Goal: Task Accomplishment & Management: Use online tool/utility

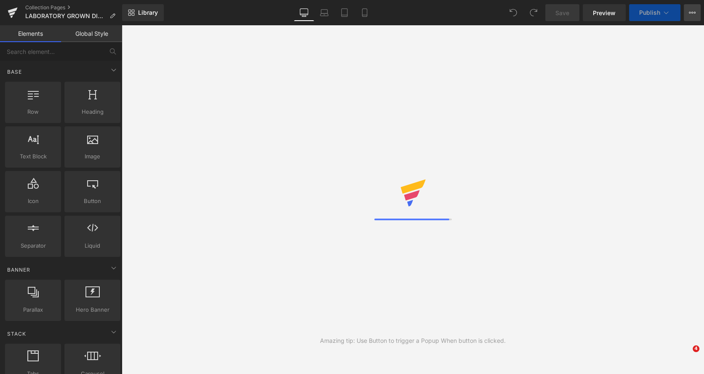
click at [692, 13] on icon at bounding box center [692, 12] width 7 height 7
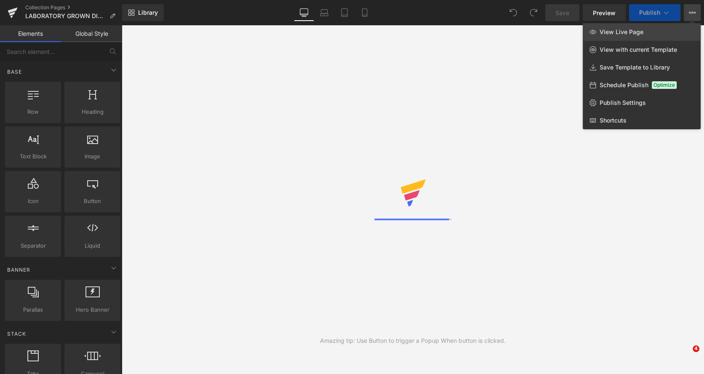
click at [608, 31] on span "View Live Page" at bounding box center [622, 32] width 44 height 8
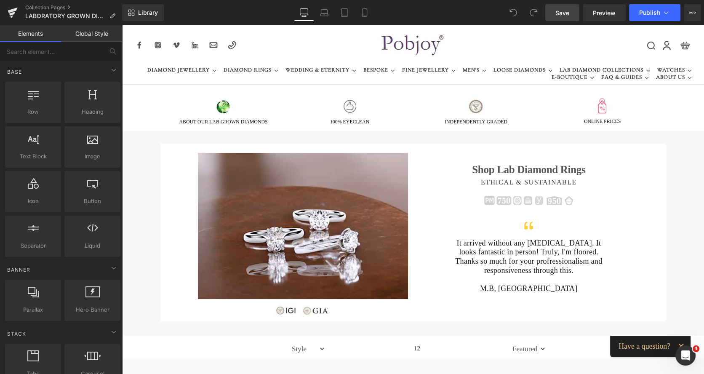
click at [563, 14] on span "Save" at bounding box center [563, 12] width 14 height 9
click at [642, 15] on span "Publish" at bounding box center [650, 12] width 21 height 7
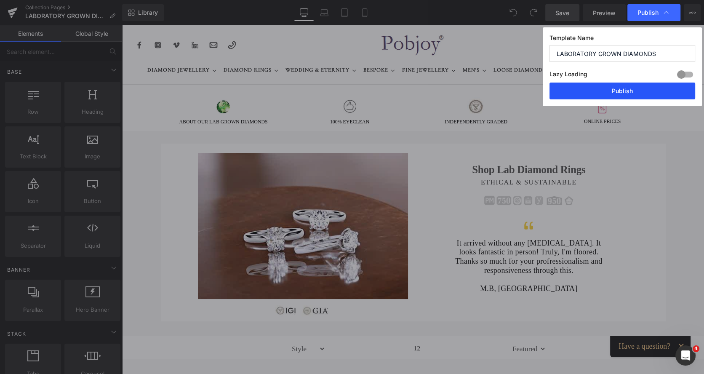
click at [613, 89] on button "Publish" at bounding box center [623, 91] width 146 height 17
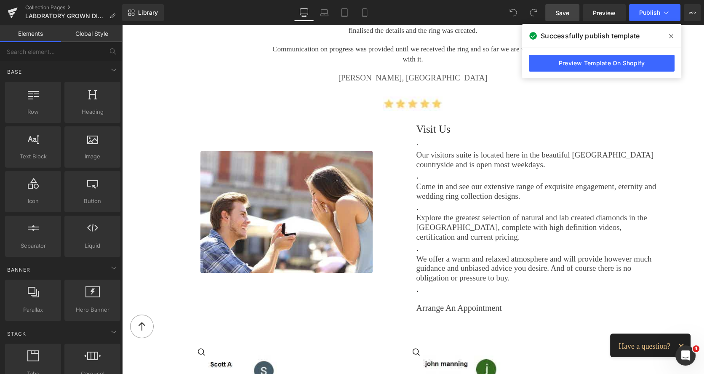
scroll to position [1085, 0]
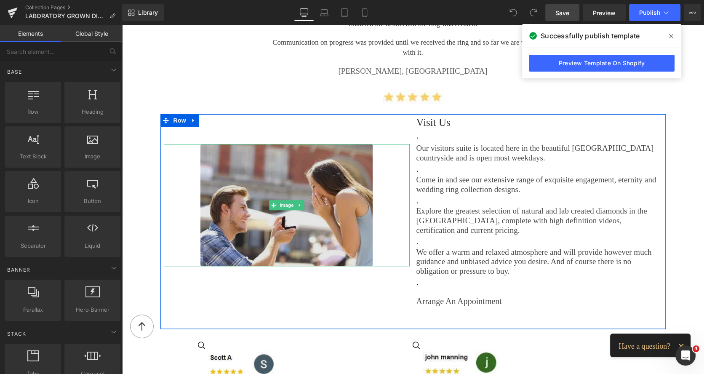
click at [294, 177] on img at bounding box center [287, 205] width 172 height 123
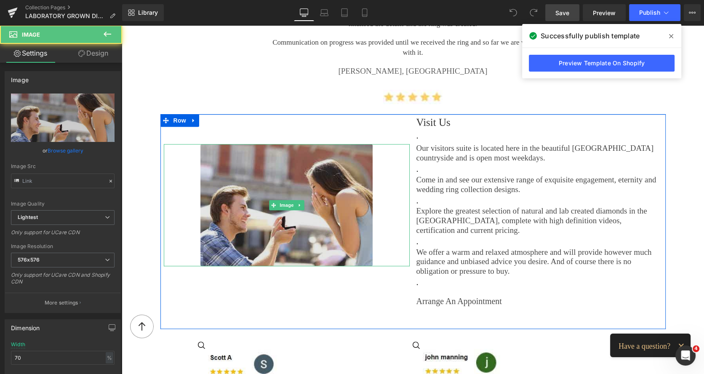
type input "[URL][DOMAIN_NAME][DATE]"
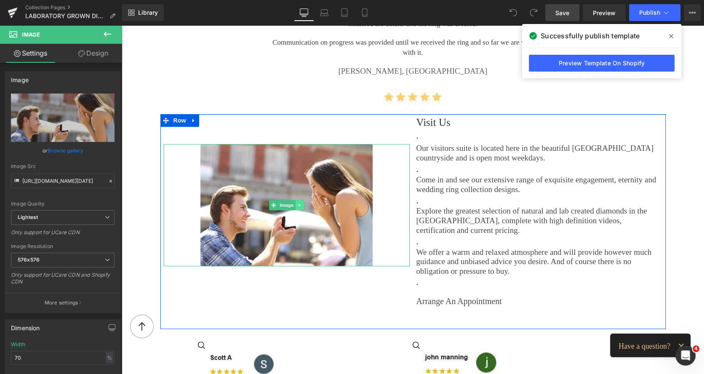
click at [299, 203] on icon at bounding box center [299, 204] width 1 height 3
click at [294, 203] on icon at bounding box center [295, 205] width 5 height 5
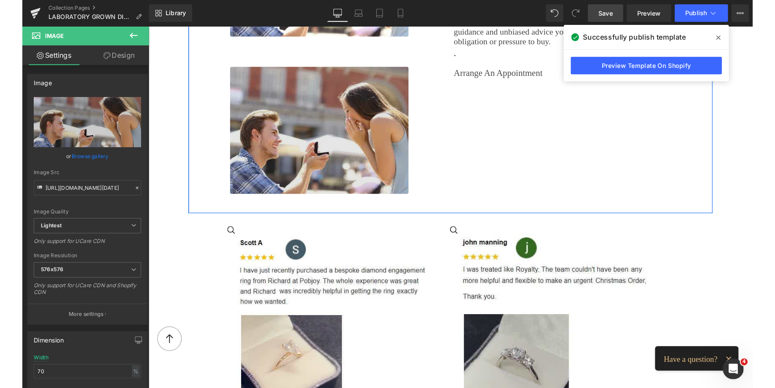
scroll to position [1319, 0]
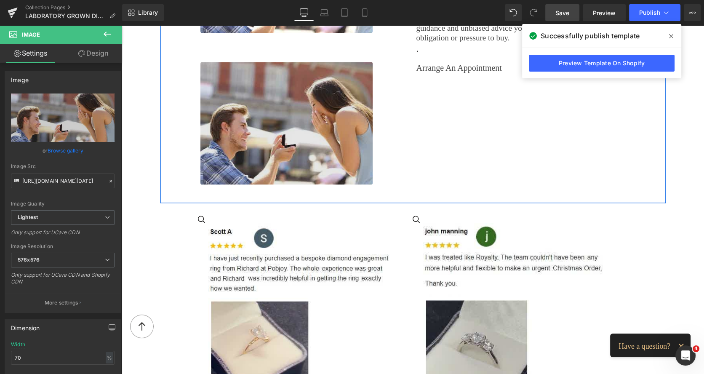
click at [235, 118] on img at bounding box center [287, 123] width 172 height 123
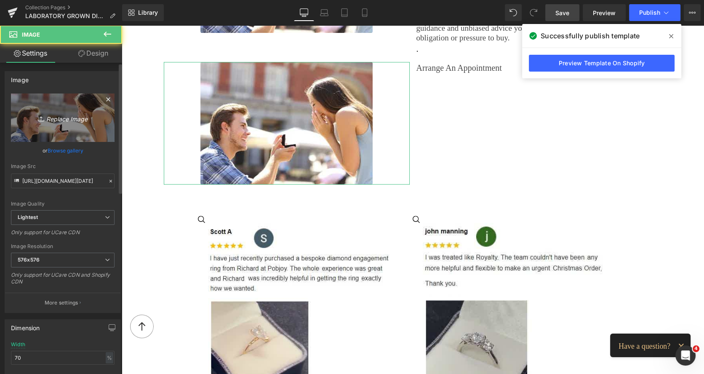
click at [79, 122] on icon "Replace Image" at bounding box center [62, 117] width 67 height 11
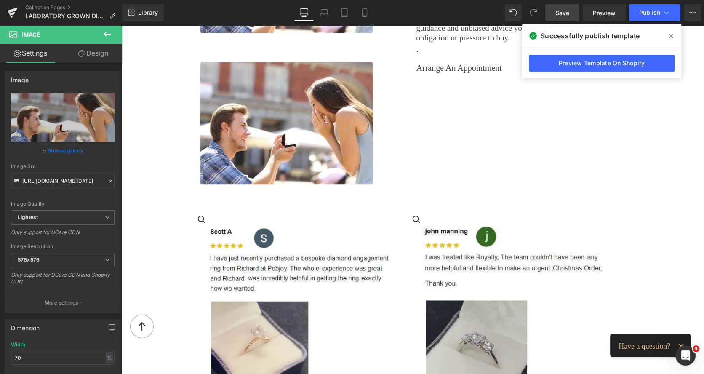
click at [669, 32] on span at bounding box center [671, 35] width 13 height 13
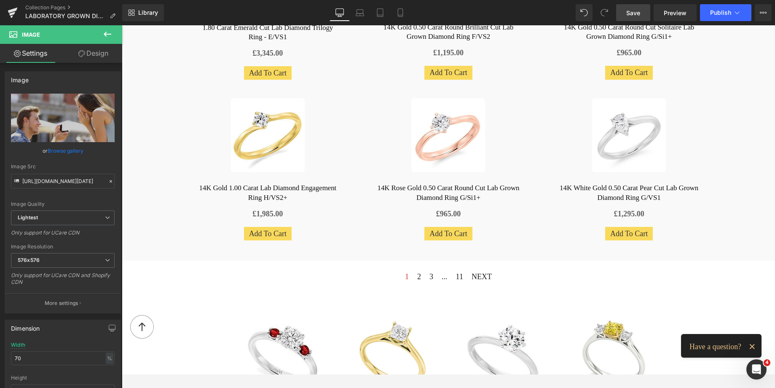
scroll to position [891, 0]
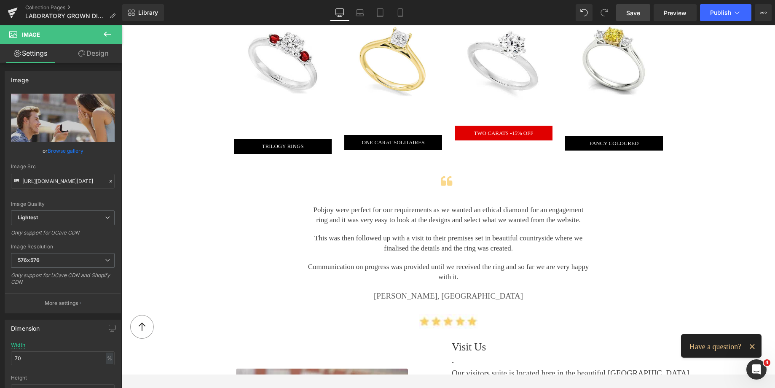
drag, startPoint x: 770, startPoint y: 191, endPoint x: 504, endPoint y: 33, distance: 309.8
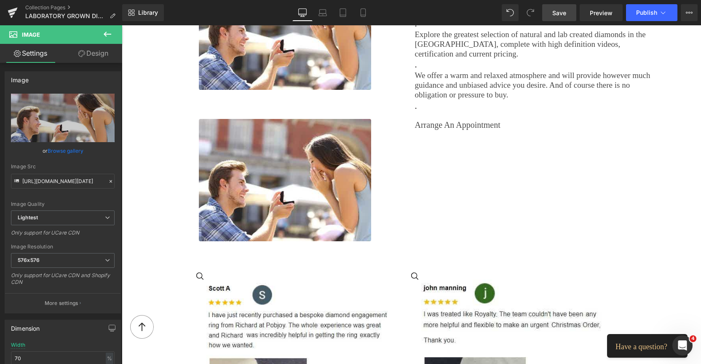
scroll to position [1246, 0]
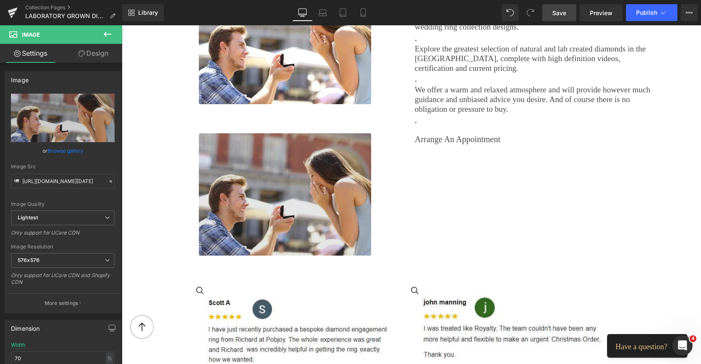
click at [277, 146] on img at bounding box center [285, 194] width 172 height 123
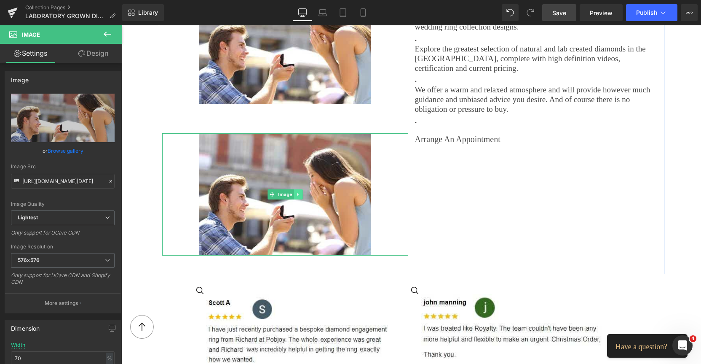
click at [297, 193] on icon at bounding box center [297, 194] width 1 height 3
click at [298, 195] on link at bounding box center [302, 194] width 9 height 10
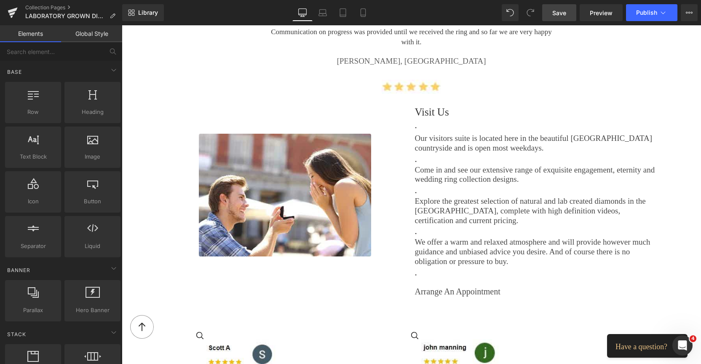
scroll to position [1084, 0]
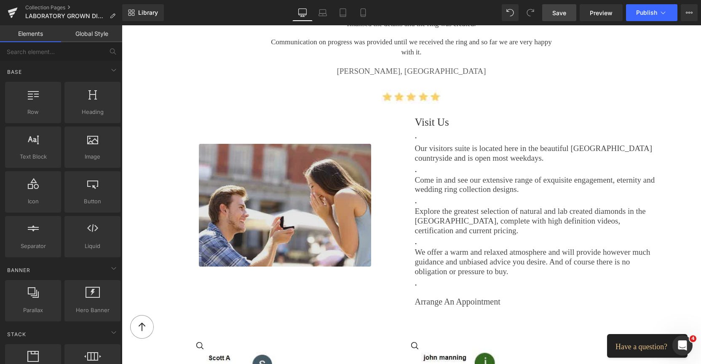
click at [234, 157] on img at bounding box center [285, 205] width 172 height 123
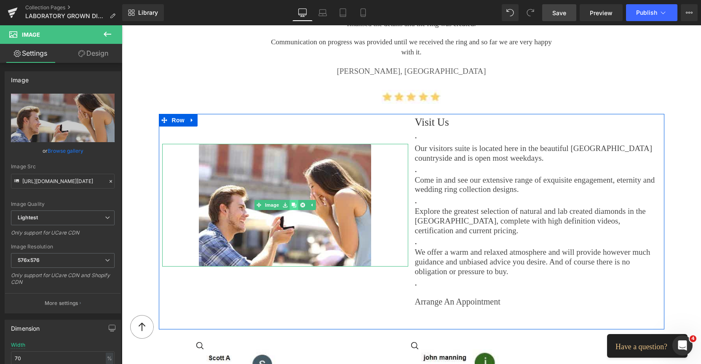
click at [290, 206] on link at bounding box center [293, 205] width 9 height 10
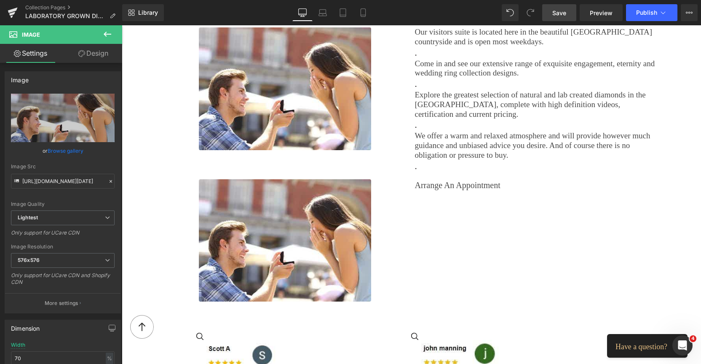
scroll to position [1082, 0]
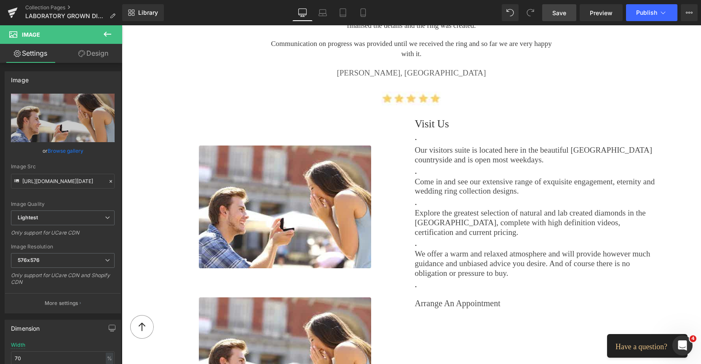
drag, startPoint x: 502, startPoint y: 124, endPoint x: 692, endPoint y: 162, distance: 194.2
click at [502, 124] on h2 "Visit Us" at bounding box center [538, 123] width 246 height 15
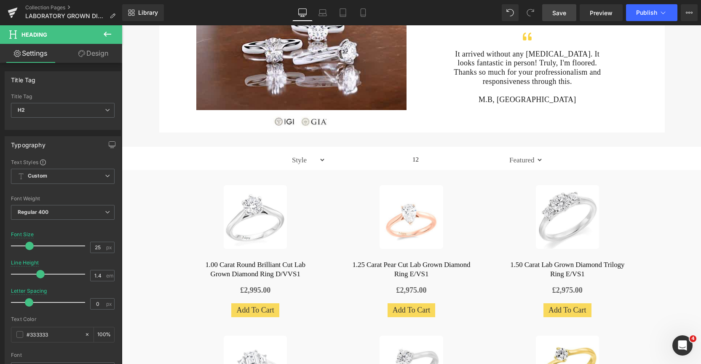
scroll to position [0, 0]
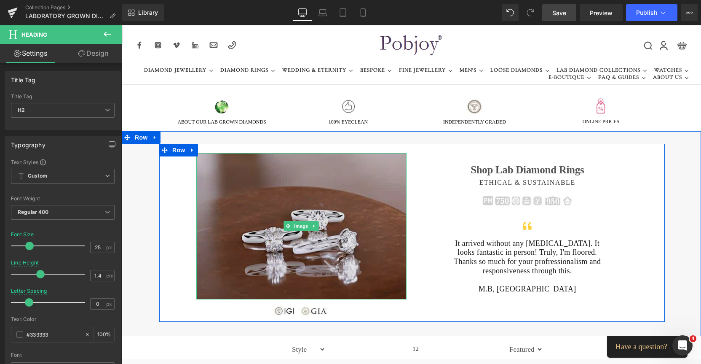
click at [319, 199] on img at bounding box center [301, 226] width 210 height 146
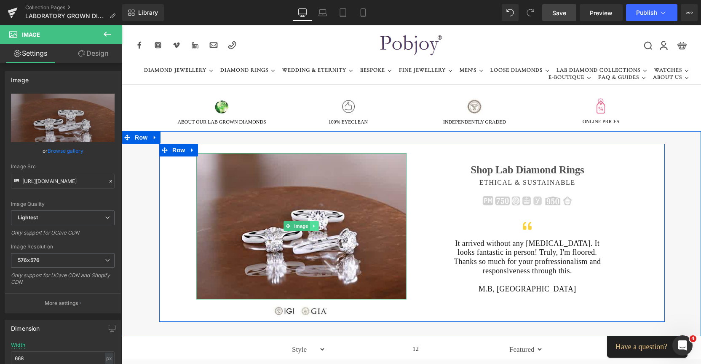
click at [314, 225] on link at bounding box center [314, 226] width 9 height 10
click at [308, 227] on icon at bounding box center [310, 226] width 5 height 5
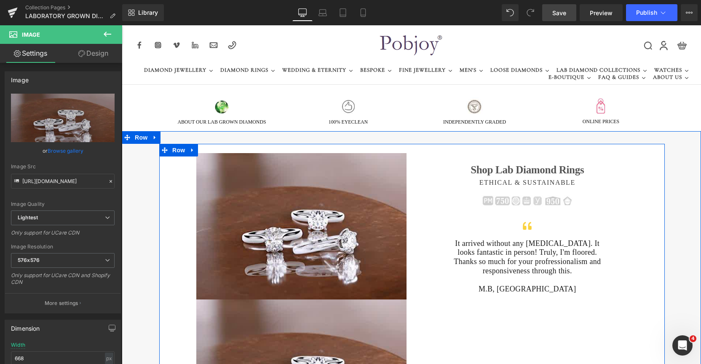
scroll to position [240, 0]
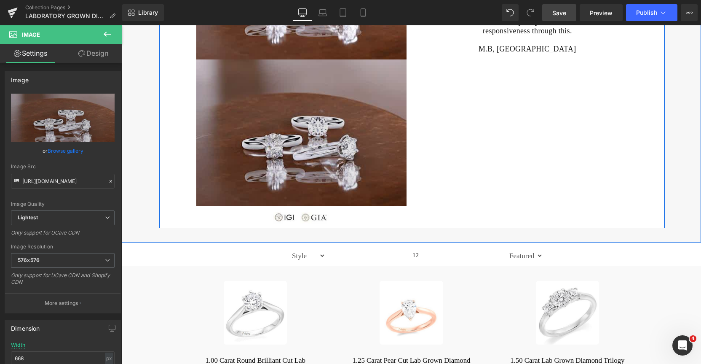
click at [311, 175] on img at bounding box center [301, 132] width 210 height 146
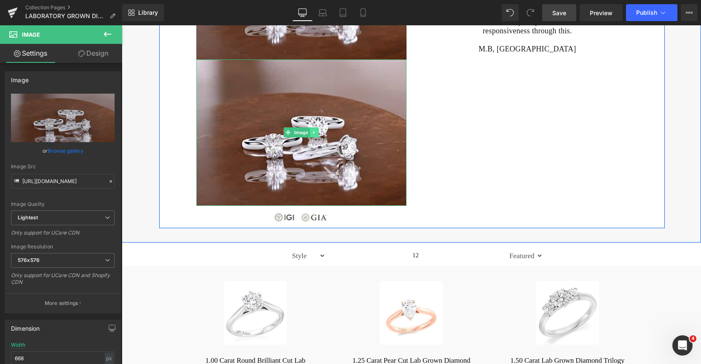
click at [312, 130] on icon at bounding box center [314, 132] width 5 height 5
click at [299, 134] on icon at bounding box center [301, 132] width 5 height 5
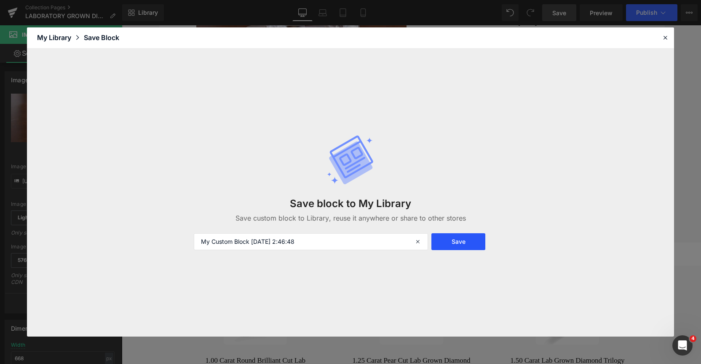
click at [457, 246] on button "Save" at bounding box center [458, 241] width 54 height 17
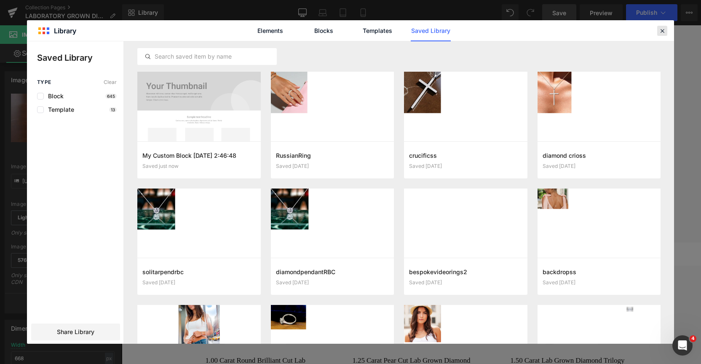
click at [660, 33] on icon at bounding box center [663, 31] width 8 height 8
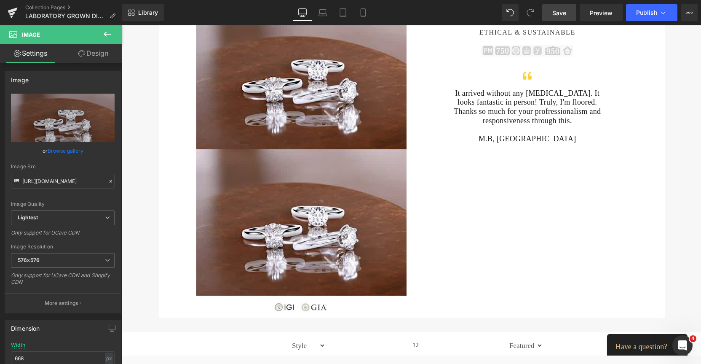
scroll to position [127, 0]
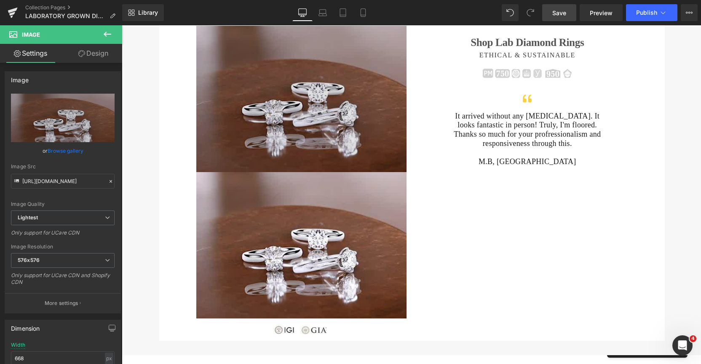
click at [334, 100] on img at bounding box center [301, 99] width 210 height 146
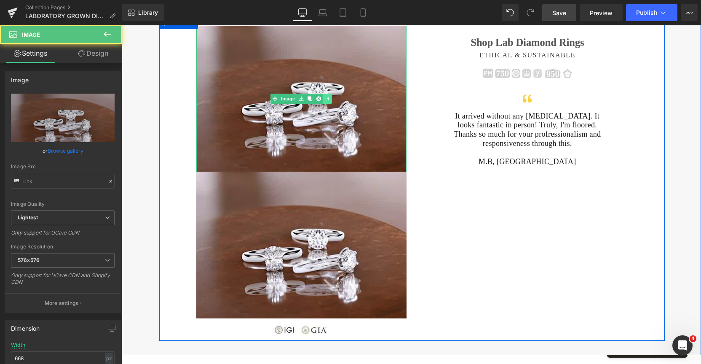
type input "[URL][DOMAIN_NAME]"
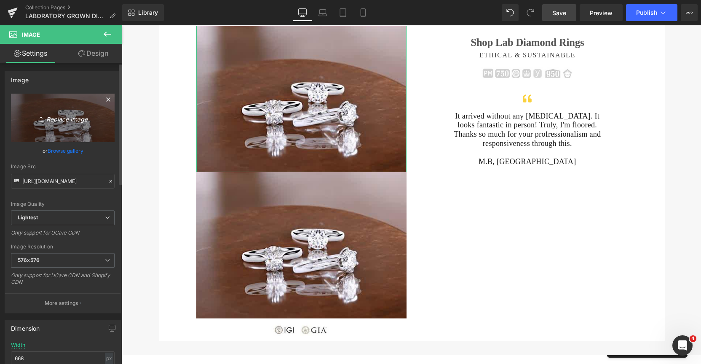
click at [75, 125] on link "Replace Image" at bounding box center [63, 118] width 104 height 48
type input "C:\fakepath\New Temsplatesoli-Photoroom-Photoroom.png"
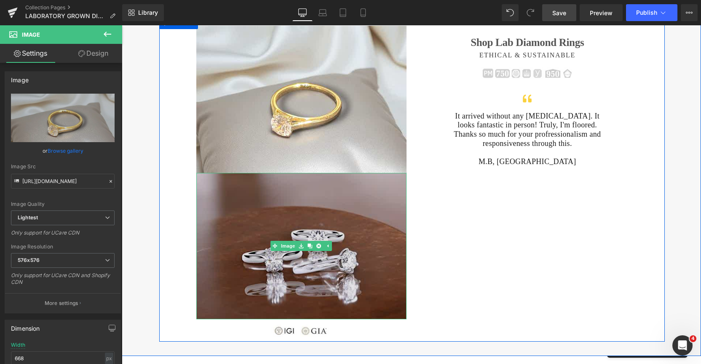
type input "[URL][DOMAIN_NAME]"
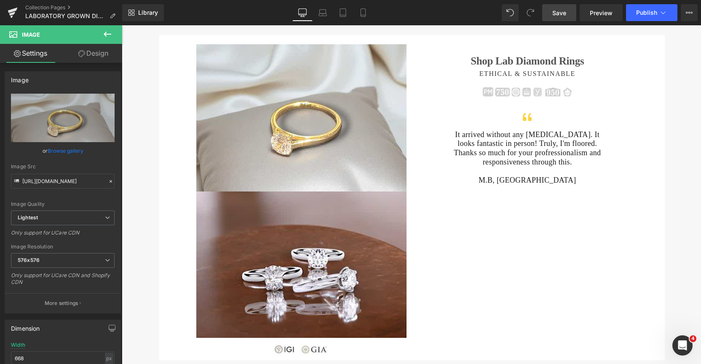
scroll to position [176, 0]
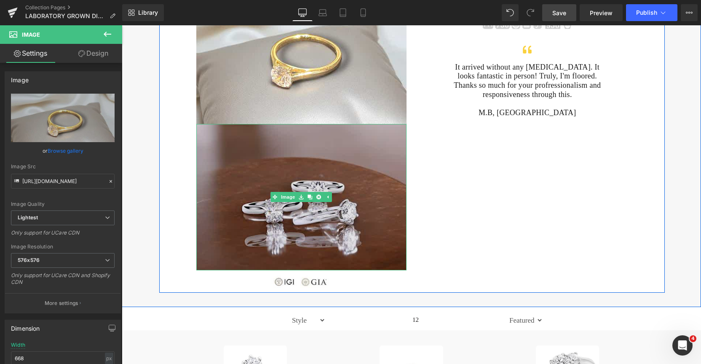
click at [300, 151] on img at bounding box center [301, 197] width 210 height 146
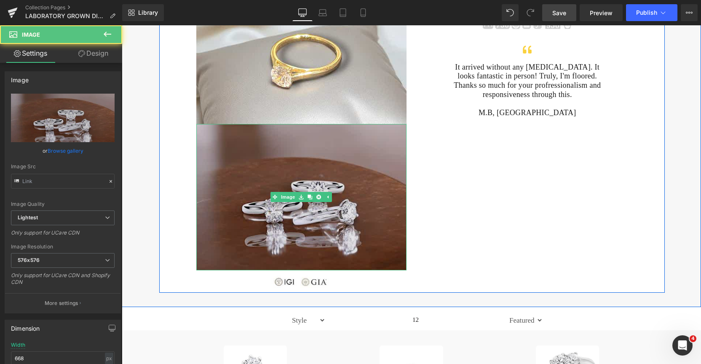
type input "[URL][DOMAIN_NAME]"
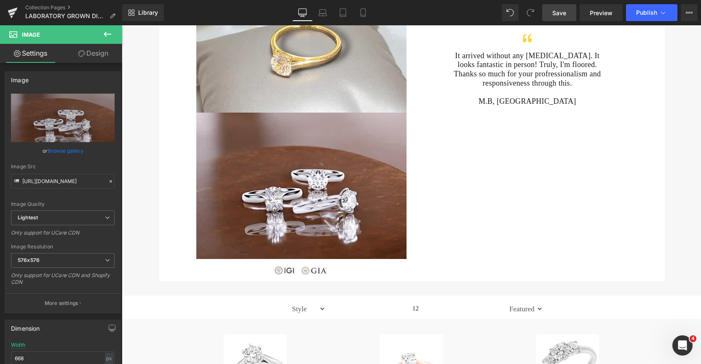
scroll to position [172, 0]
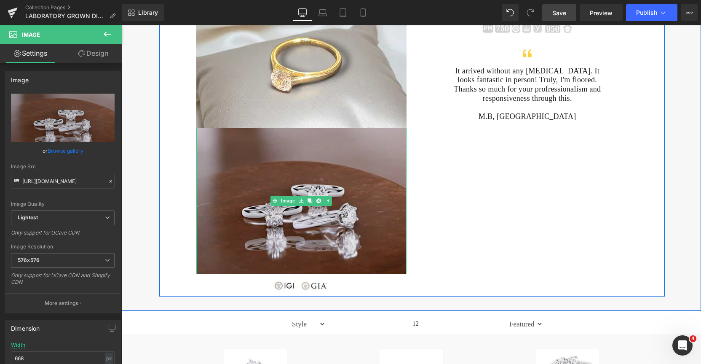
click at [269, 171] on img at bounding box center [301, 201] width 210 height 146
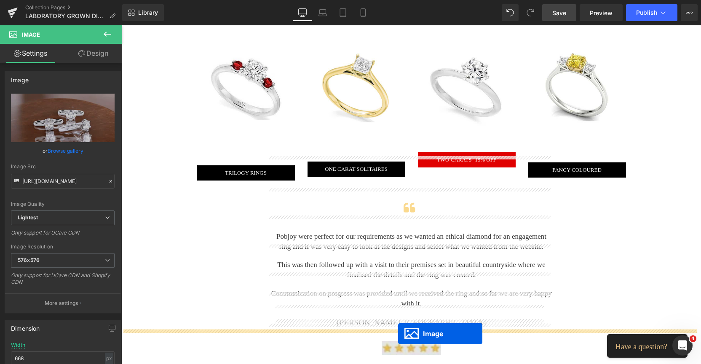
scroll to position [889, 0]
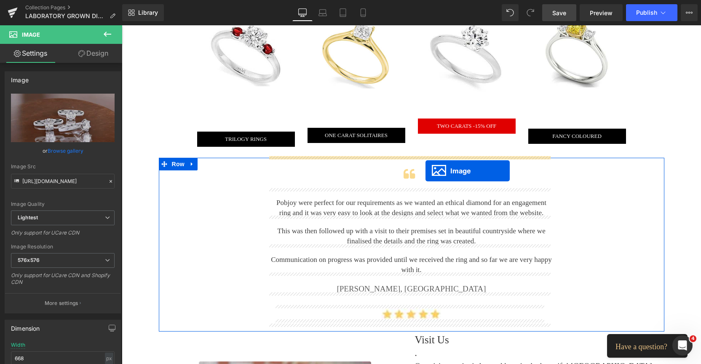
drag, startPoint x: 273, startPoint y: 201, endPoint x: 426, endPoint y: 171, distance: 155.5
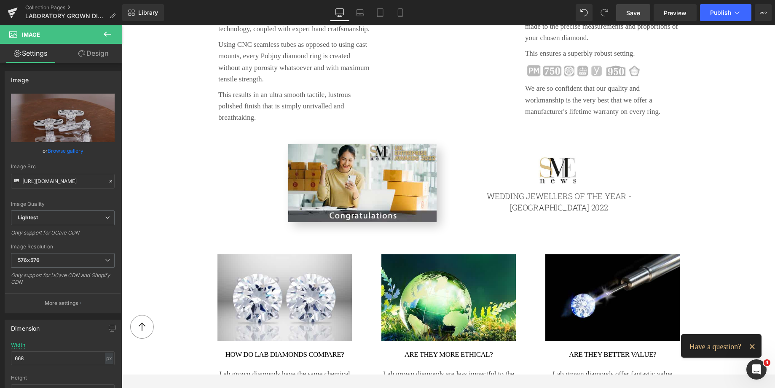
scroll to position [1998, 0]
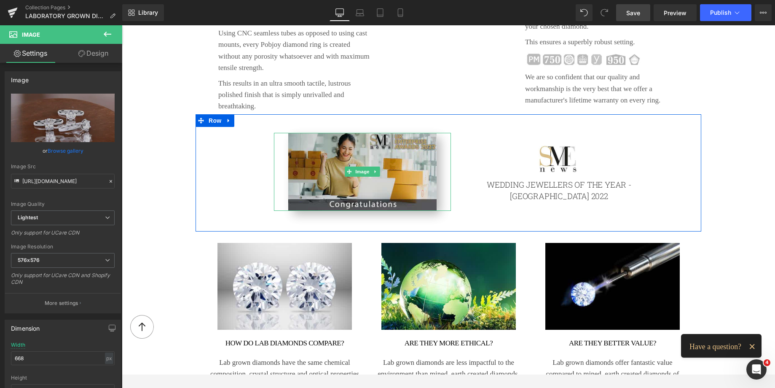
click at [328, 142] on img at bounding box center [362, 172] width 149 height 78
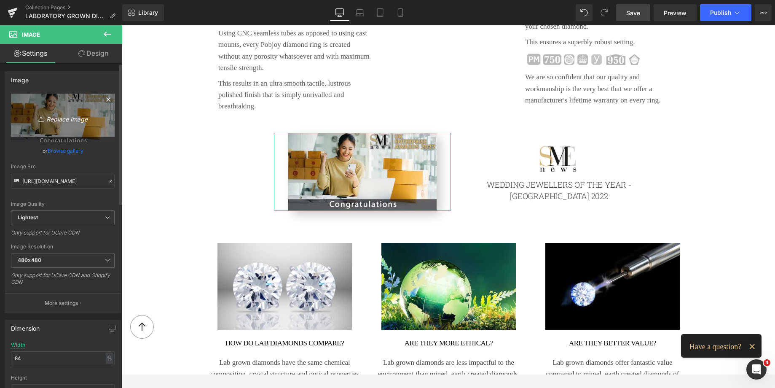
click at [67, 123] on link "Replace Image" at bounding box center [63, 118] width 104 height 48
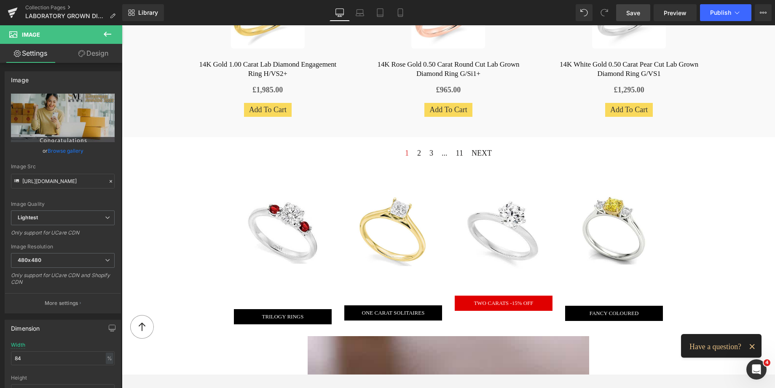
scroll to position [1022, 0]
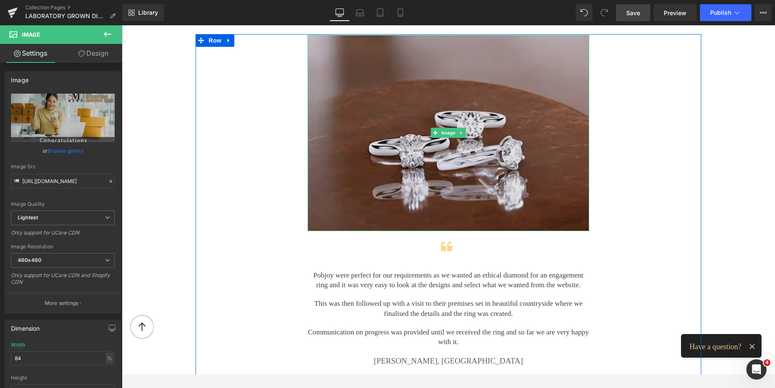
click at [463, 85] on img at bounding box center [448, 133] width 281 height 196
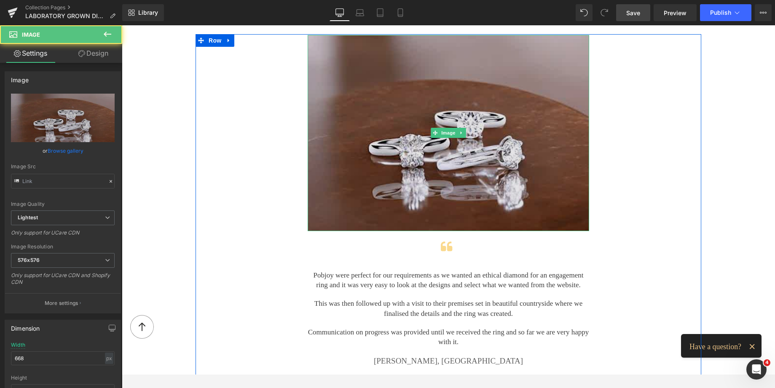
type input "[URL][DOMAIN_NAME]"
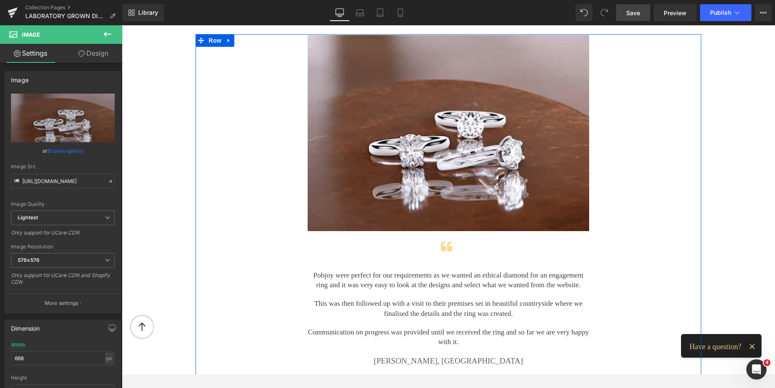
drag, startPoint x: 462, startPoint y: 85, endPoint x: 484, endPoint y: 296, distance: 212.3
click at [484, 296] on div "Image Icon Pobjoy were perfect for our requirements as we wanted an ethical dia…" at bounding box center [448, 216] width 294 height 363
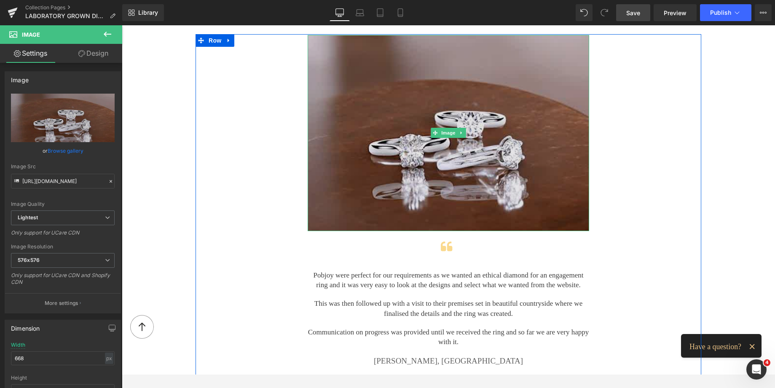
click at [462, 173] on img at bounding box center [448, 133] width 281 height 196
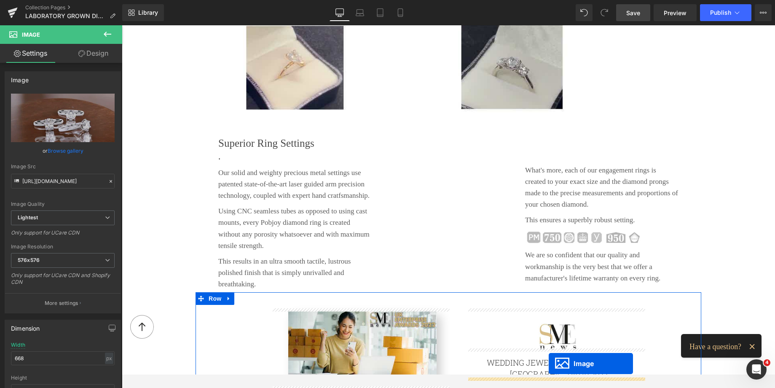
scroll to position [1662, 0]
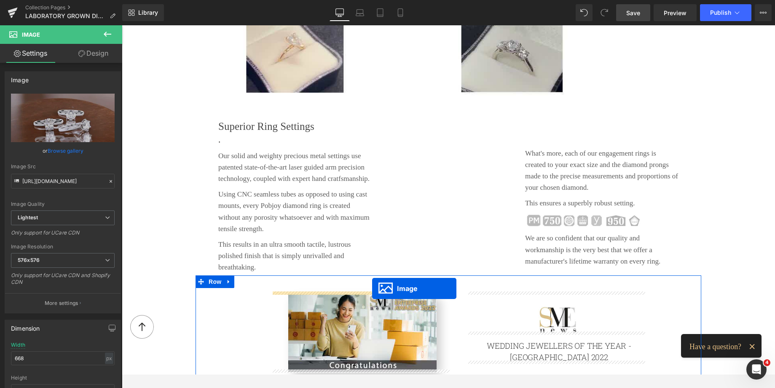
drag, startPoint x: 432, startPoint y: 132, endPoint x: 372, endPoint y: 288, distance: 167.0
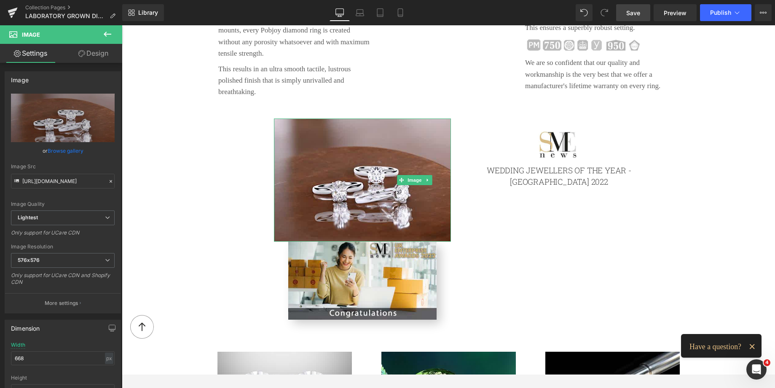
scroll to position [1862, 0]
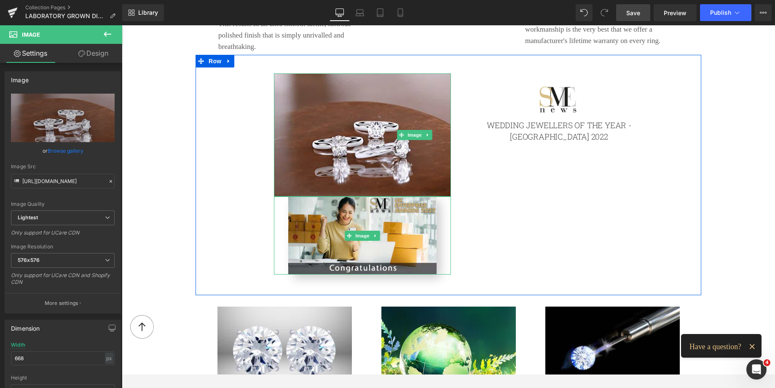
click at [375, 234] on icon at bounding box center [375, 235] width 1 height 3
click at [377, 234] on icon at bounding box center [379, 235] width 5 height 5
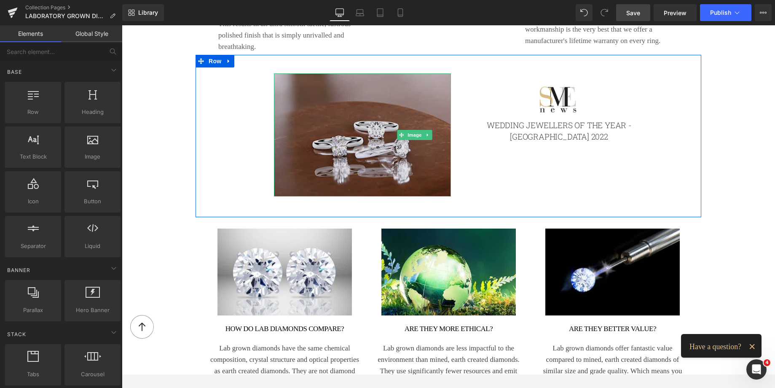
click at [348, 122] on img at bounding box center [362, 134] width 177 height 123
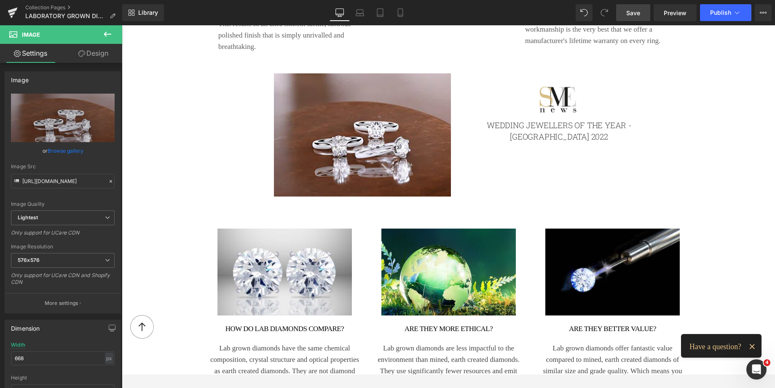
scroll to position [1662, 0]
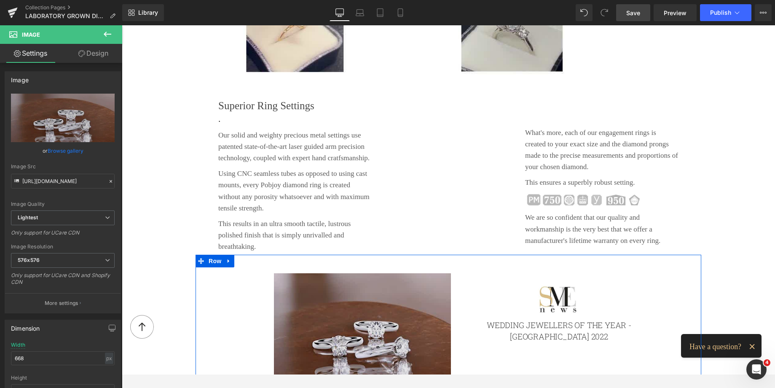
click at [342, 292] on img at bounding box center [362, 334] width 177 height 123
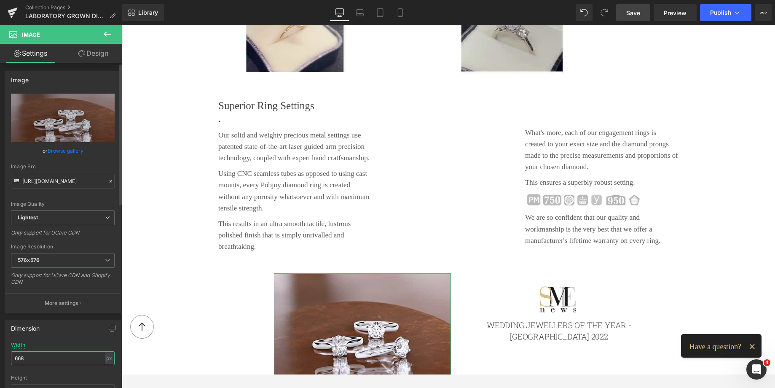
drag, startPoint x: 30, startPoint y: 359, endPoint x: 0, endPoint y: 346, distance: 32.5
click at [0, 354] on div "Dimension 668px Width 668 px % px auto Height auto 0 Circle Image" at bounding box center [63, 369] width 126 height 113
click at [635, 14] on span "Save" at bounding box center [633, 12] width 14 height 9
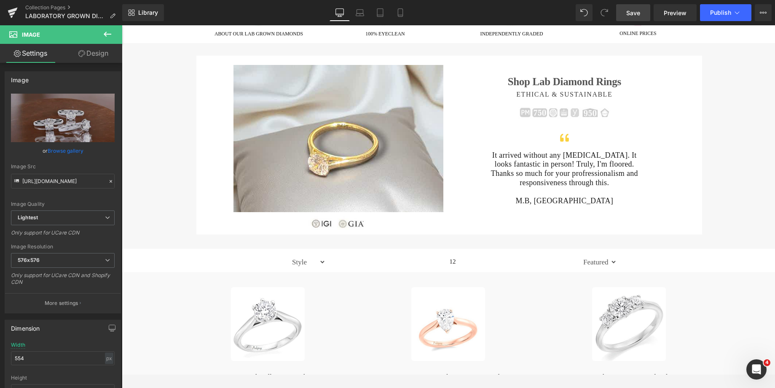
scroll to position [103, 0]
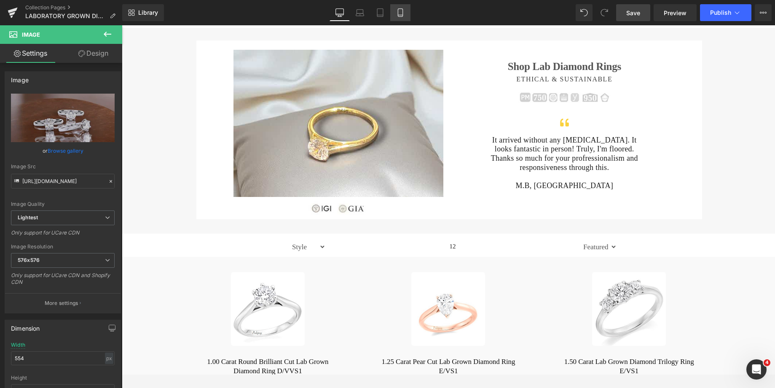
click at [397, 13] on icon at bounding box center [400, 12] width 8 height 8
type input "555"
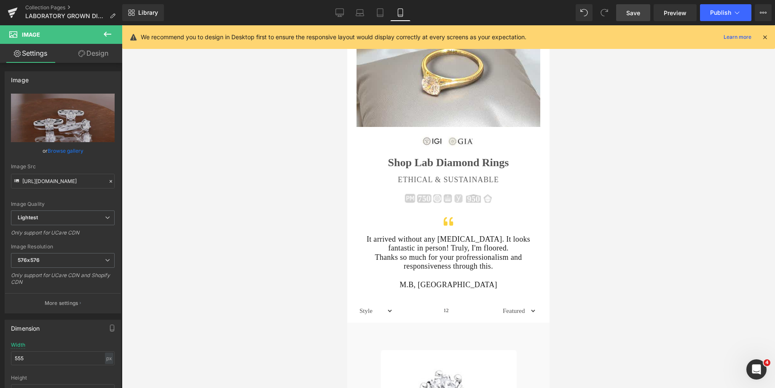
click at [396, 13] on link "Mobile" at bounding box center [400, 12] width 20 height 17
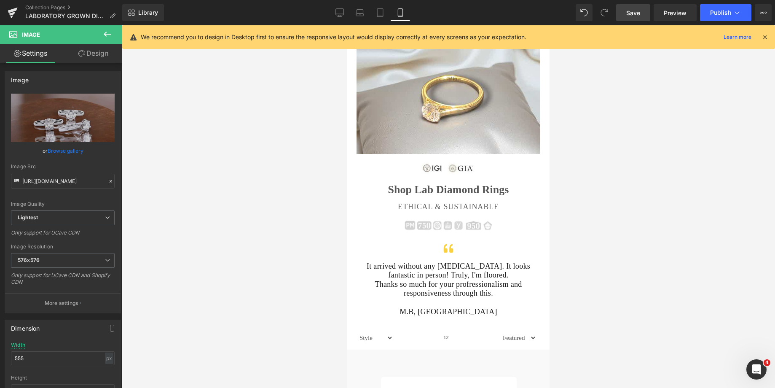
scroll to position [0, 0]
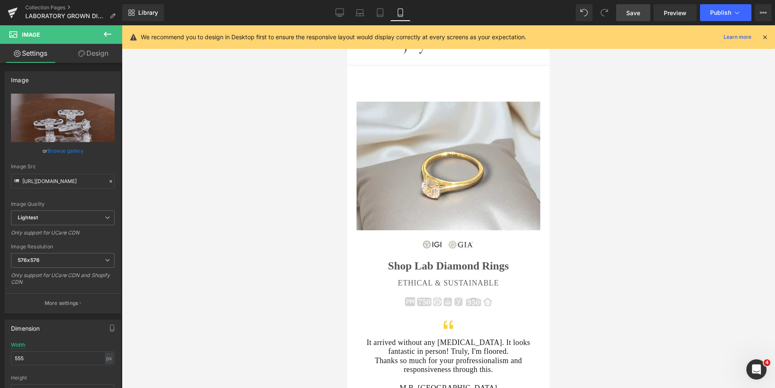
drag, startPoint x: 545, startPoint y: 294, endPoint x: 879, endPoint y: 50, distance: 413.8
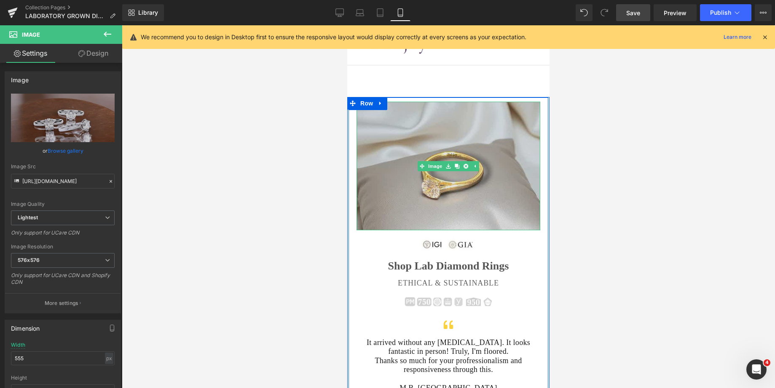
click at [375, 127] on img at bounding box center [448, 166] width 184 height 128
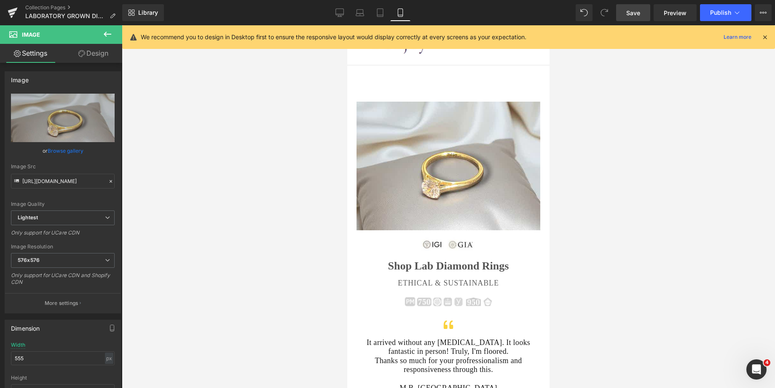
click at [578, 162] on div at bounding box center [448, 206] width 653 height 362
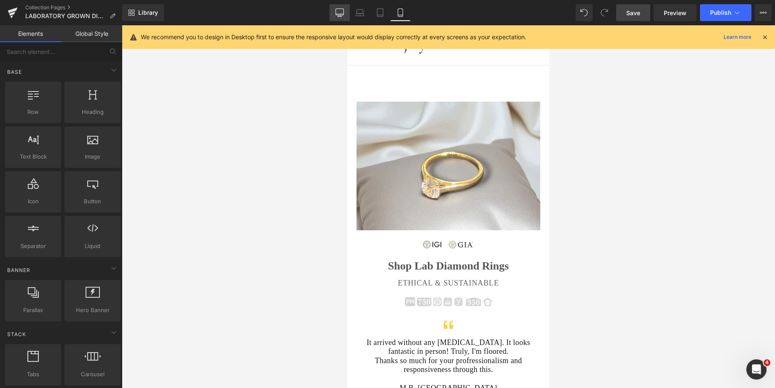
drag, startPoint x: 343, startPoint y: 13, endPoint x: 311, endPoint y: 41, distance: 41.8
click at [343, 13] on icon at bounding box center [339, 12] width 8 height 8
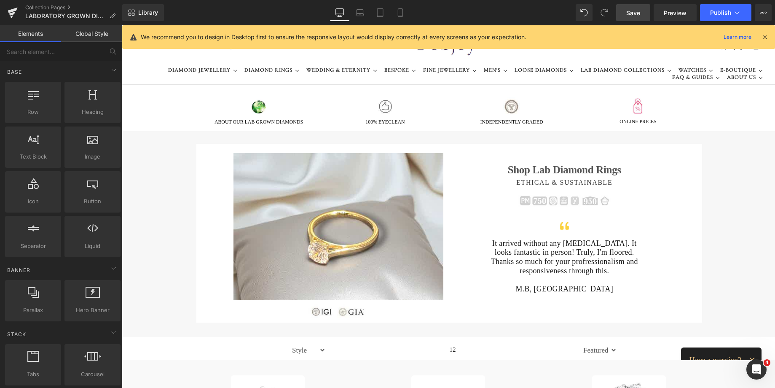
scroll to position [72, 0]
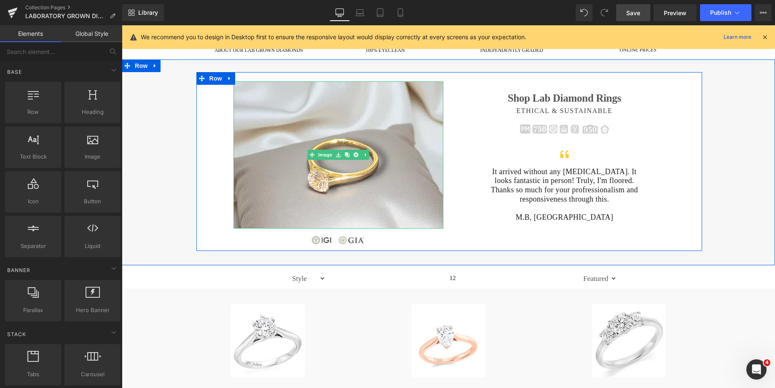
click at [257, 190] on img at bounding box center [338, 154] width 210 height 147
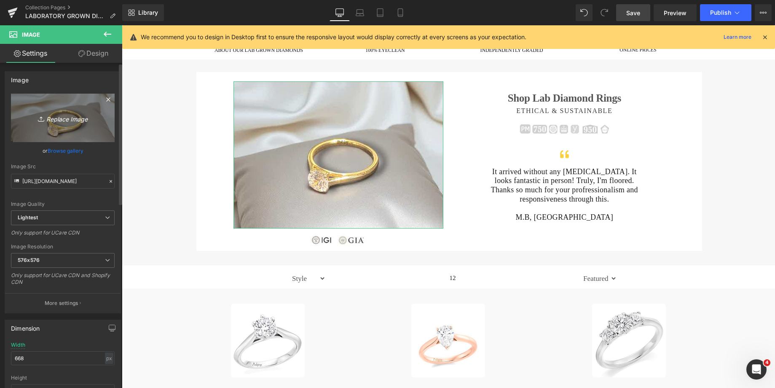
click at [82, 123] on link "Replace Image" at bounding box center [63, 118] width 104 height 48
type input "C:\fakepath\New Templatesoli-Photoroom-Photoroom.png"
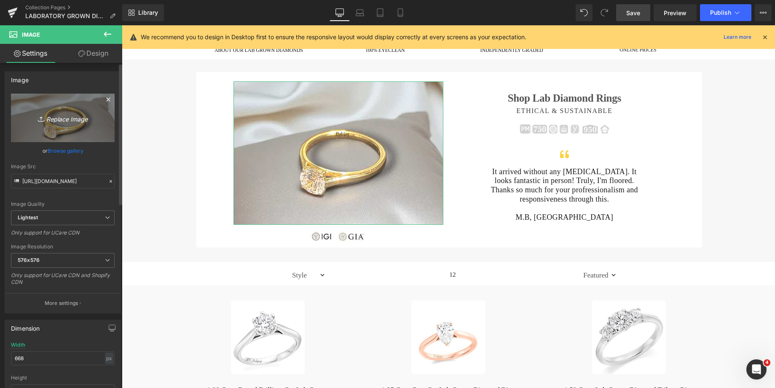
type input "[URL][DOMAIN_NAME]"
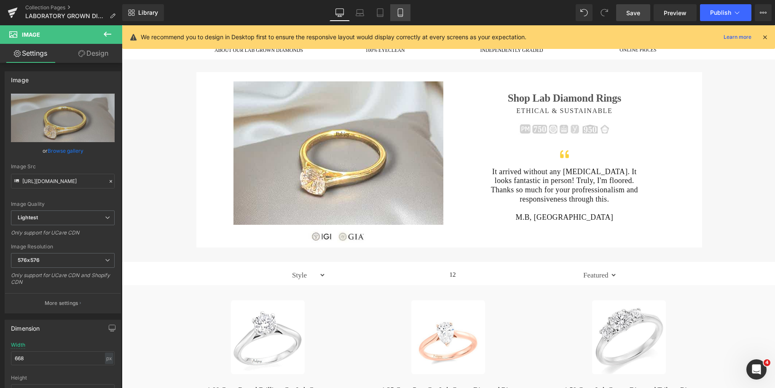
click at [402, 18] on link "Mobile" at bounding box center [400, 12] width 20 height 17
type input "555"
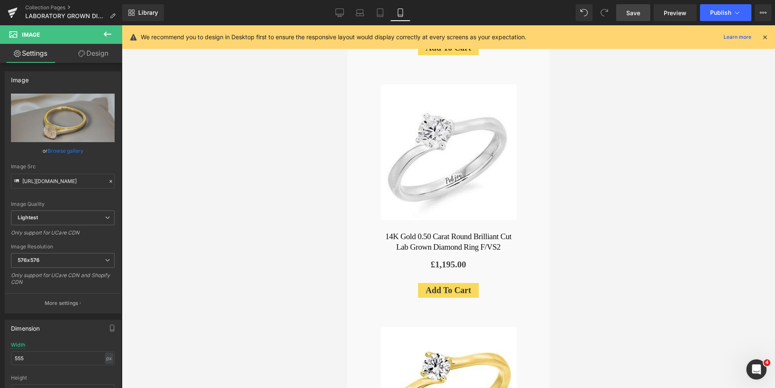
scroll to position [159, 0]
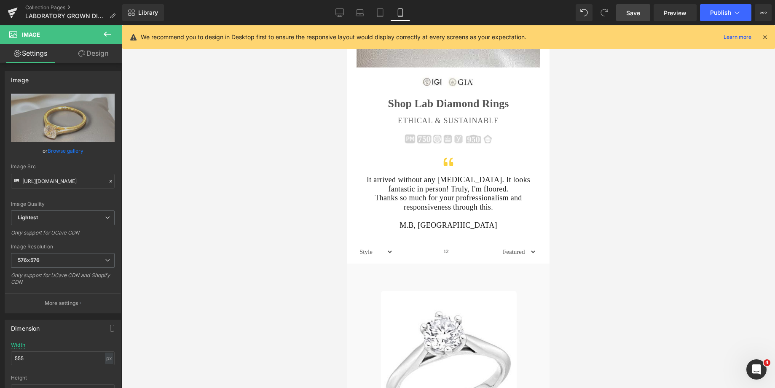
drag, startPoint x: 546, startPoint y: 57, endPoint x: 895, endPoint y: 72, distance: 349.2
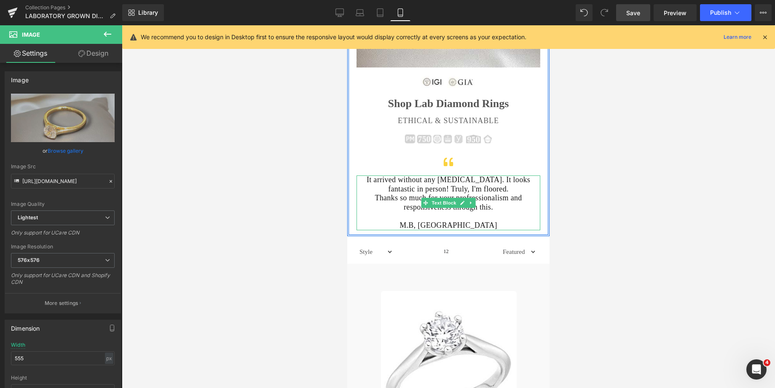
click at [404, 190] on p "It arrived without any [MEDICAL_DATA]. It looks fantastic in person! Truly, I'm…" at bounding box center [448, 184] width 173 height 18
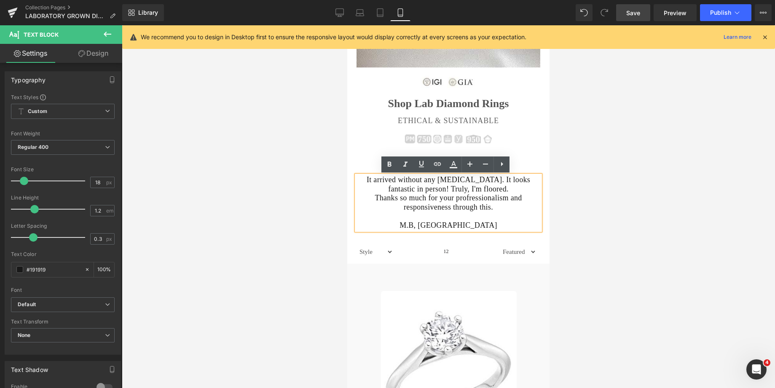
click at [404, 190] on p "It arrived without any [MEDICAL_DATA]. It looks fantastic in person! Truly, I'm…" at bounding box center [448, 184] width 173 height 18
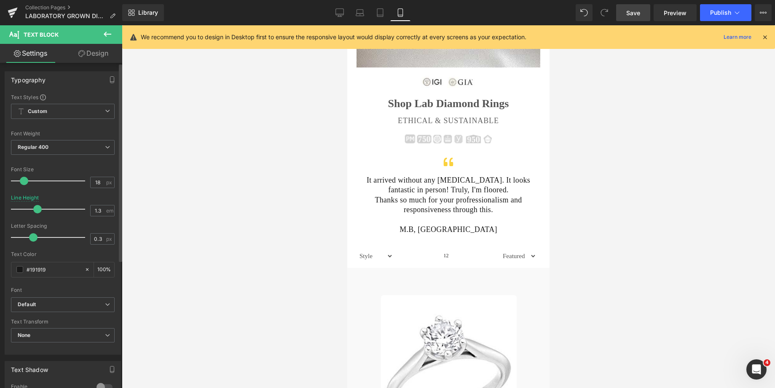
click at [37, 209] on span at bounding box center [37, 209] width 8 height 8
click at [635, 16] on span "Save" at bounding box center [633, 12] width 14 height 9
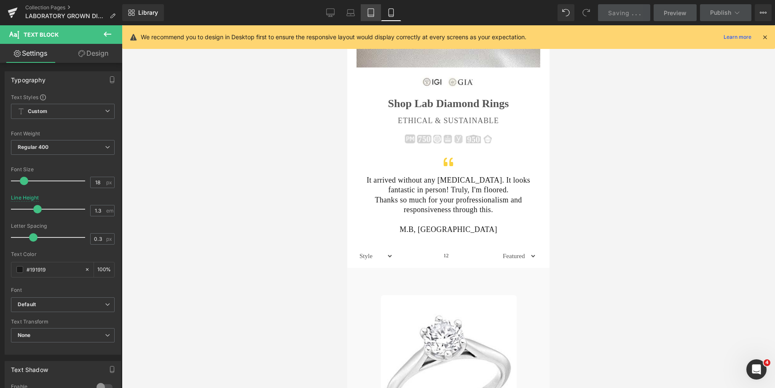
click at [368, 8] on icon at bounding box center [371, 12] width 8 height 8
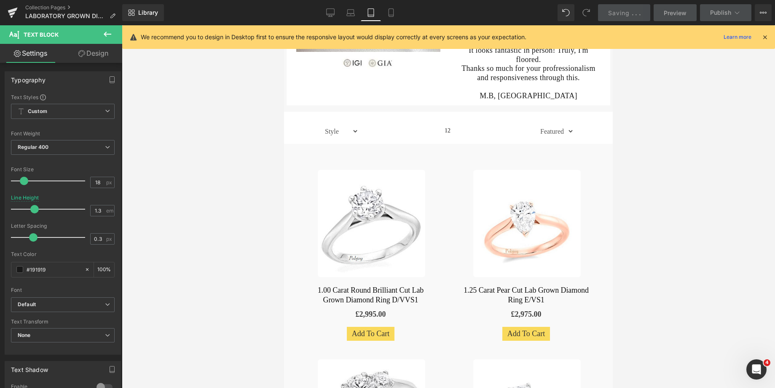
type input "1.2"
type input "100"
click at [368, 19] on link "Tablet" at bounding box center [371, 12] width 20 height 17
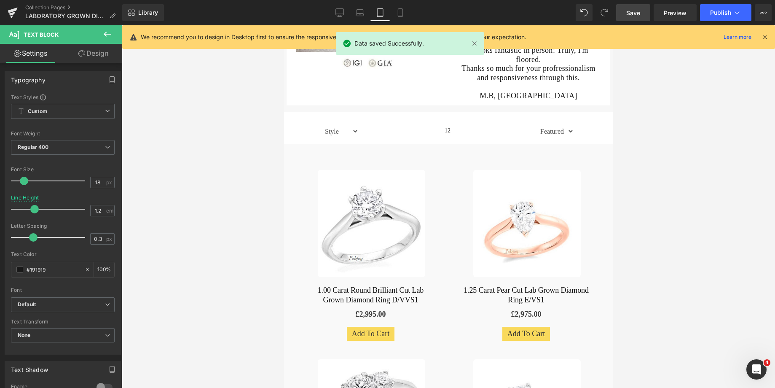
scroll to position [20, 0]
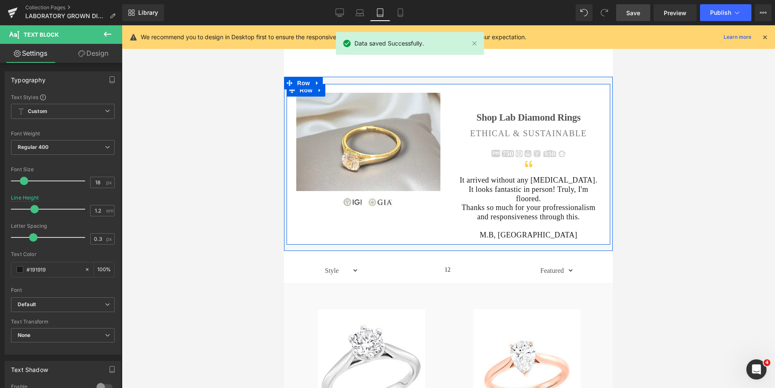
click at [472, 112] on div "Shop Lab Diamond Rings Heading" at bounding box center [528, 118] width 144 height 12
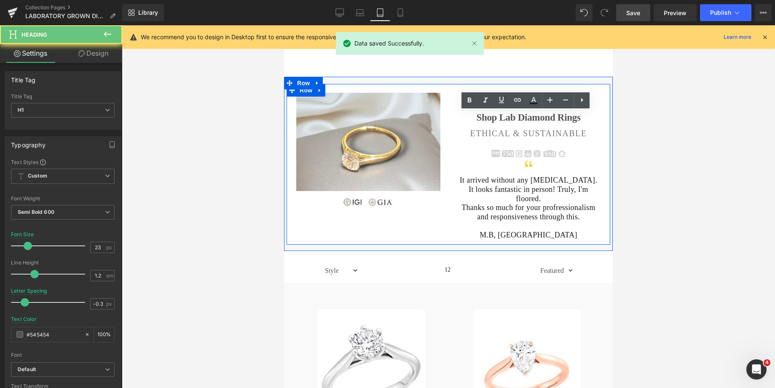
click at [473, 116] on h1 "Shop Lab Diamond Rings" at bounding box center [528, 118] width 144 height 12
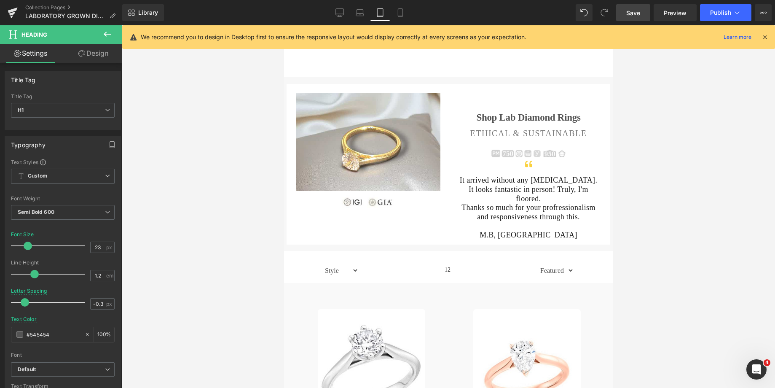
click at [92, 53] on link "Design" at bounding box center [93, 53] width 61 height 19
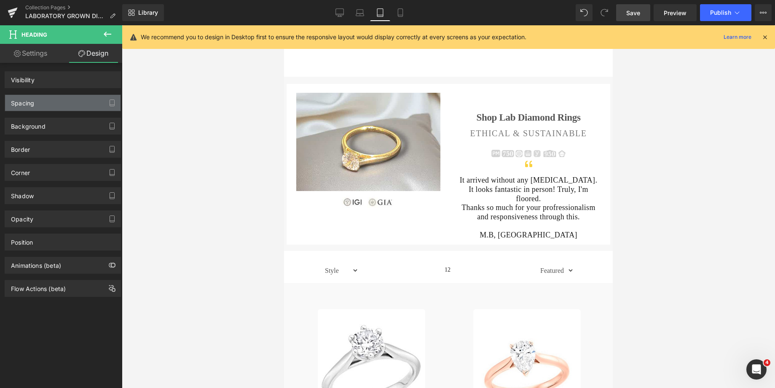
click at [40, 104] on div "Spacing" at bounding box center [62, 103] width 115 height 16
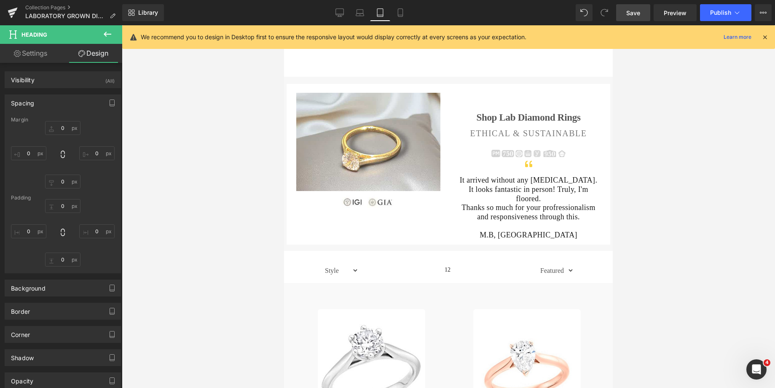
type input "45"
type input "0"
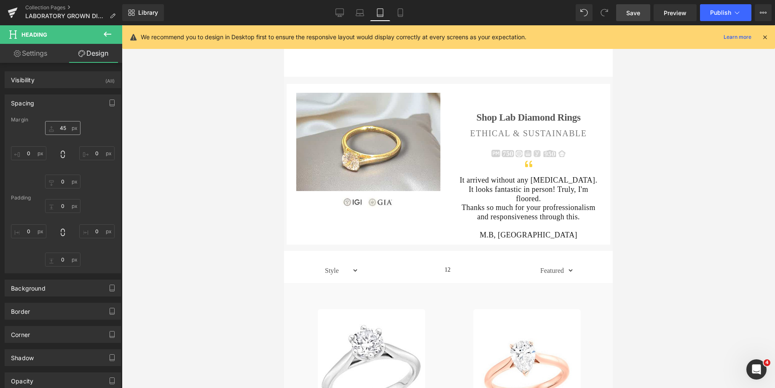
type input "0"
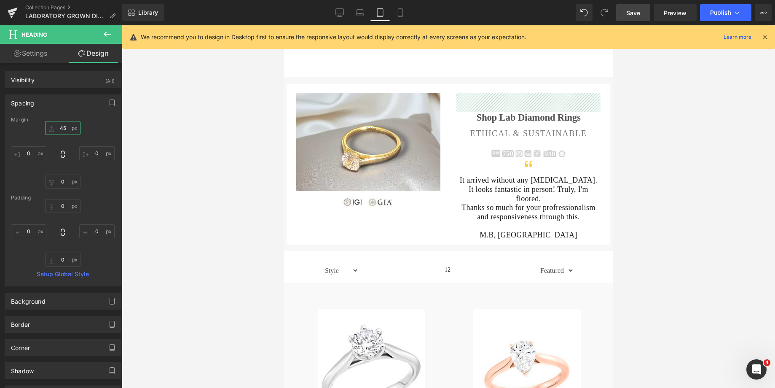
click at [59, 127] on input "45" at bounding box center [62, 128] width 35 height 14
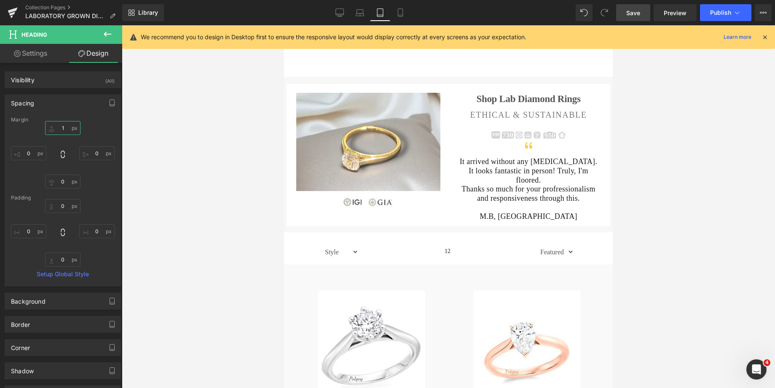
type input "12"
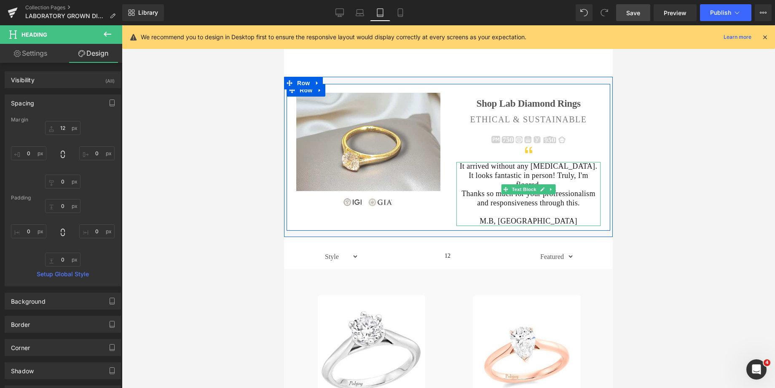
click at [485, 207] on p at bounding box center [528, 211] width 144 height 9
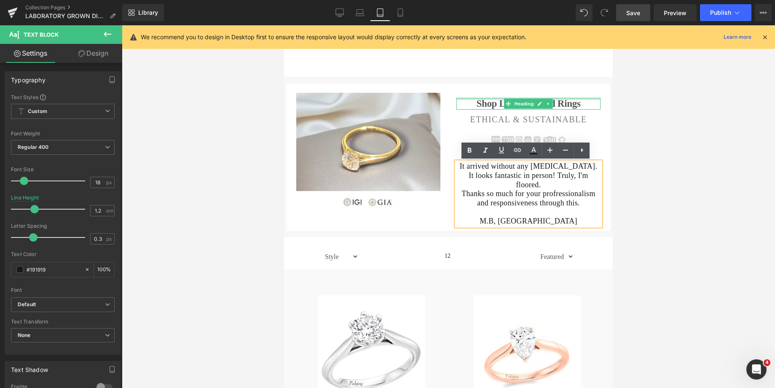
click at [460, 98] on div at bounding box center [528, 99] width 144 height 2
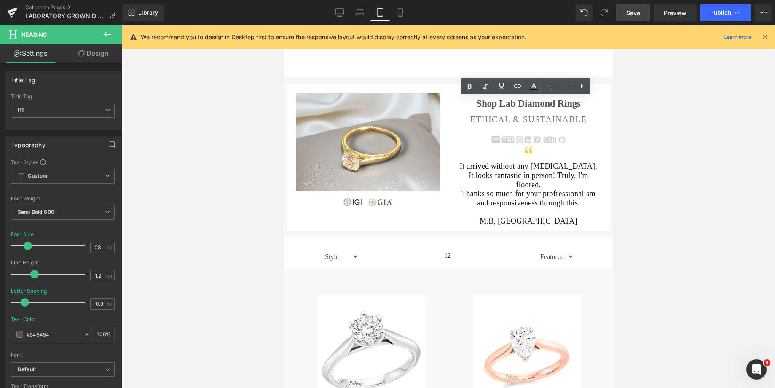
click at [108, 56] on link "Design" at bounding box center [93, 53] width 61 height 19
click at [0, 0] on div "Spacing" at bounding box center [0, 0] width 0 height 0
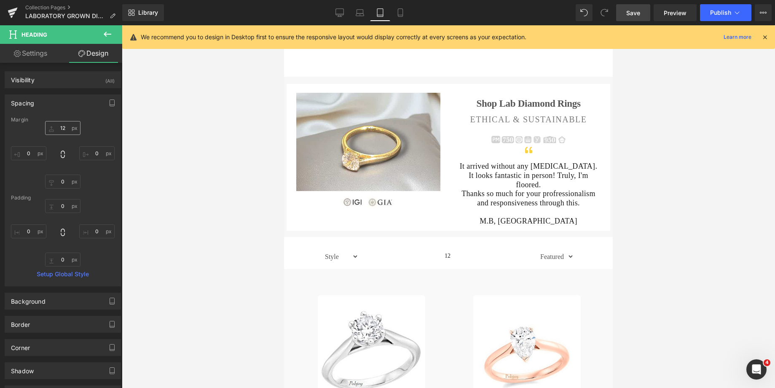
type input "12"
type input "0"
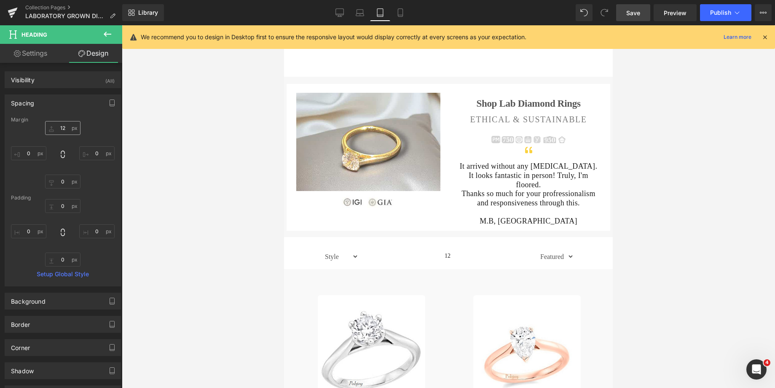
type input "0"
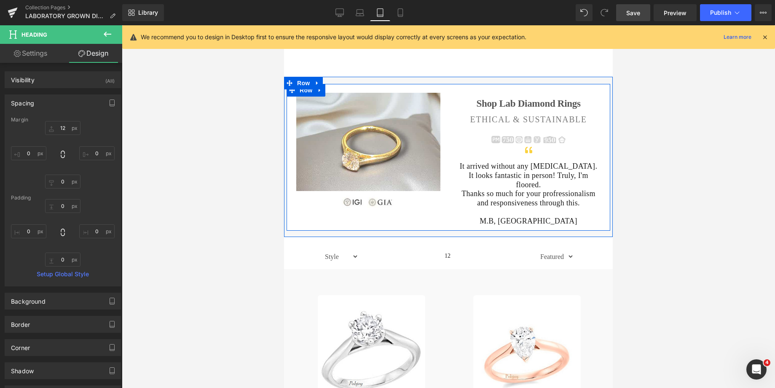
click at [476, 116] on h2 "ETHICAL & SUSTAINABLE" at bounding box center [528, 119] width 144 height 10
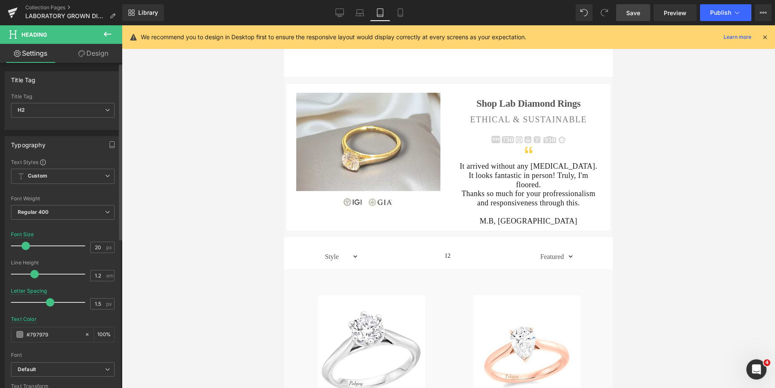
type input "19"
click at [27, 245] on span at bounding box center [25, 245] width 8 height 8
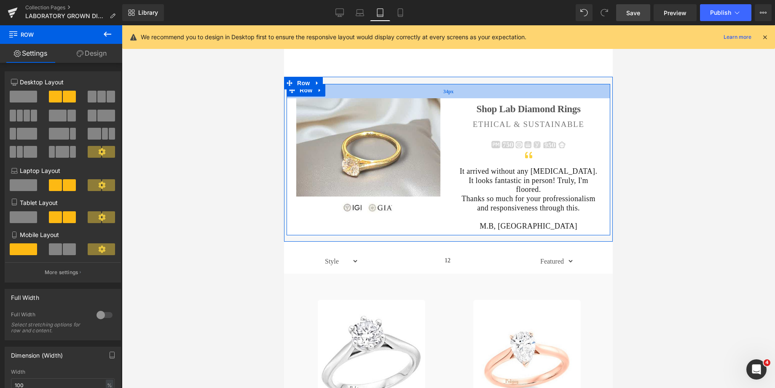
drag, startPoint x: 498, startPoint y: 88, endPoint x: 502, endPoint y: 94, distance: 7.2
click at [502, 94] on div "34px" at bounding box center [448, 91] width 324 height 14
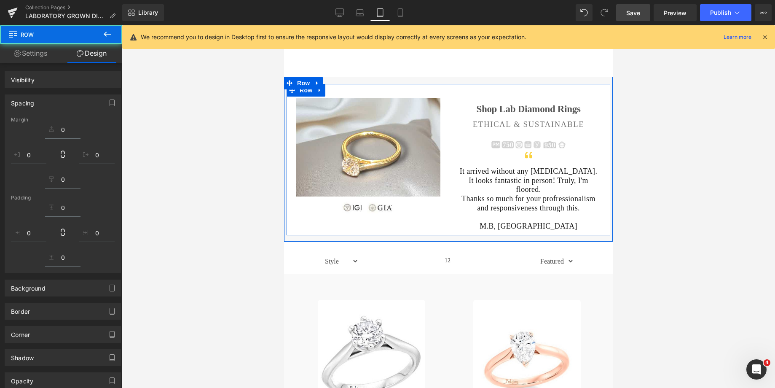
click at [473, 232] on div at bounding box center [448, 233] width 324 height 3
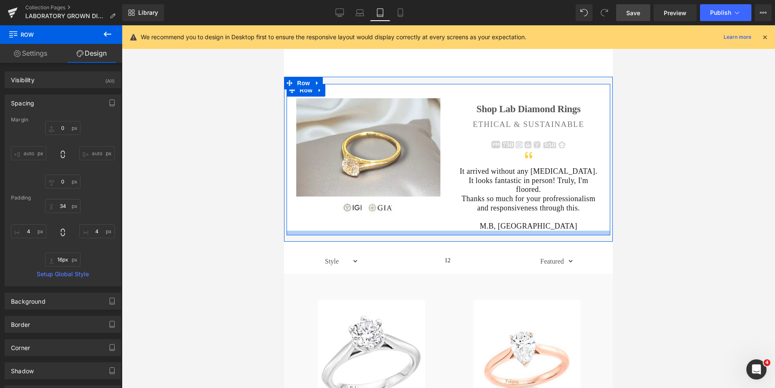
type input "23px"
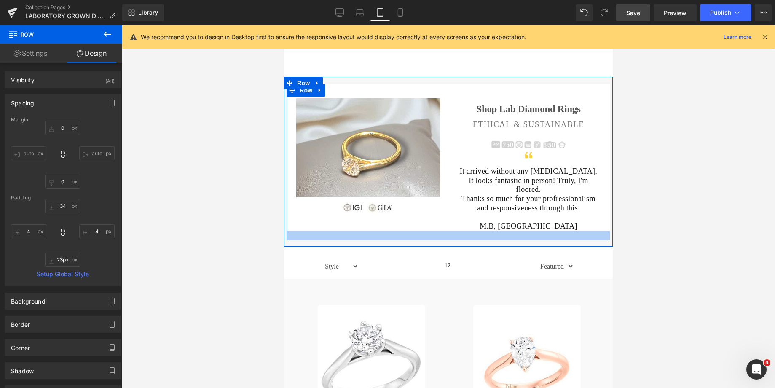
drag, startPoint x: 473, startPoint y: 222, endPoint x: 477, endPoint y: 227, distance: 6.9
click at [477, 230] on div at bounding box center [448, 235] width 324 height 10
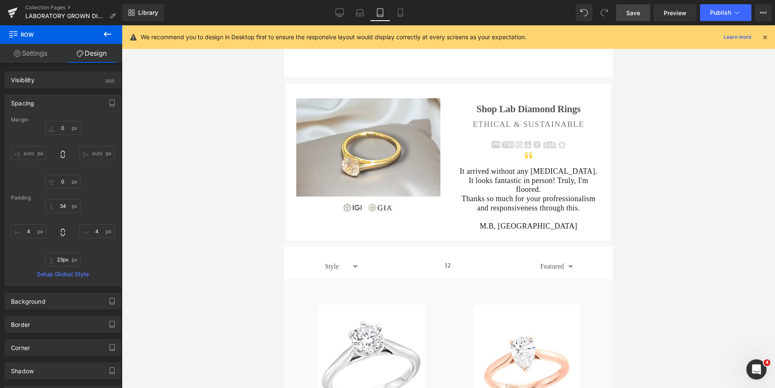
click at [667, 112] on div at bounding box center [448, 206] width 653 height 362
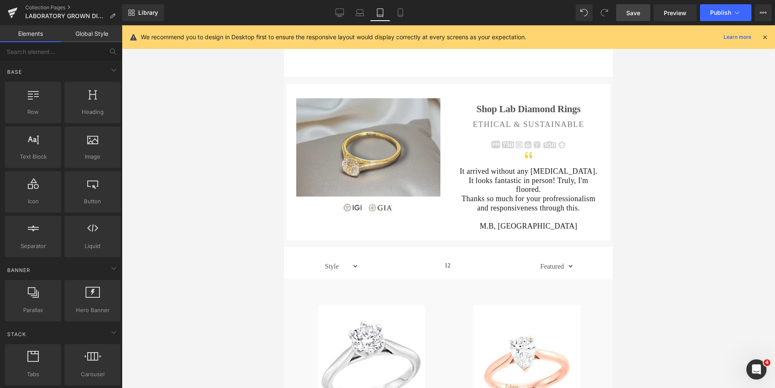
click at [385, 119] on img at bounding box center [368, 147] width 144 height 98
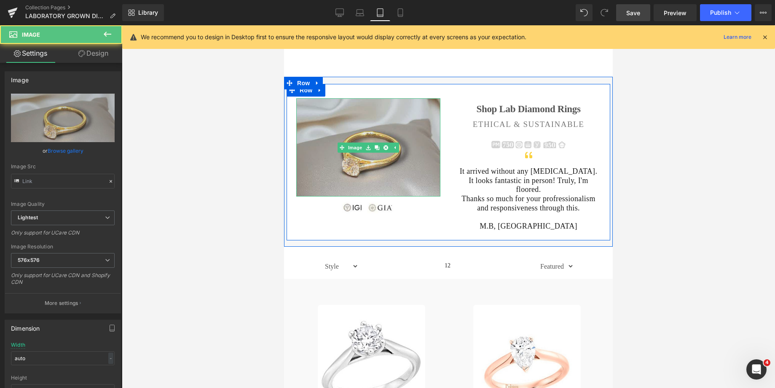
type input "[URL][DOMAIN_NAME]"
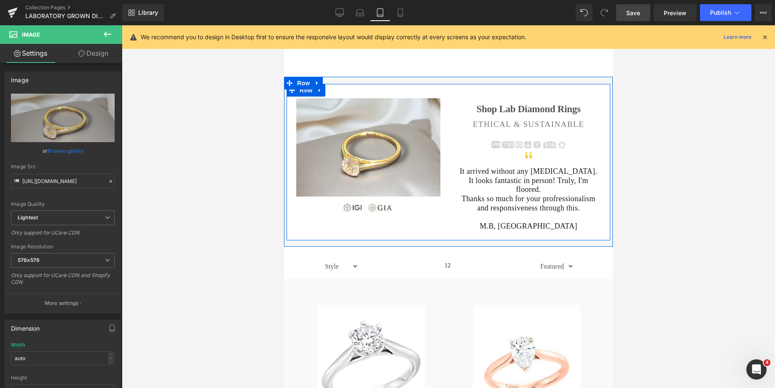
click at [495, 119] on div "Shop Lab Diamond Rings Heading ETHICAL & SUSTAINABLE Heading Image Icon It arri…" at bounding box center [528, 164] width 160 height 132
click at [485, 110] on h1 "Shop Lab Diamond Rings" at bounding box center [528, 109] width 144 height 12
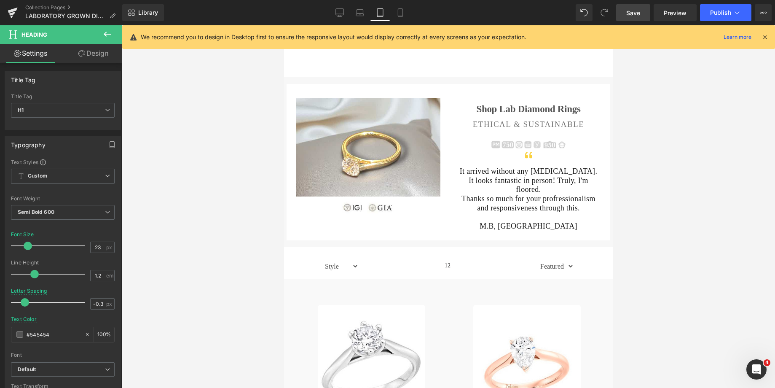
click at [94, 54] on link "Design" at bounding box center [93, 53] width 61 height 19
click at [0, 0] on div "Spacing" at bounding box center [0, 0] width 0 height 0
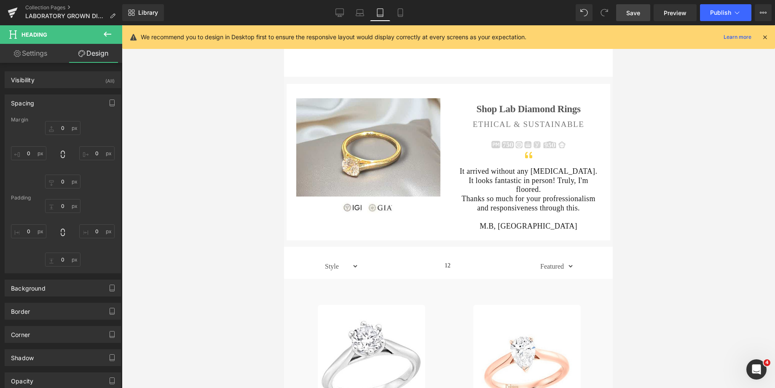
click at [44, 104] on div "Spacing" at bounding box center [62, 103] width 115 height 16
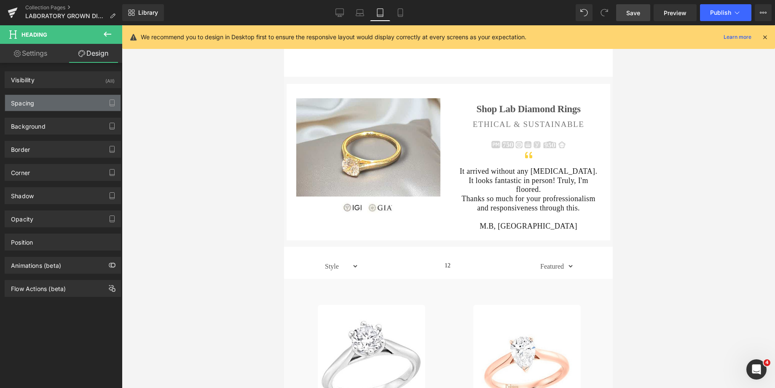
type input "12"
type input "0"
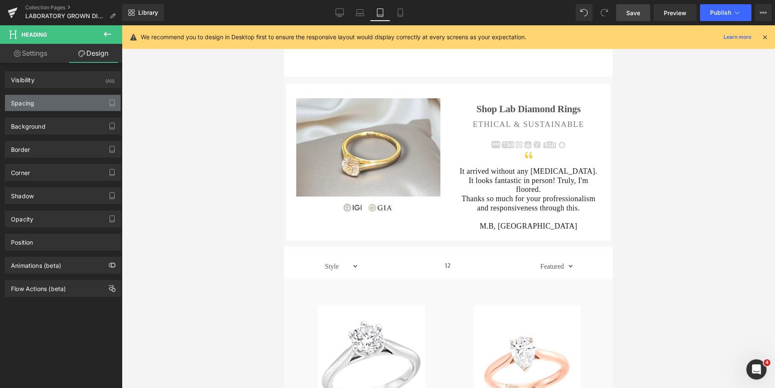
type input "0"
click at [44, 104] on div "Spacing" at bounding box center [62, 103] width 115 height 16
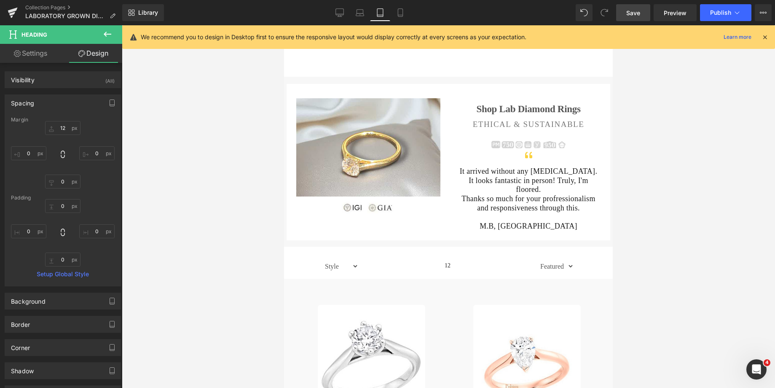
click at [62, 136] on div "12px 12 0px 0 0px 0 0px 0" at bounding box center [63, 154] width 104 height 67
click at [63, 127] on input "12" at bounding box center [62, 128] width 35 height 14
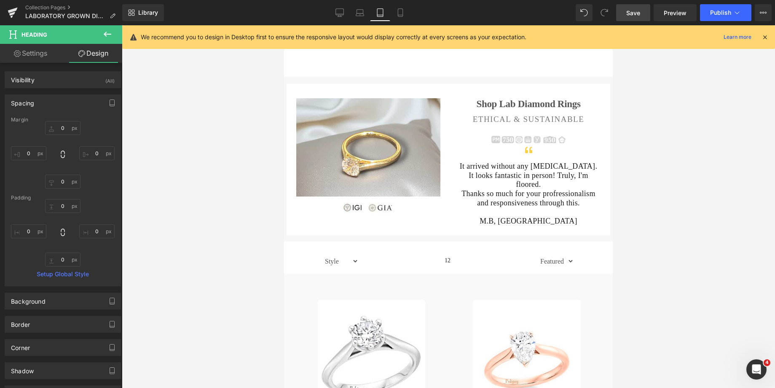
click at [620, 9] on link "Save" at bounding box center [633, 12] width 34 height 17
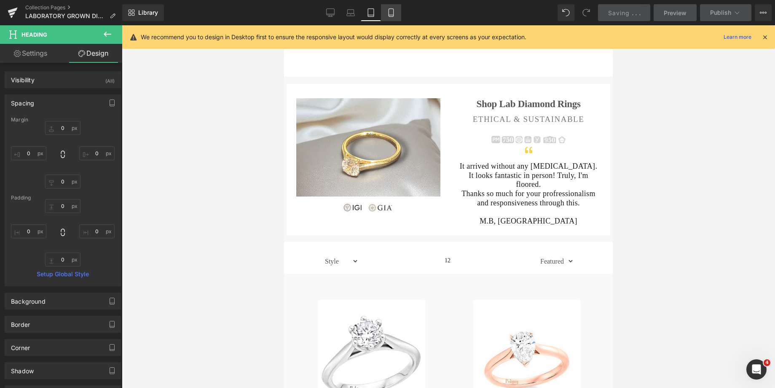
click at [390, 16] on icon at bounding box center [391, 12] width 8 height 8
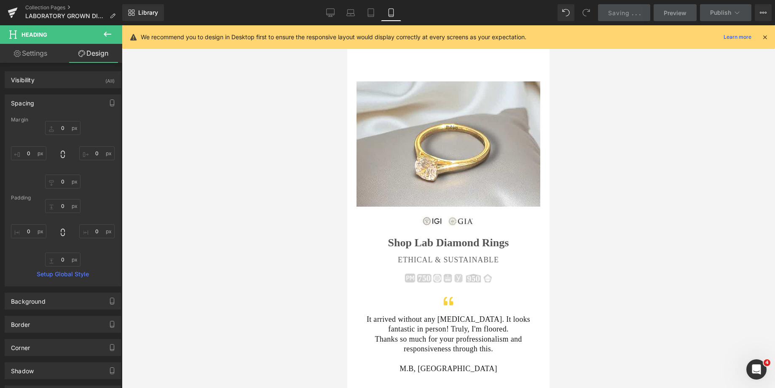
type input "17"
type input "0"
type input "15"
type input "0"
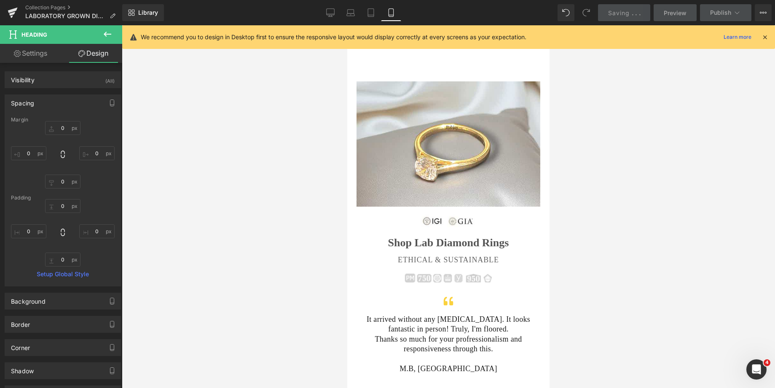
type input "0"
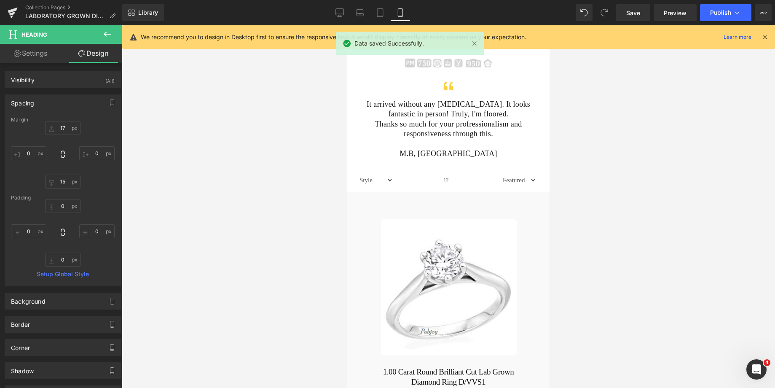
scroll to position [236, 0]
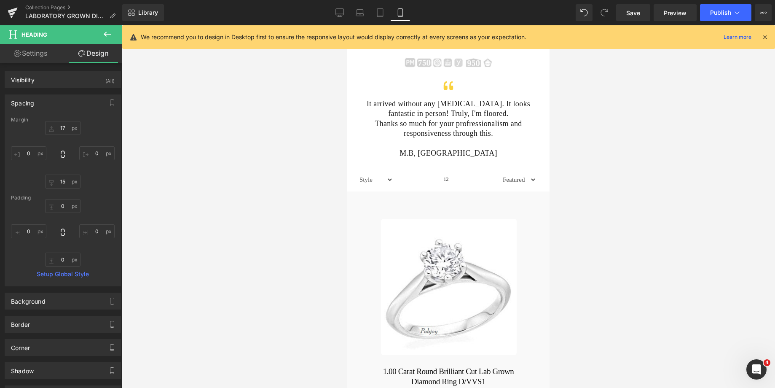
click at [436, 101] on div "It arrived without any [MEDICAL_DATA]. It looks fantastic in person! Truly, I'm…" at bounding box center [448, 128] width 184 height 59
click at [420, 114] on p "It arrived without any [MEDICAL_DATA]. It looks fantastic in person! Truly, I'm…" at bounding box center [448, 109] width 173 height 20
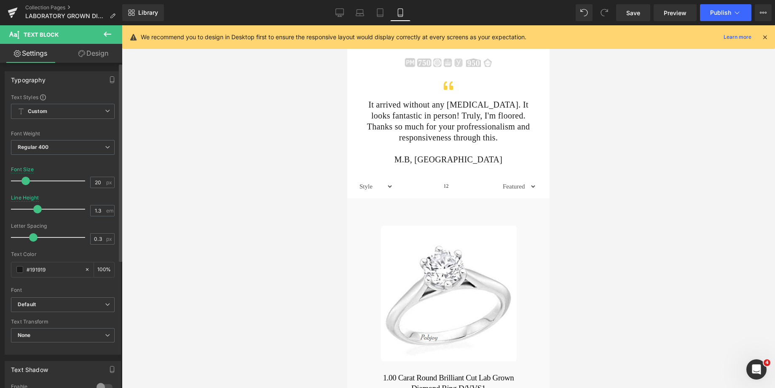
type input "19"
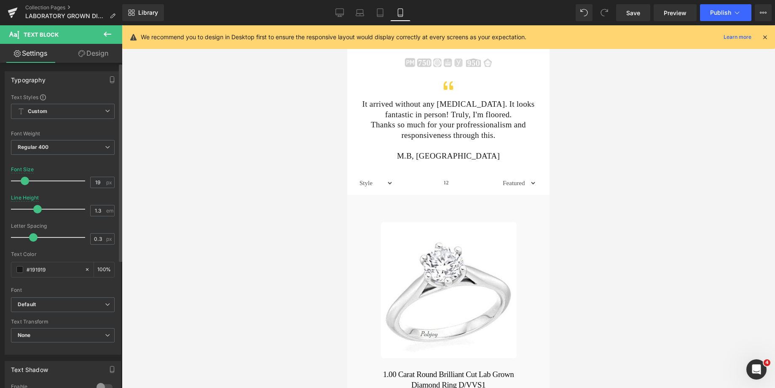
click at [24, 183] on span at bounding box center [25, 181] width 8 height 8
click at [585, 154] on div at bounding box center [448, 206] width 653 height 362
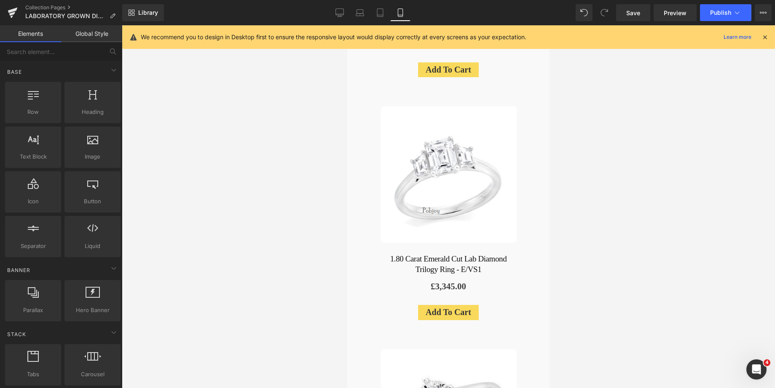
scroll to position [212, 0]
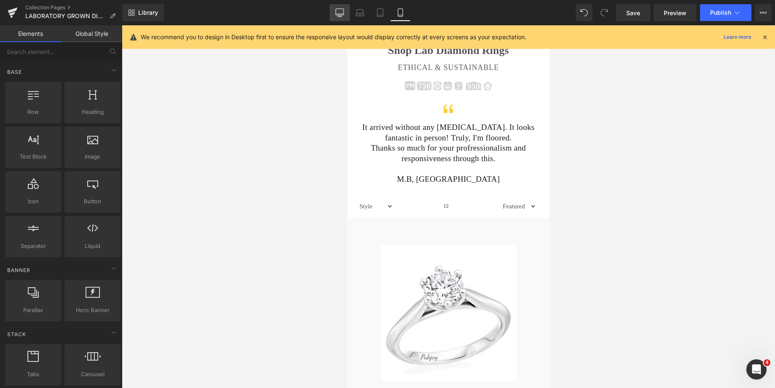
click at [344, 8] on icon at bounding box center [339, 12] width 8 height 8
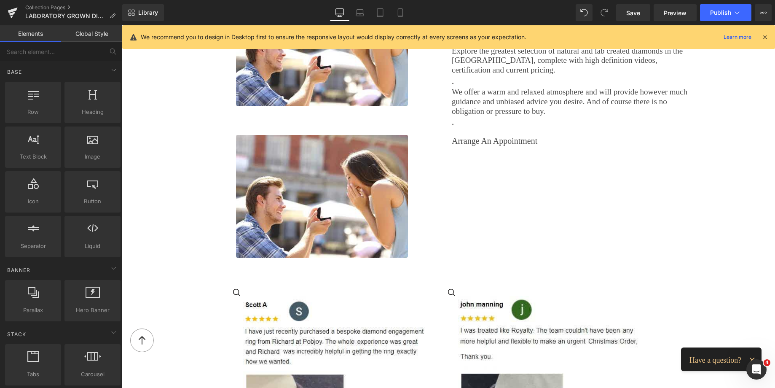
scroll to position [1248, 0]
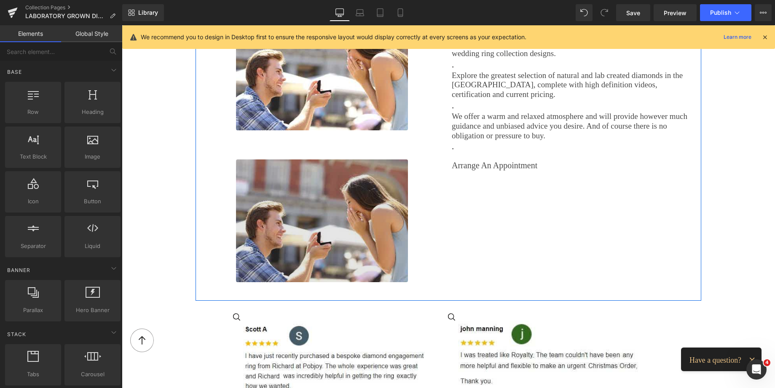
click at [380, 168] on img at bounding box center [322, 220] width 172 height 123
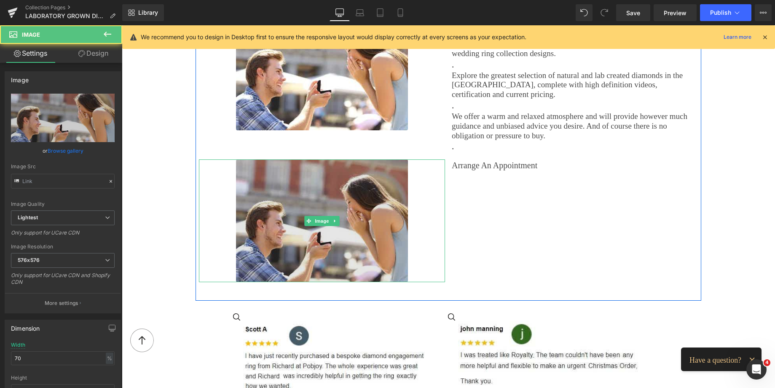
type input "[URL][DOMAIN_NAME][DATE]"
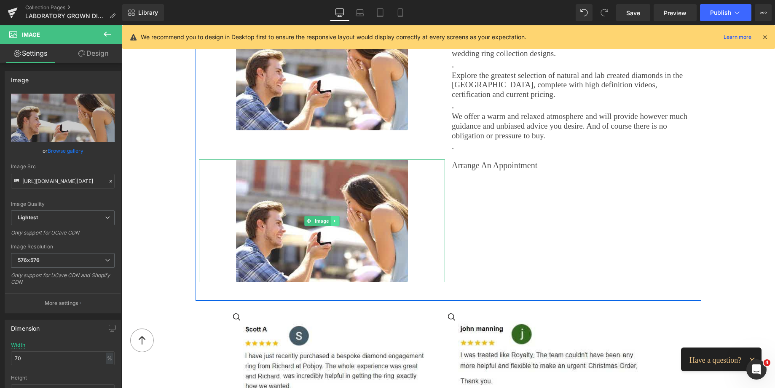
click at [333, 218] on icon at bounding box center [335, 220] width 5 height 5
click at [335, 221] on link at bounding box center [339, 221] width 9 height 10
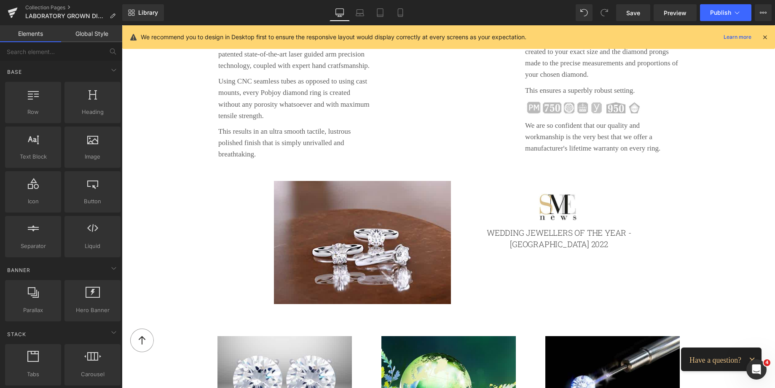
scroll to position [1668, 0]
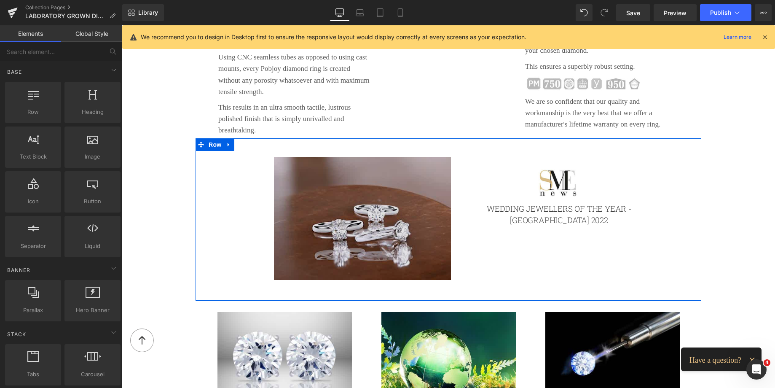
click at [415, 188] on img at bounding box center [362, 218] width 177 height 123
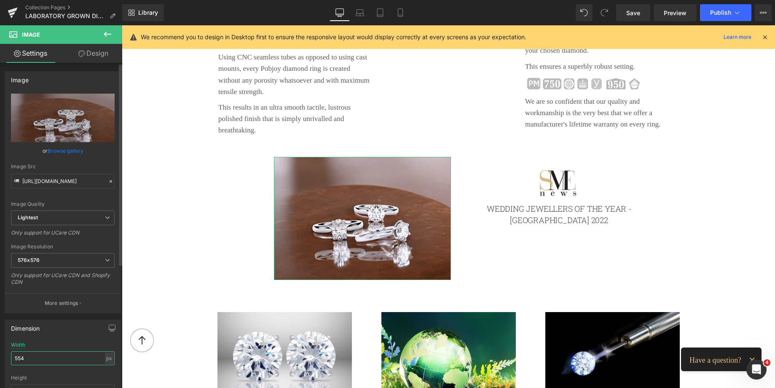
drag, startPoint x: 34, startPoint y: 356, endPoint x: 0, endPoint y: 356, distance: 34.1
click at [0, 357] on div "Dimension 554px Width 554 px % px auto Height auto 0 Circle Image" at bounding box center [63, 369] width 126 height 113
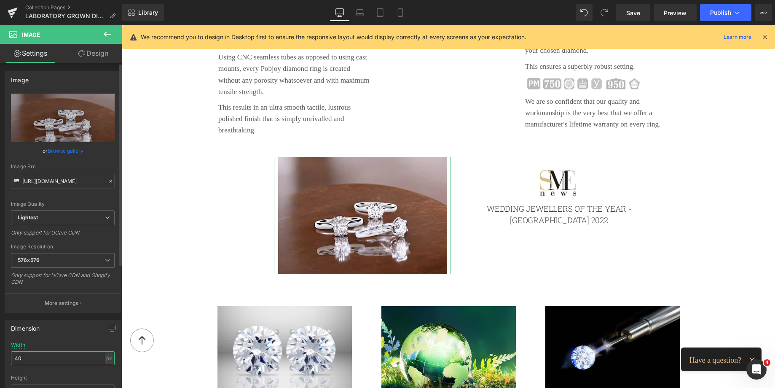
type input "4"
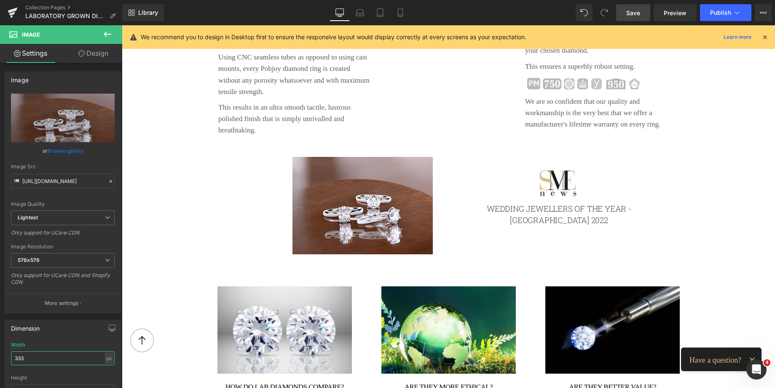
type input "333"
click at [637, 12] on span "Save" at bounding box center [633, 12] width 14 height 9
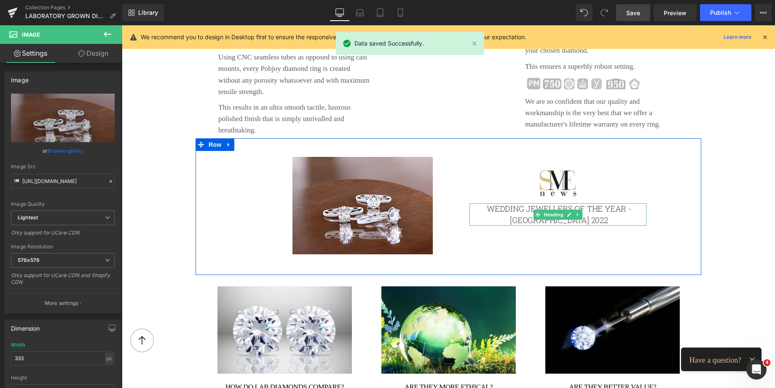
click at [590, 203] on h2 "Wedding Jewellers of the Year - [GEOGRAPHIC_DATA] 2022" at bounding box center [559, 214] width 158 height 22
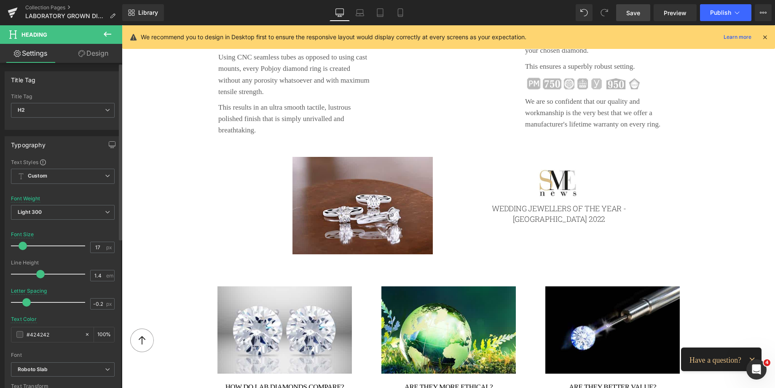
type input "16"
click at [24, 245] on span at bounding box center [23, 245] width 8 height 8
click at [630, 12] on span "Save" at bounding box center [633, 12] width 14 height 9
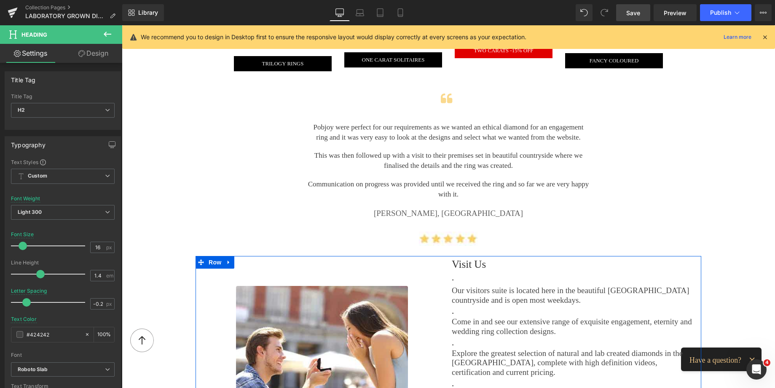
scroll to position [835, 0]
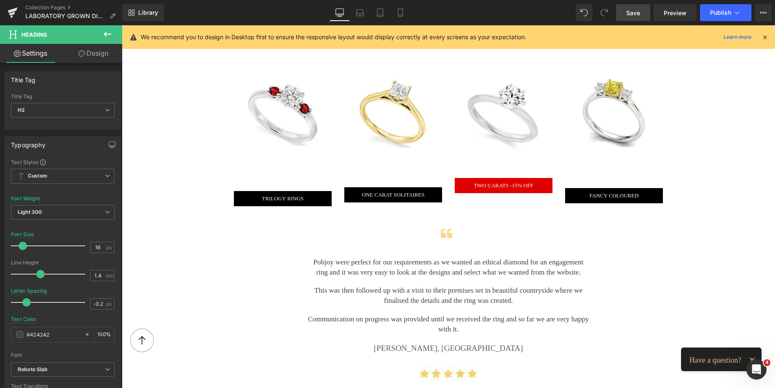
click at [391, 229] on div at bounding box center [446, 234] width 277 height 14
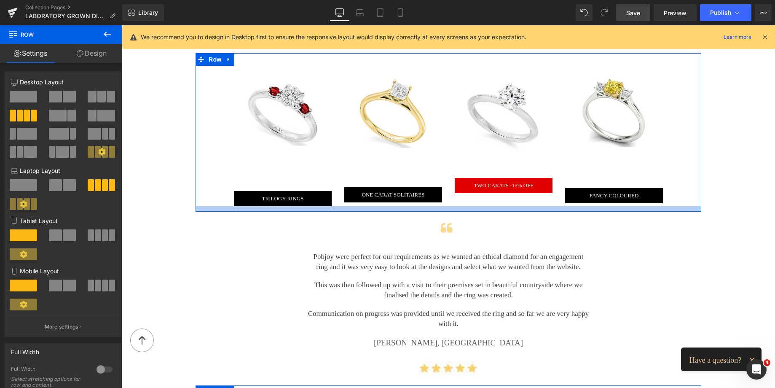
drag, startPoint x: 392, startPoint y: 214, endPoint x: 389, endPoint y: 209, distance: 6.0
click at [389, 209] on div at bounding box center [448, 208] width 506 height 5
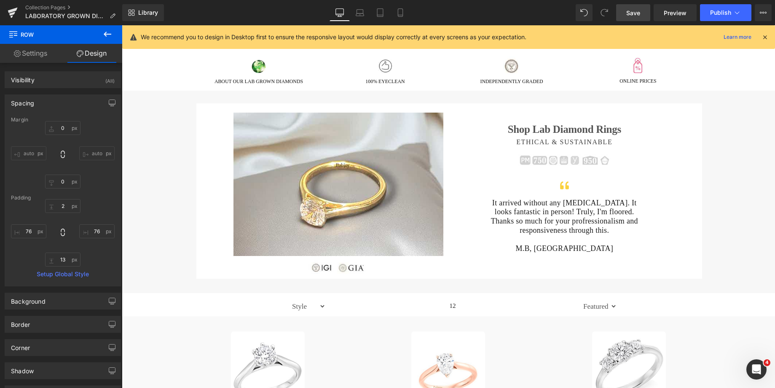
scroll to position [0, 0]
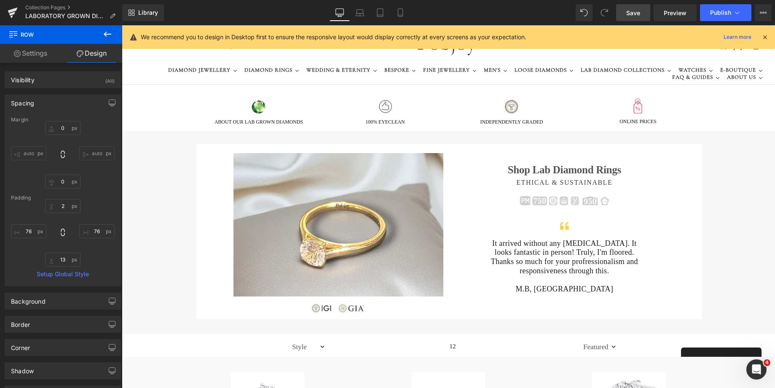
drag, startPoint x: 771, startPoint y: 87, endPoint x: 881, endPoint y: 43, distance: 119.3
drag, startPoint x: 637, startPoint y: 12, endPoint x: 167, endPoint y: 96, distance: 478.0
click at [637, 12] on span "Save" at bounding box center [633, 12] width 14 height 9
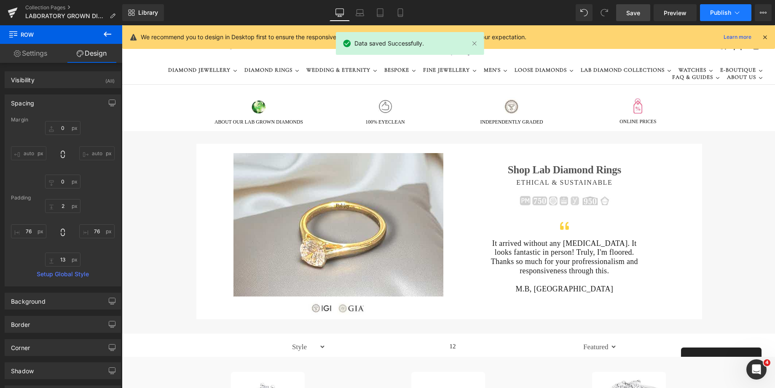
click at [704, 13] on button "Publish" at bounding box center [725, 12] width 51 height 17
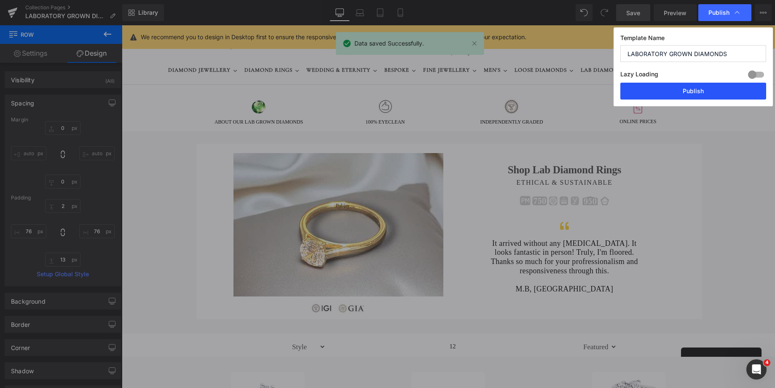
click at [671, 96] on button "Publish" at bounding box center [693, 91] width 146 height 17
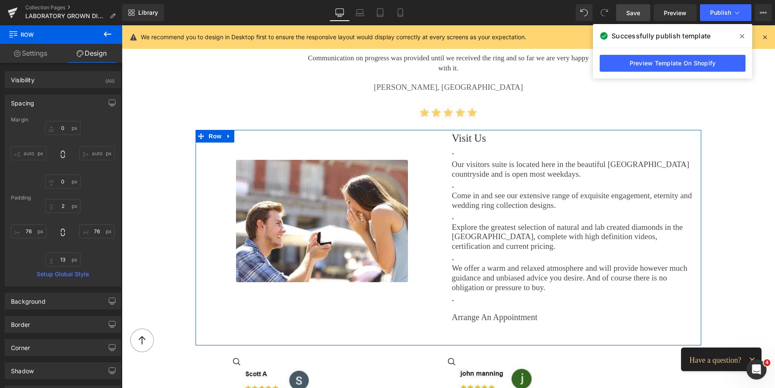
scroll to position [1054, 0]
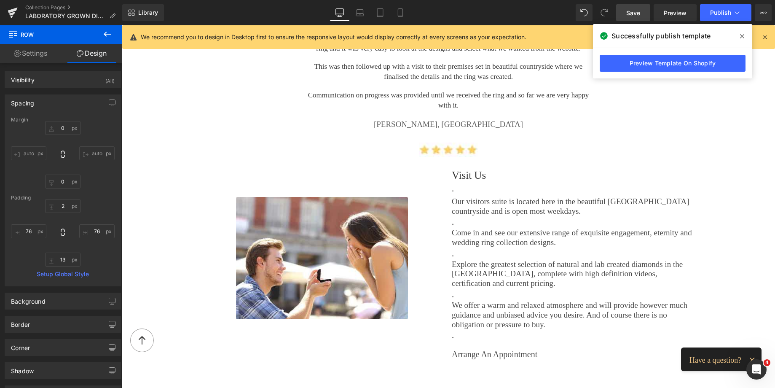
click at [107, 33] on icon at bounding box center [107, 34] width 10 height 10
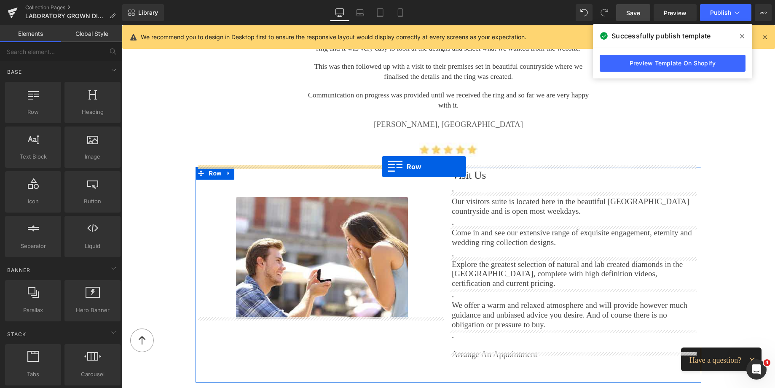
drag, startPoint x: 163, startPoint y: 130, endPoint x: 382, endPoint y: 166, distance: 221.3
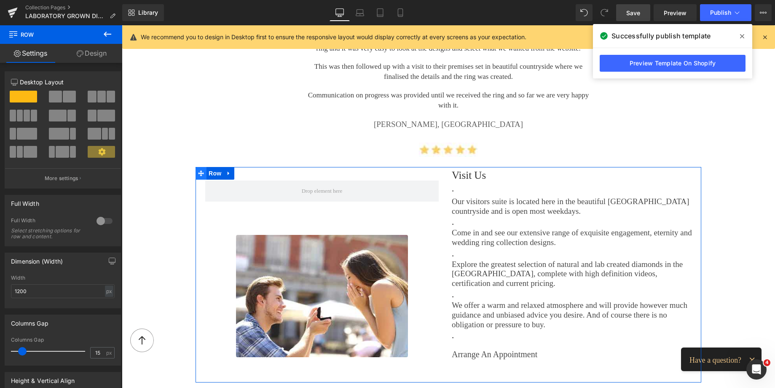
click at [198, 171] on icon at bounding box center [201, 173] width 6 height 6
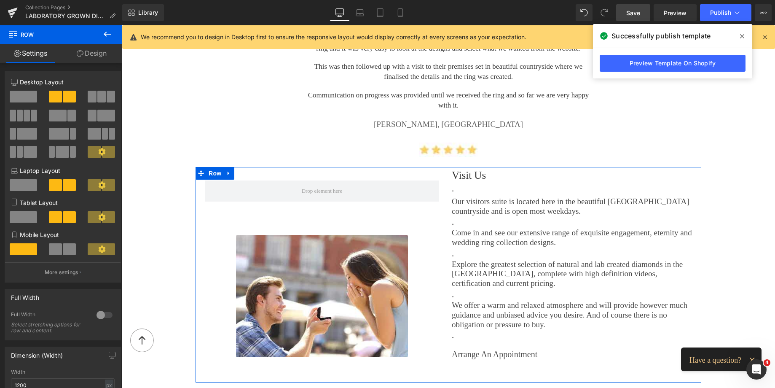
click at [105, 316] on div at bounding box center [104, 314] width 20 height 13
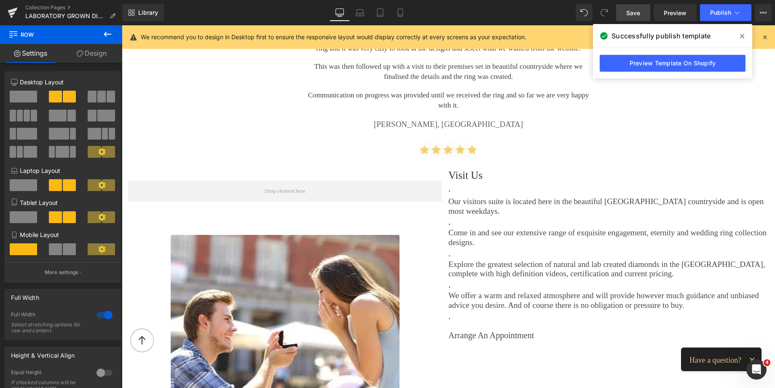
click at [110, 37] on icon at bounding box center [107, 34] width 10 height 10
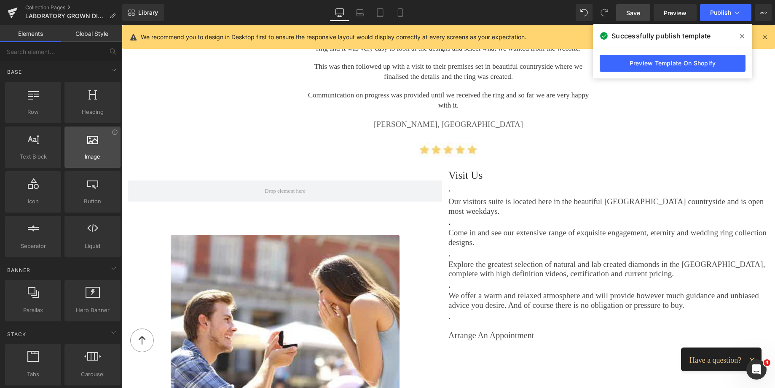
click at [84, 146] on div at bounding box center [92, 142] width 51 height 19
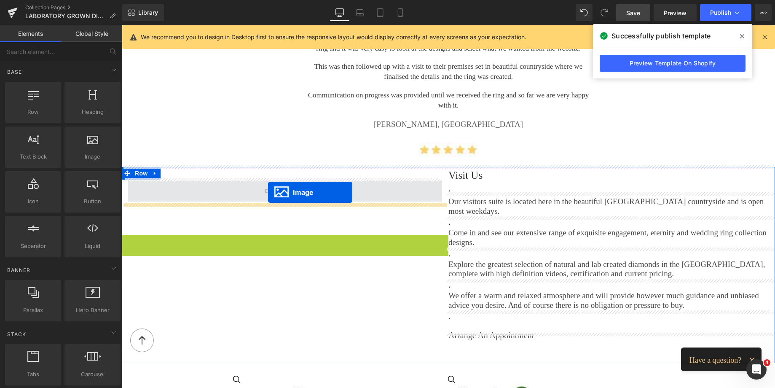
drag, startPoint x: 255, startPoint y: 310, endPoint x: 268, endPoint y: 192, distance: 118.2
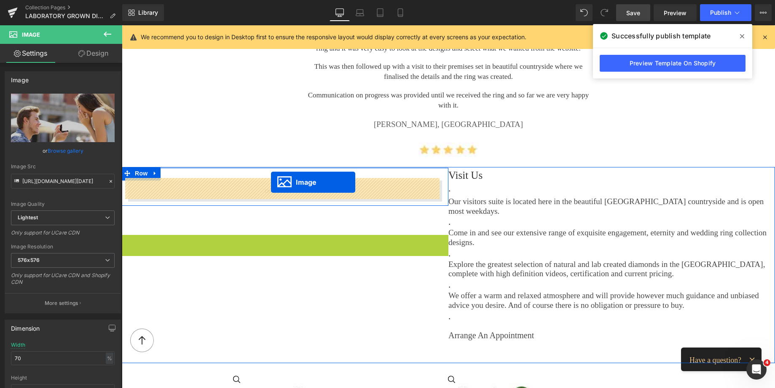
drag, startPoint x: 267, startPoint y: 313, endPoint x: 271, endPoint y: 182, distance: 131.1
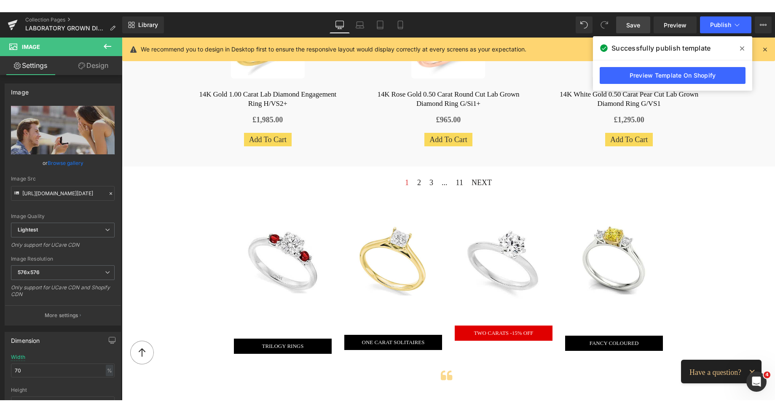
scroll to position [754, 0]
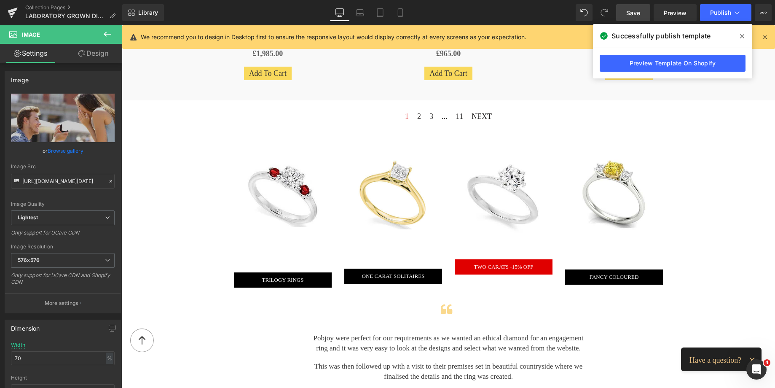
click at [110, 33] on icon at bounding box center [107, 34] width 10 height 10
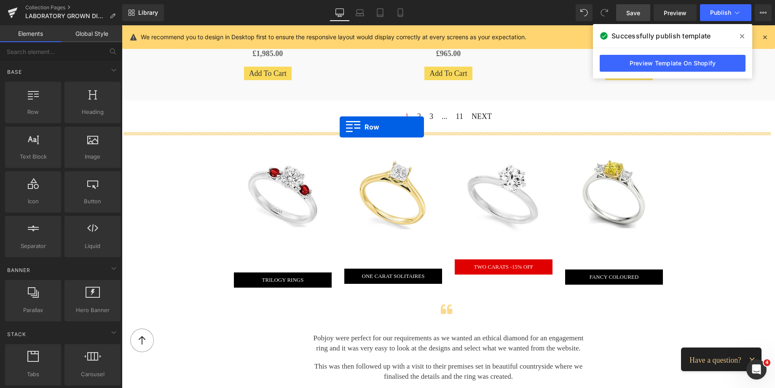
drag, startPoint x: 147, startPoint y: 118, endPoint x: 340, endPoint y: 127, distance: 192.7
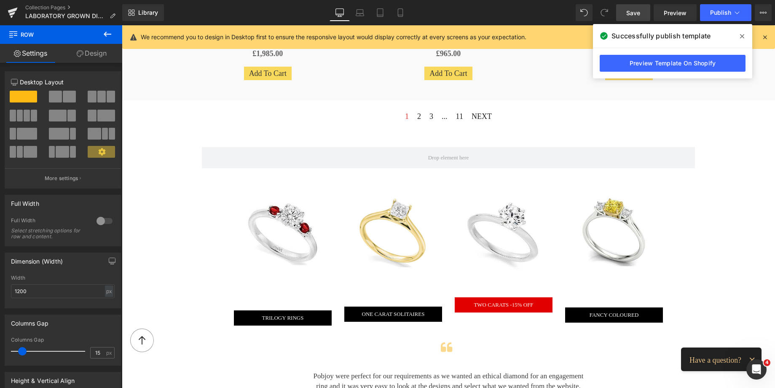
click at [107, 37] on icon at bounding box center [107, 34] width 10 height 10
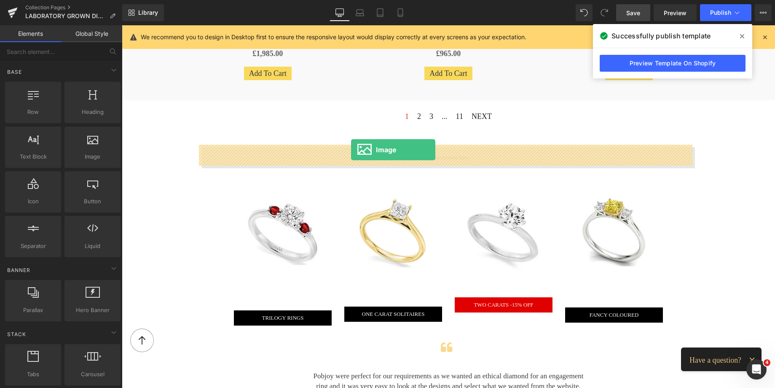
drag, startPoint x: 209, startPoint y: 173, endPoint x: 351, endPoint y: 150, distance: 144.3
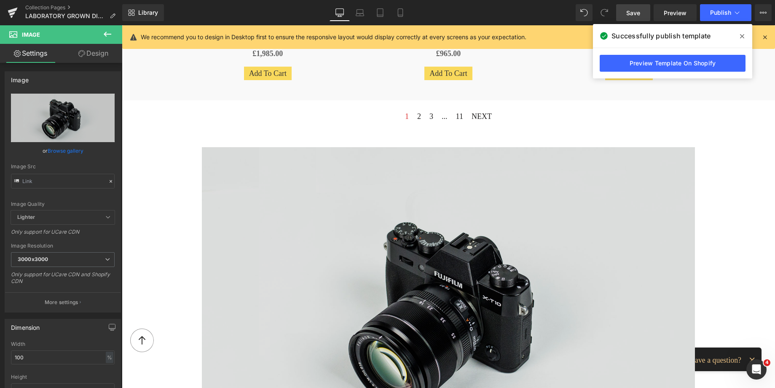
type input "//[DOMAIN_NAME][URL]"
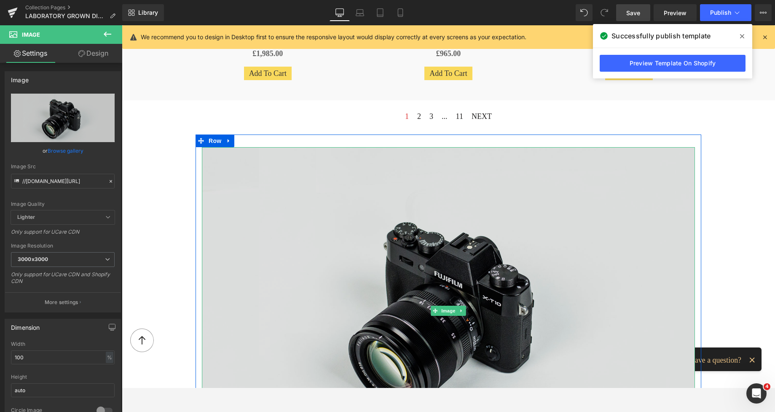
click at [371, 207] on img at bounding box center [448, 310] width 493 height 327
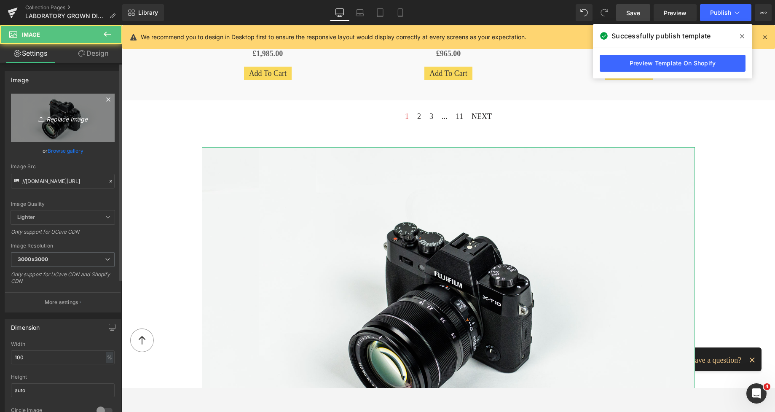
click at [40, 125] on link "Replace Image" at bounding box center [63, 118] width 104 height 48
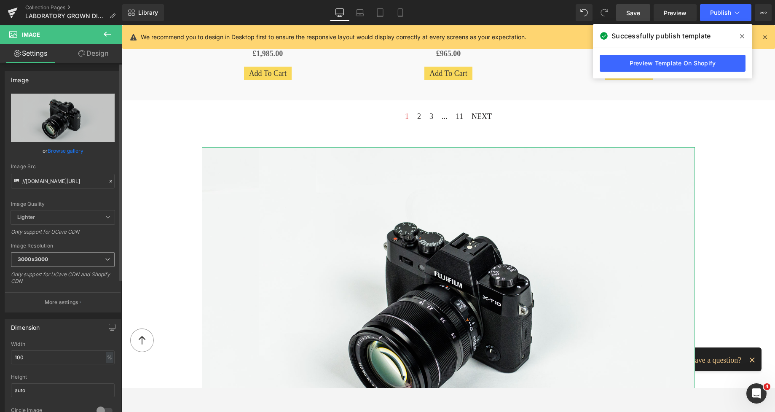
click at [68, 258] on span "3000x3000" at bounding box center [63, 259] width 104 height 15
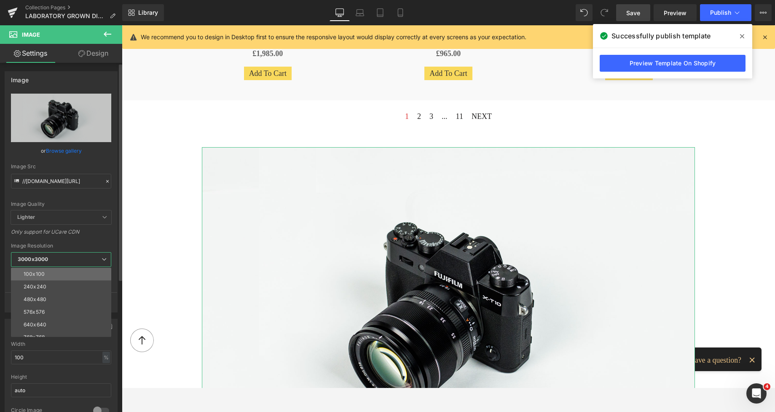
click at [60, 273] on li "100x100" at bounding box center [63, 274] width 104 height 13
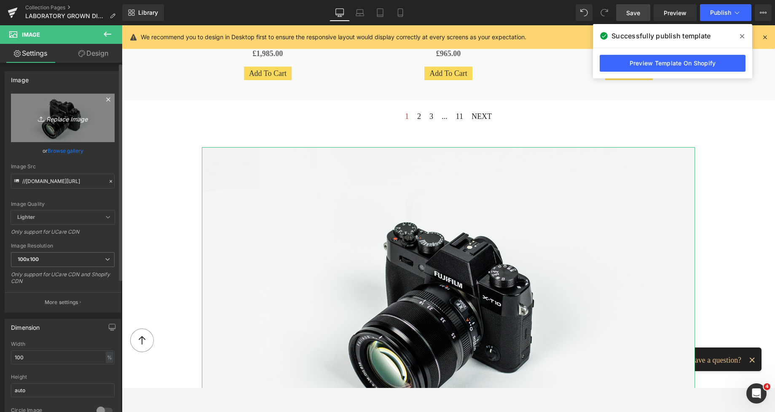
click at [103, 125] on link "Replace Image" at bounding box center [63, 118] width 104 height 48
type input "C:\fakepath\New Templatesoli-Photoroom-Photoroom (1).png"
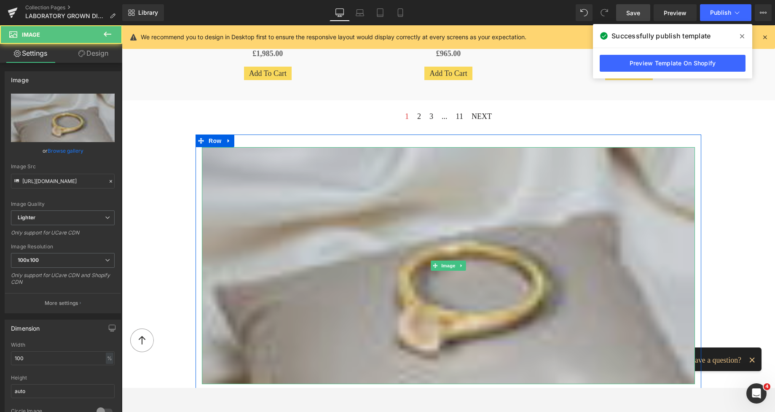
click at [565, 237] on img at bounding box center [448, 265] width 493 height 237
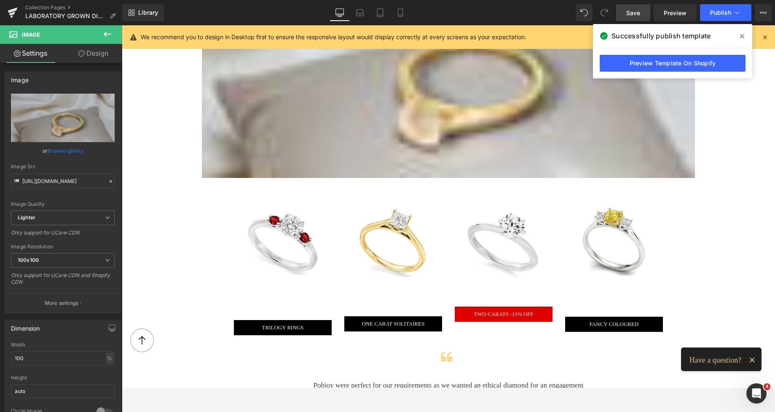
scroll to position [809, 0]
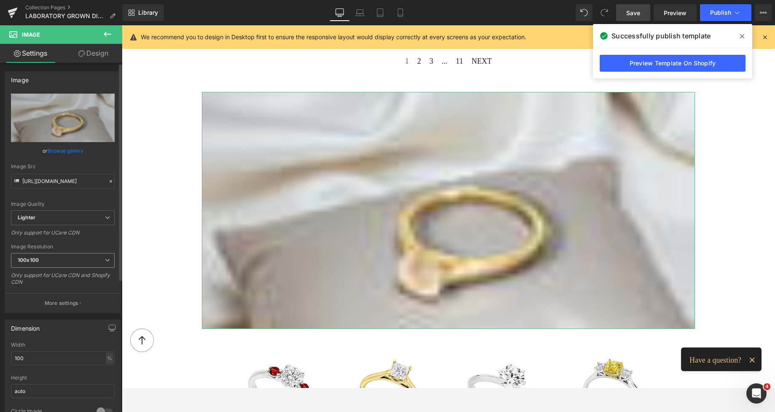
click at [54, 259] on span "100x100" at bounding box center [63, 260] width 104 height 15
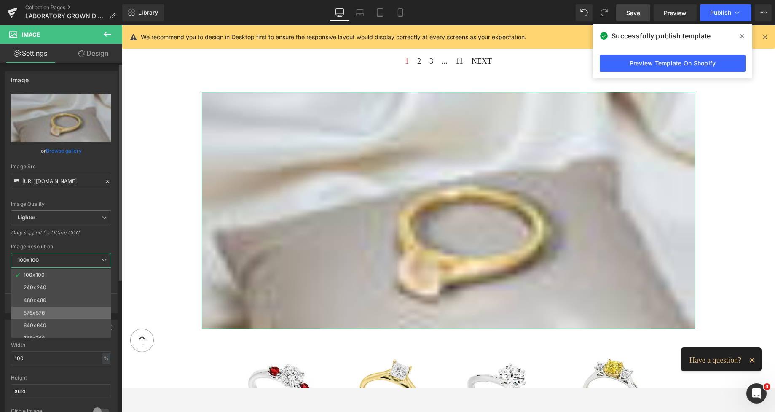
click at [40, 311] on div "576x576" at bounding box center [34, 313] width 21 height 6
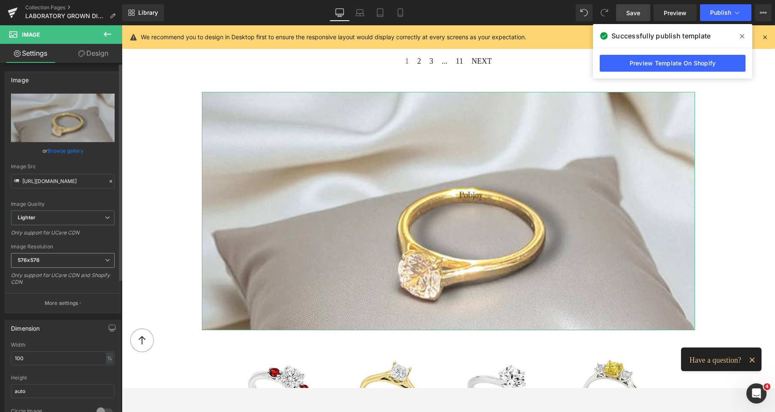
type input "[URL][DOMAIN_NAME]"
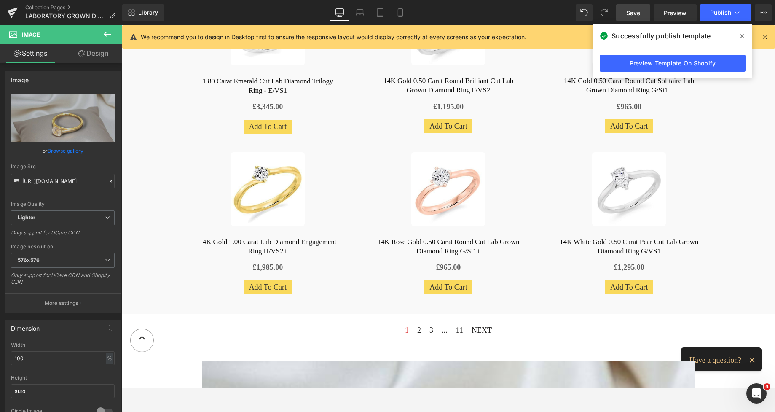
scroll to position [537, 0]
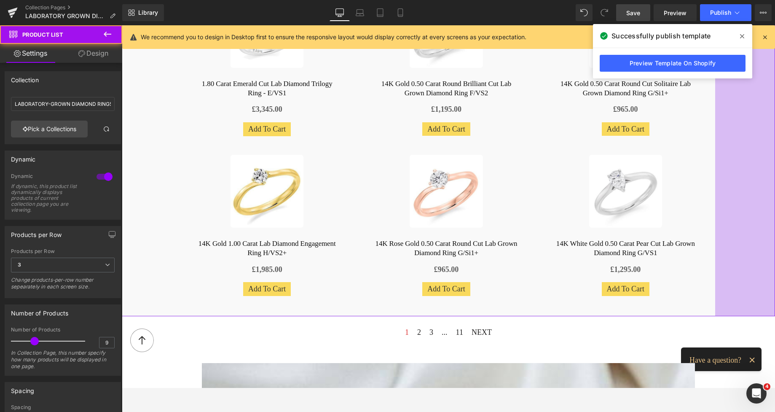
drag, startPoint x: 758, startPoint y: 97, endPoint x: 754, endPoint y: 173, distance: 76.4
click at [704, 173] on div "142px" at bounding box center [745, 68] width 60 height 497
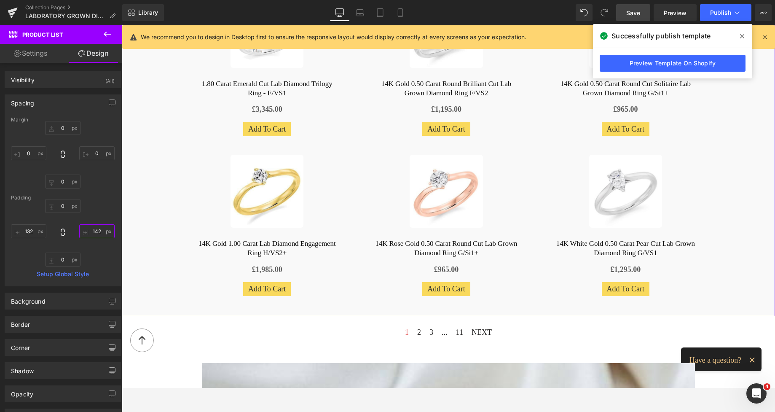
click at [97, 234] on input "142" at bounding box center [96, 231] width 35 height 14
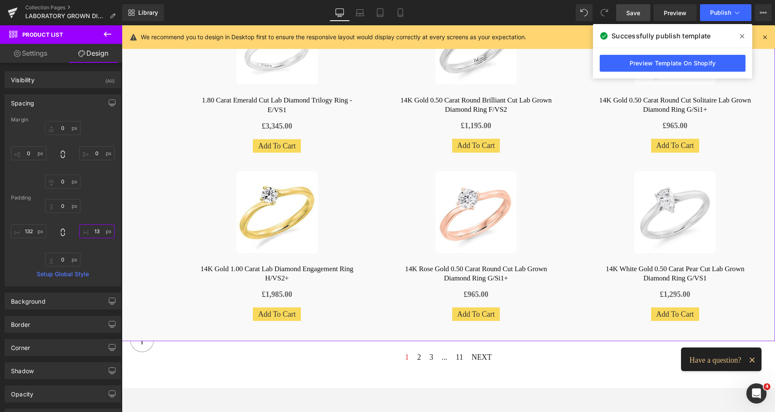
type input "132"
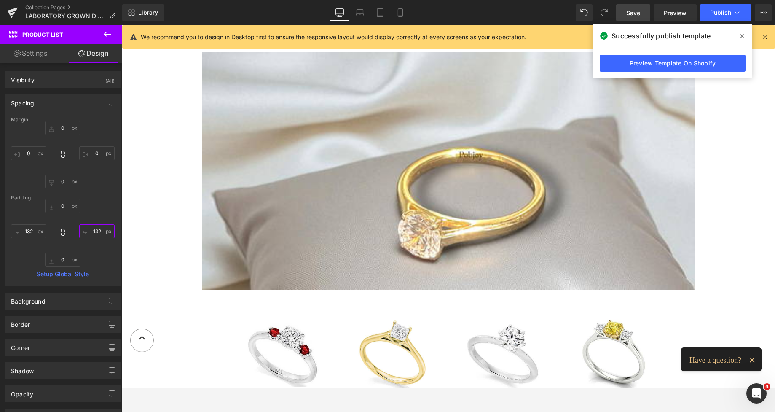
scroll to position [772, 0]
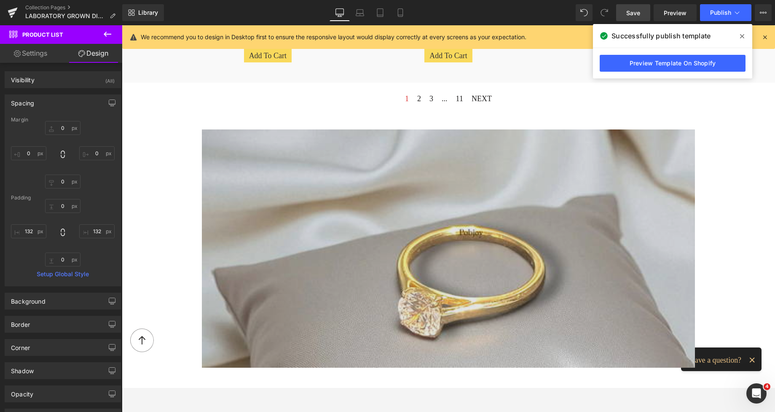
click at [356, 179] on img at bounding box center [448, 248] width 493 height 238
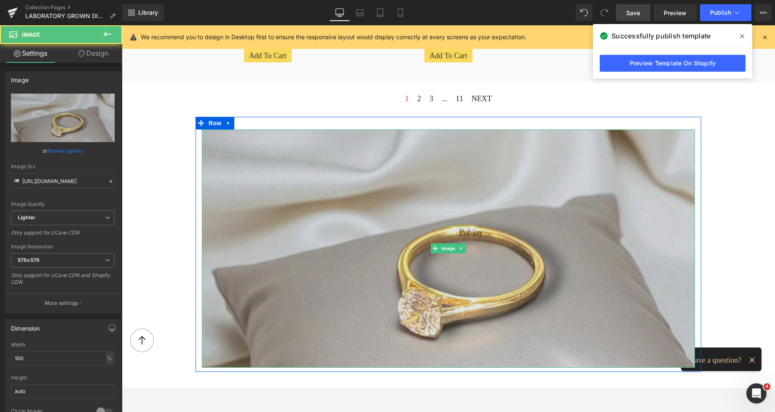
click at [385, 215] on img at bounding box center [448, 248] width 493 height 238
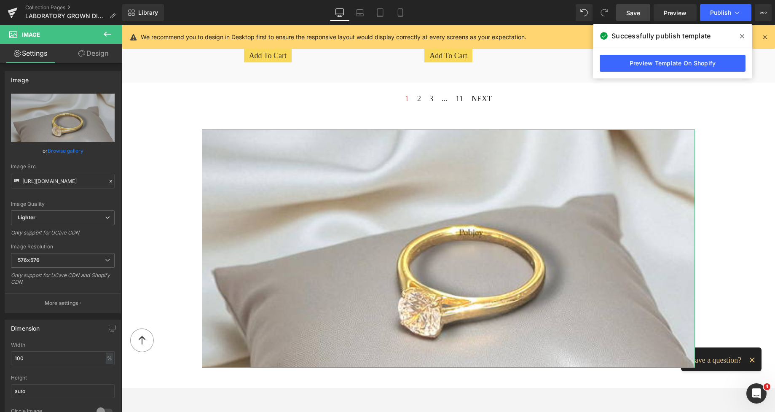
click at [99, 54] on link "Design" at bounding box center [93, 53] width 61 height 19
click at [0, 0] on div "Opacity" at bounding box center [0, 0] width 0 height 0
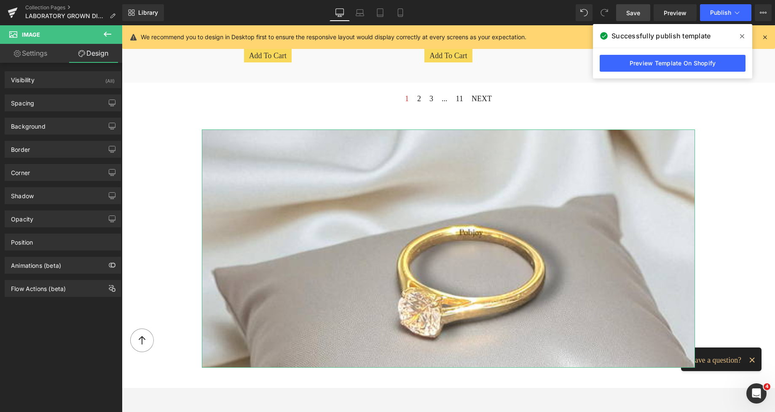
click at [55, 227] on div "Position Advanced option : Please proceed if you have coding knowledge. Relativ…" at bounding box center [63, 238] width 126 height 23
click at [54, 224] on div "Opacity" at bounding box center [62, 219] width 115 height 16
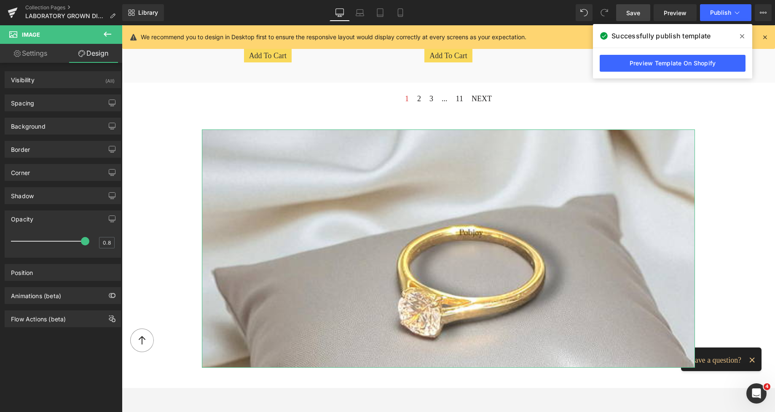
type input "0.6"
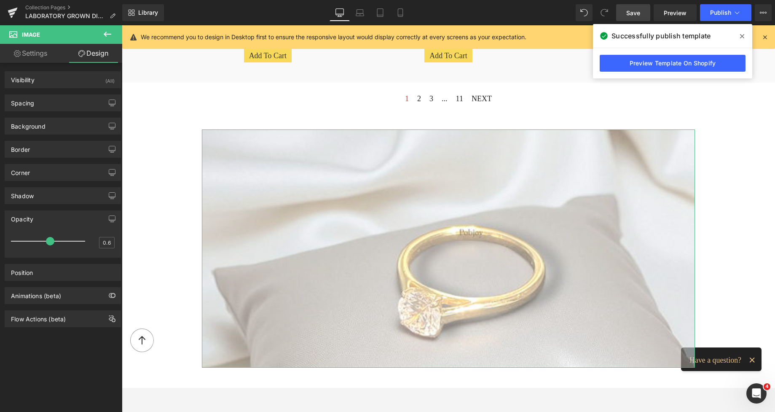
drag, startPoint x: 82, startPoint y: 241, endPoint x: 47, endPoint y: 233, distance: 35.9
click at [47, 233] on div at bounding box center [50, 241] width 70 height 17
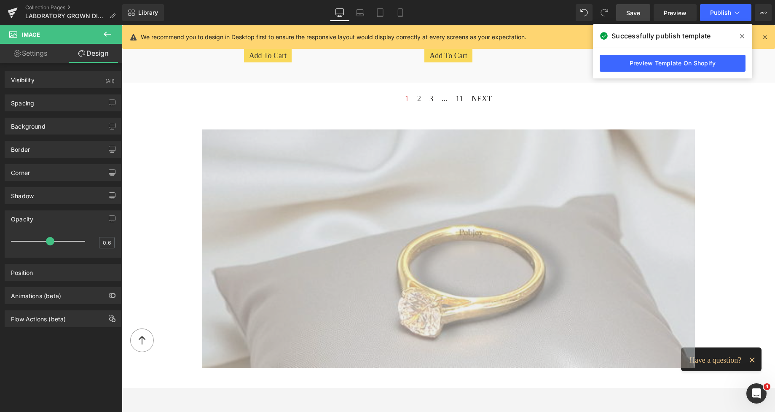
click at [241, 201] on img at bounding box center [448, 248] width 493 height 238
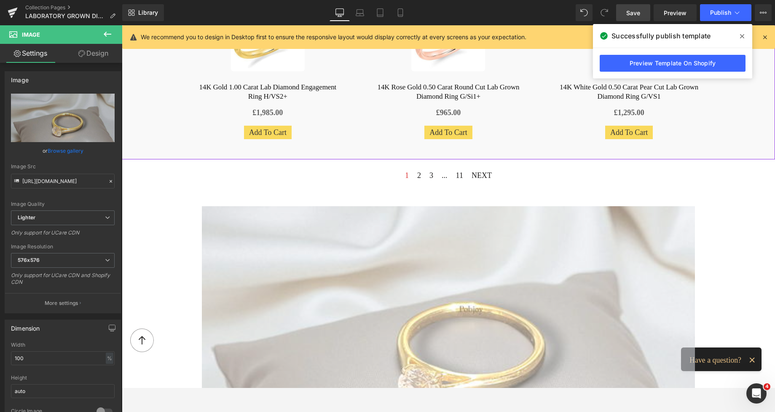
scroll to position [761, 0]
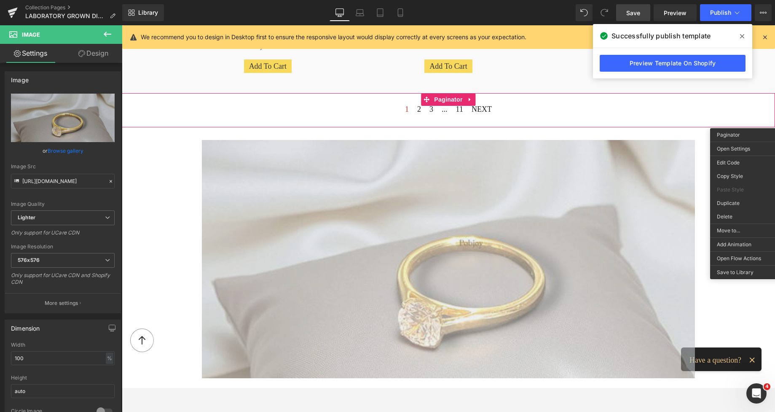
click at [480, 221] on img at bounding box center [448, 259] width 493 height 238
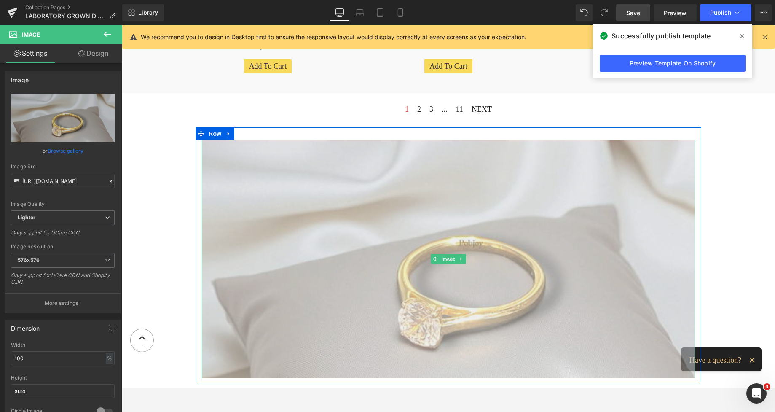
click at [349, 263] on img at bounding box center [448, 259] width 493 height 238
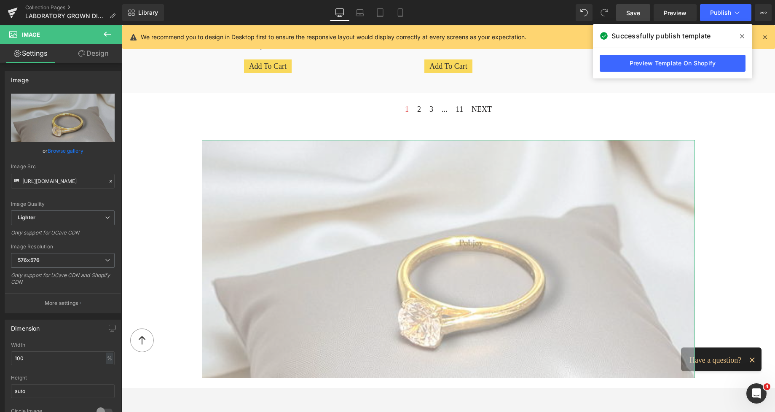
click at [107, 56] on link "Design" at bounding box center [93, 53] width 61 height 19
click at [0, 0] on div "Opacity" at bounding box center [0, 0] width 0 height 0
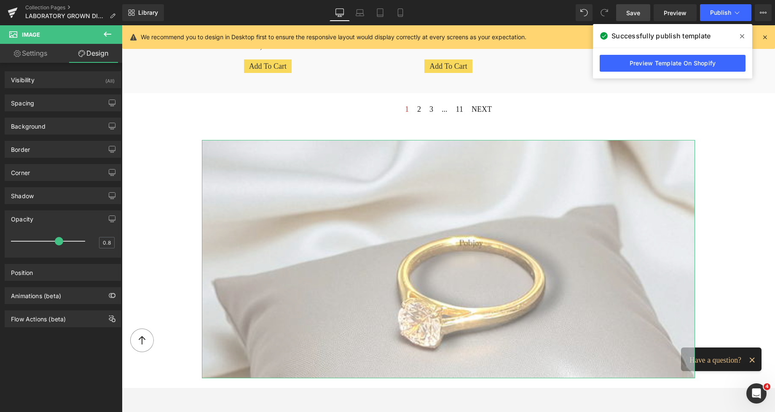
type input "0.9"
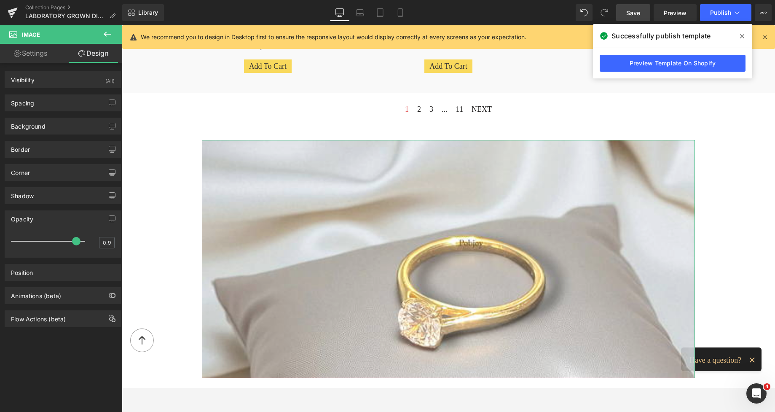
drag, startPoint x: 47, startPoint y: 239, endPoint x: 71, endPoint y: 252, distance: 27.7
click at [71, 252] on div "0.9" at bounding box center [63, 244] width 104 height 22
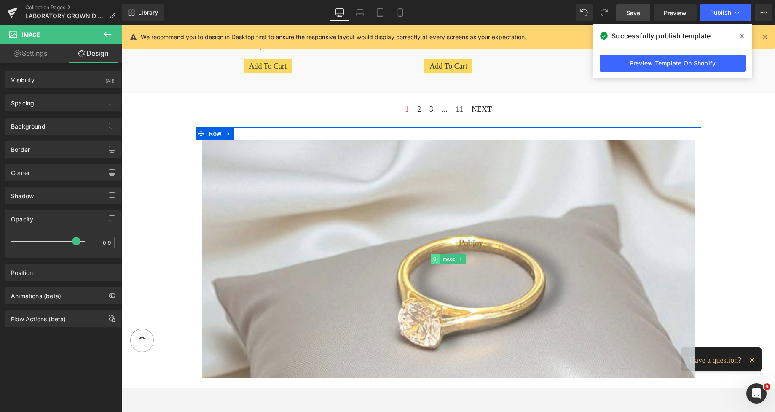
click at [431, 259] on span at bounding box center [435, 259] width 9 height 10
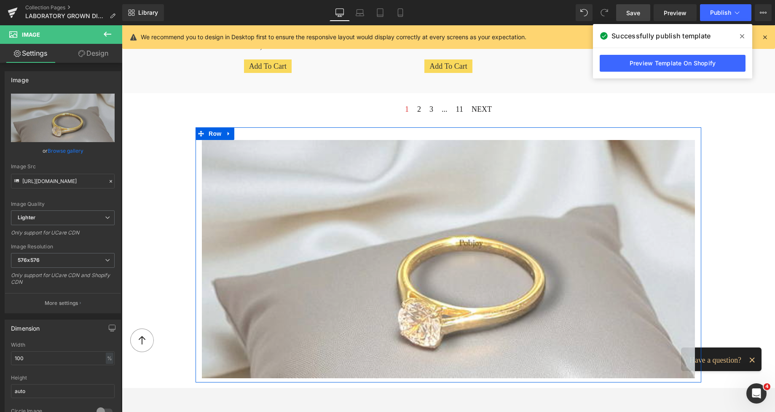
click at [474, 133] on div "Image Row" at bounding box center [448, 254] width 506 height 255
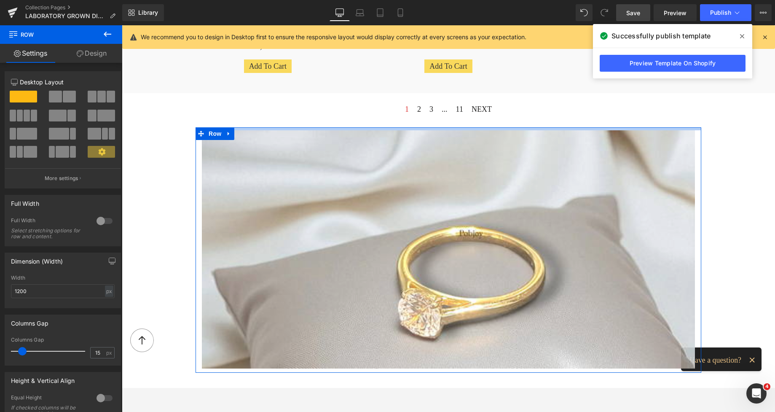
drag, startPoint x: 468, startPoint y: 125, endPoint x: 463, endPoint y: 113, distance: 12.8
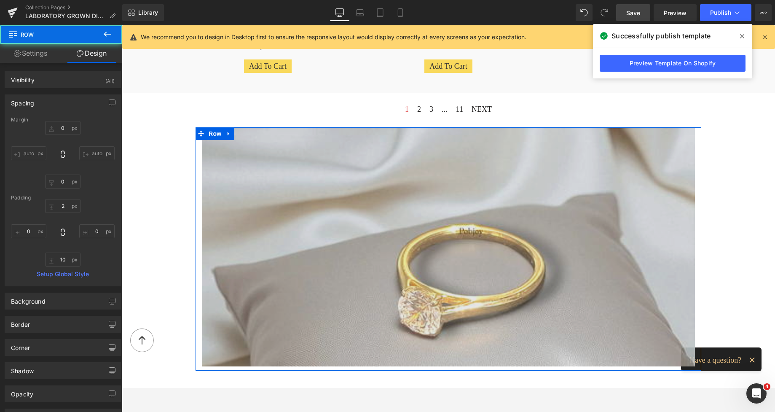
click at [237, 139] on img at bounding box center [448, 247] width 493 height 238
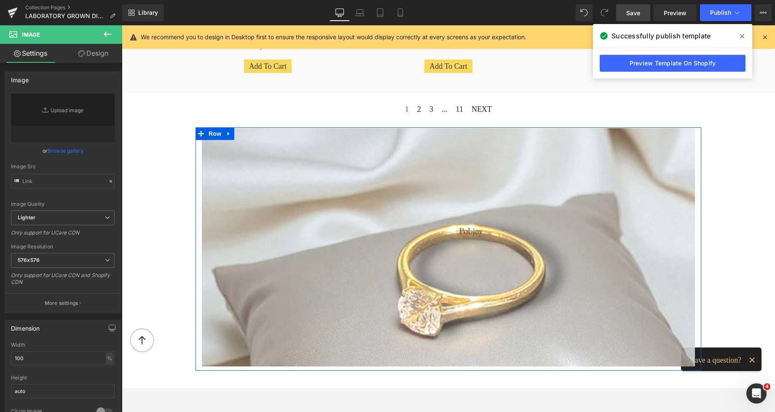
scroll to position [901, 0]
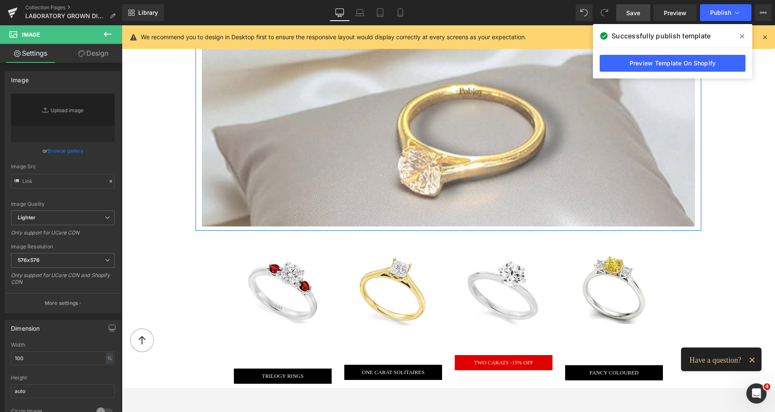
type input "[URL][DOMAIN_NAME]"
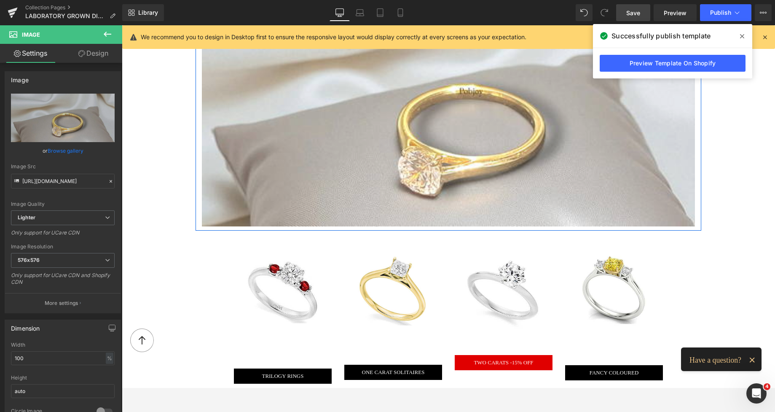
click at [198, 136] on div "Image" at bounding box center [448, 107] width 506 height 238
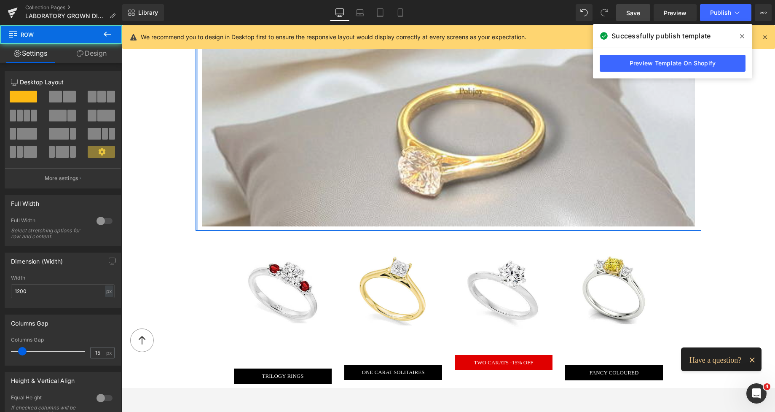
click at [195, 135] on div at bounding box center [196, 108] width 2 height 243
click at [104, 224] on div at bounding box center [104, 220] width 20 height 13
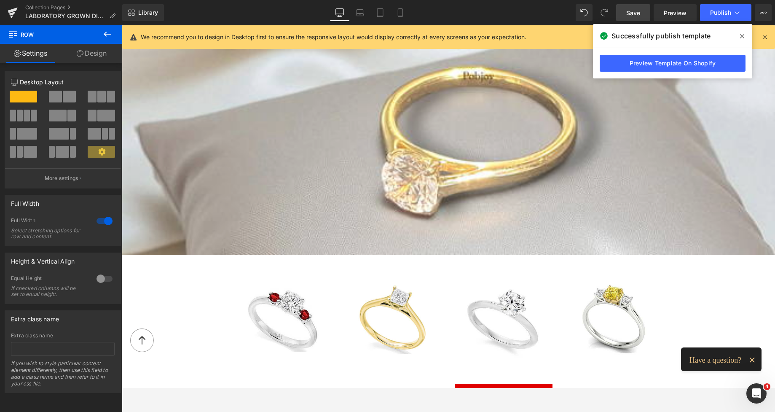
scroll to position [976, 0]
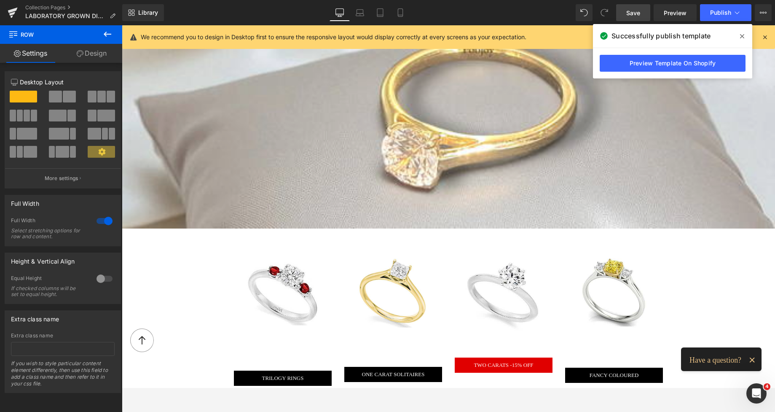
click at [626, 11] on span "Save" at bounding box center [633, 12] width 14 height 9
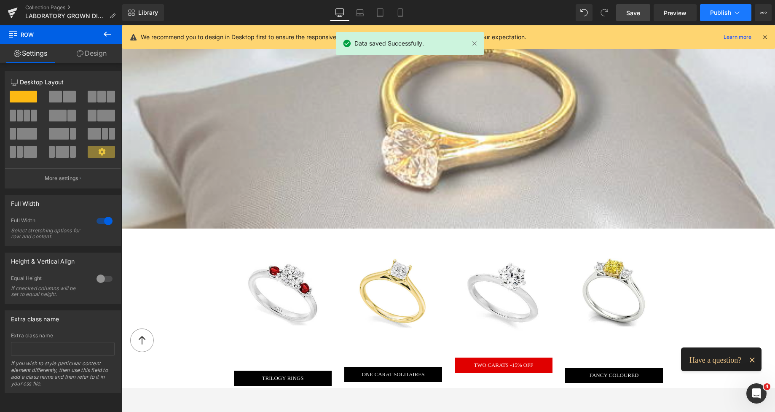
click at [704, 11] on span "Publish" at bounding box center [720, 12] width 21 height 7
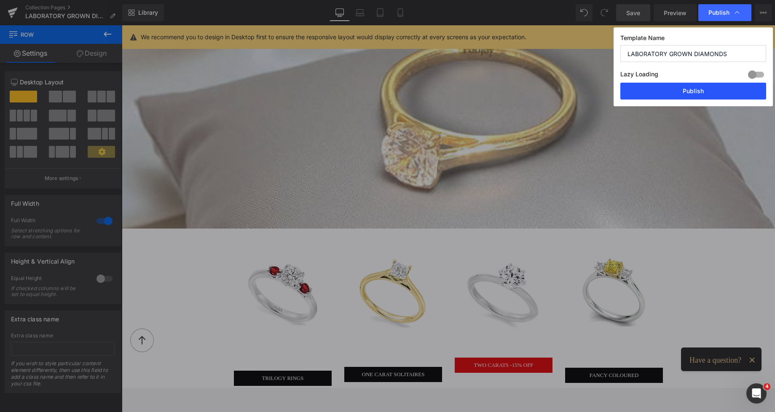
click at [673, 90] on button "Publish" at bounding box center [693, 91] width 146 height 17
click at [398, 13] on icon at bounding box center [400, 13] width 5 height 8
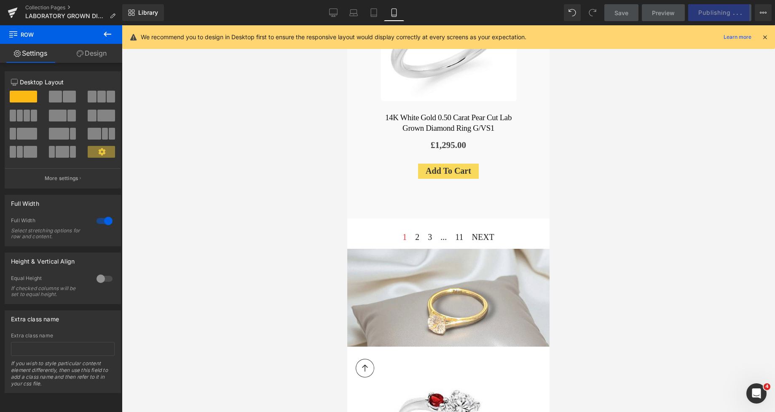
scroll to position [2452, 0]
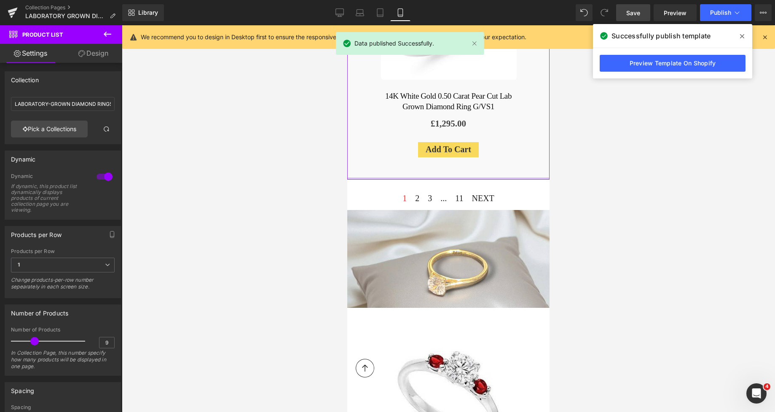
drag, startPoint x: 457, startPoint y: 148, endPoint x: 451, endPoint y: 131, distance: 18.4
click at [451, 177] on div at bounding box center [448, 178] width 202 height 2
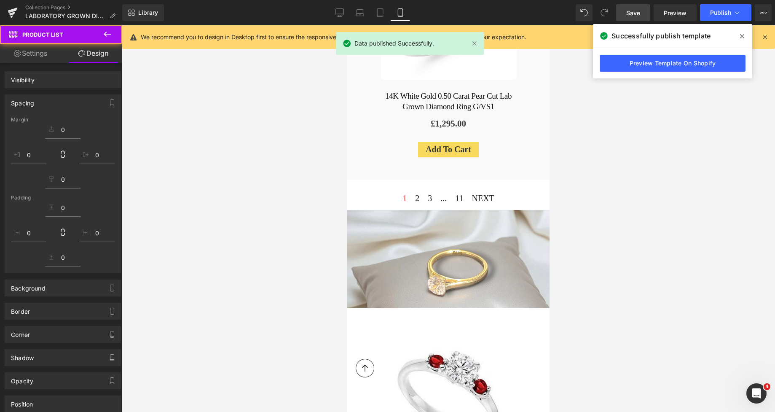
click at [447, 215] on div "Image" at bounding box center [448, 259] width 202 height 98
drag, startPoint x: 979, startPoint y: 237, endPoint x: 428, endPoint y: 272, distance: 552.2
click at [417, 261] on div "Image Row" at bounding box center [448, 260] width 202 height 103
click at [428, 313] on div "Image TRILOGY RINGS Button" at bounding box center [448, 397] width 172 height 168
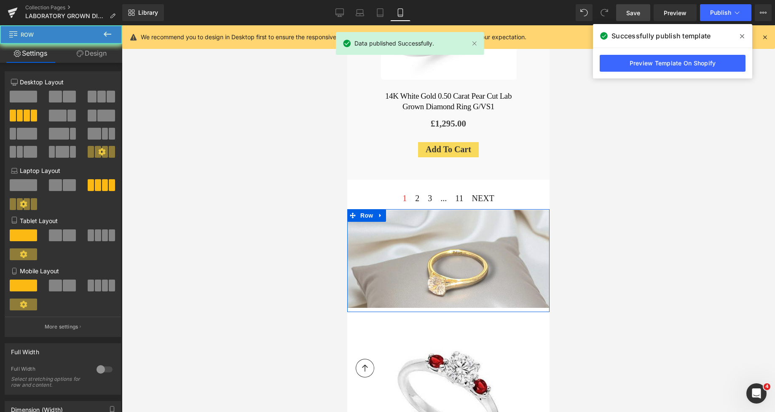
click at [632, 212] on div at bounding box center [448, 218] width 653 height 386
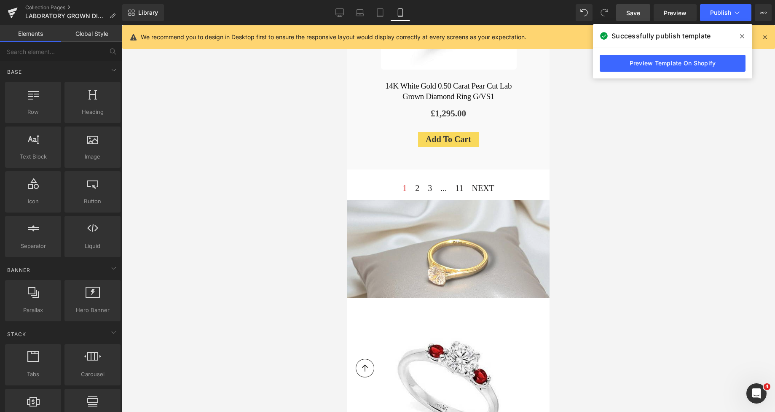
scroll to position [2455, 0]
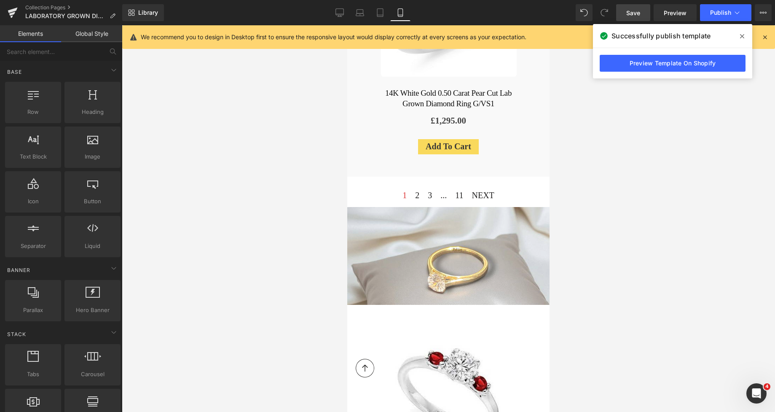
drag, startPoint x: 548, startPoint y: 177, endPoint x: 897, endPoint y: 176, distance: 348.8
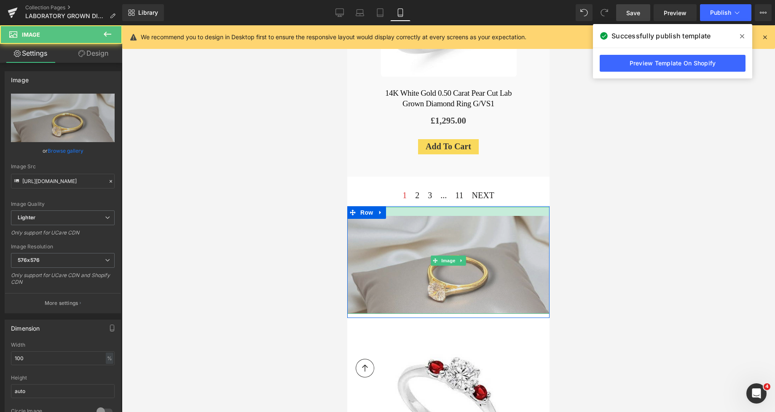
click at [518, 207] on div "Image" at bounding box center [448, 260] width 202 height 107
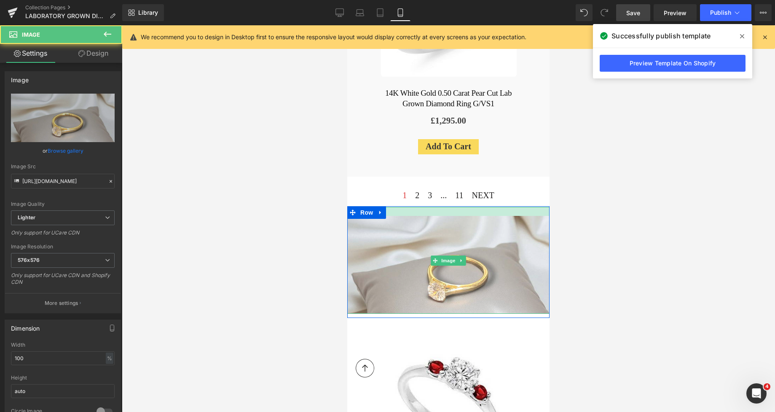
click at [623, 191] on div at bounding box center [448, 218] width 653 height 386
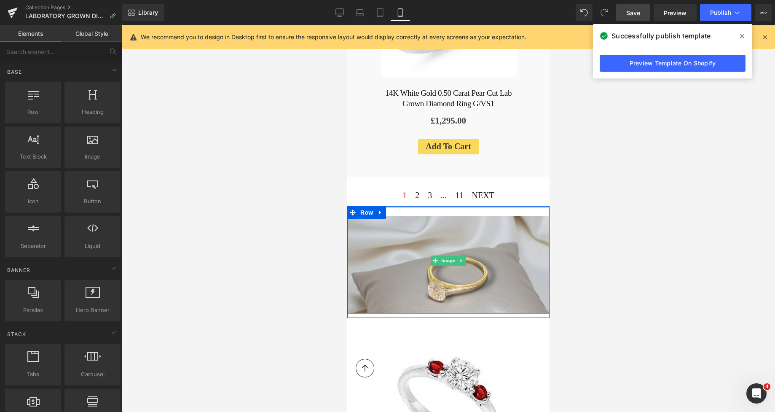
click at [410, 207] on img at bounding box center [448, 260] width 202 height 107
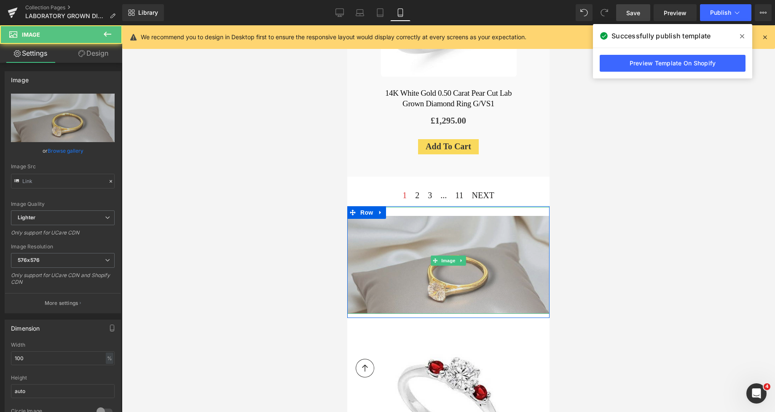
type input "[URL][DOMAIN_NAME]"
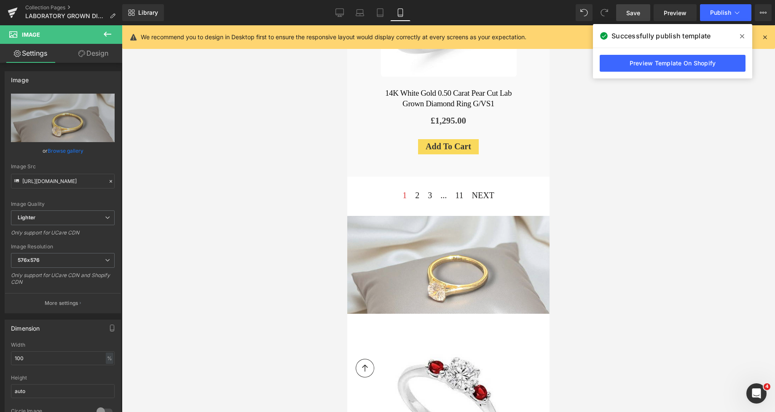
click at [630, 17] on span "Save" at bounding box center [633, 12] width 14 height 9
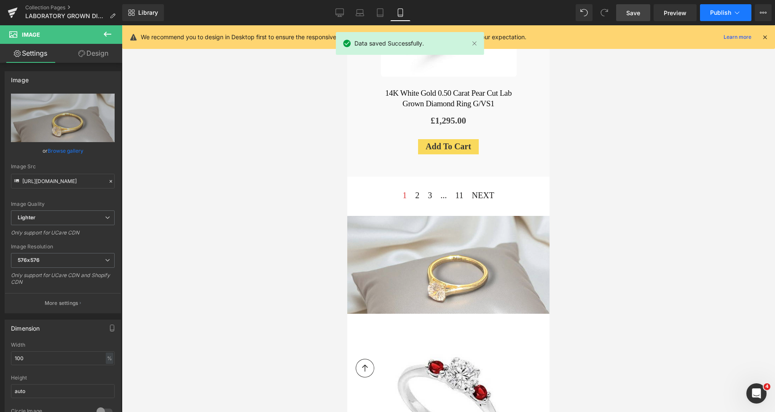
click at [704, 13] on span "Publish" at bounding box center [720, 12] width 21 height 7
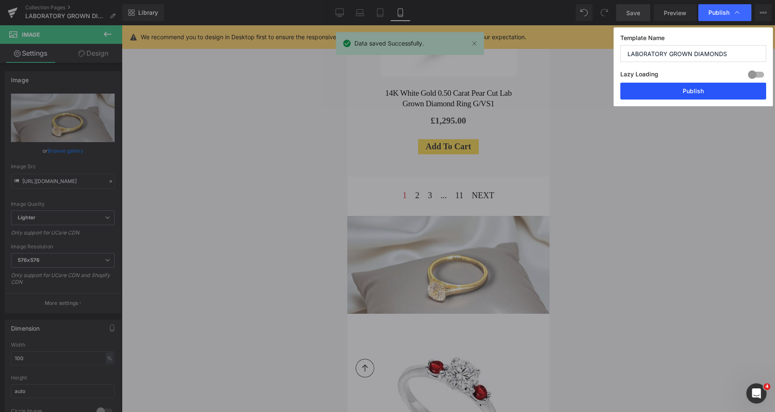
drag, startPoint x: 691, startPoint y: 104, endPoint x: 680, endPoint y: 87, distance: 20.2
click at [680, 87] on div "Template Name LABORATORY GROWN DIAMONDS Lazy Loading Build Upgrade plan to unlo…" at bounding box center [692, 66] width 159 height 79
click at [680, 87] on button "Publish" at bounding box center [693, 91] width 146 height 17
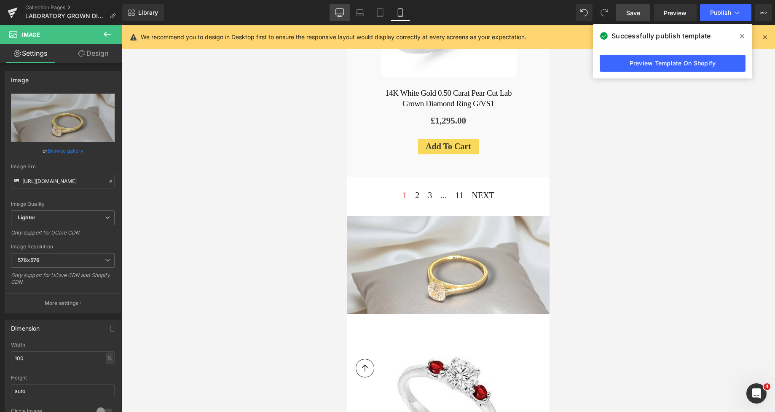
click at [343, 18] on link "Desktop" at bounding box center [339, 12] width 20 height 17
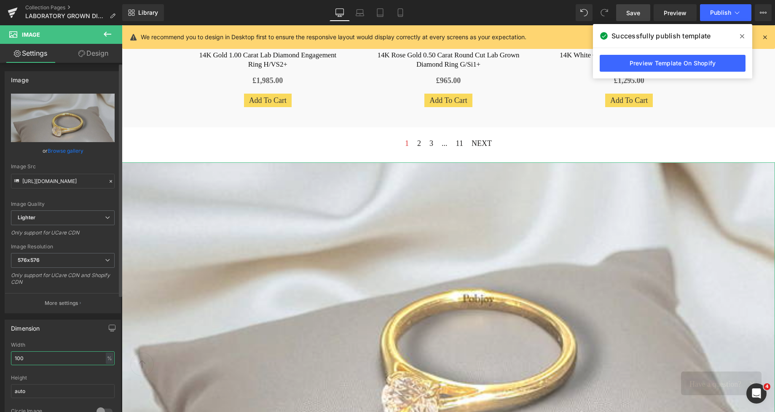
drag, startPoint x: 47, startPoint y: 354, endPoint x: 0, endPoint y: 351, distance: 46.8
click at [0, 351] on div "Dimension 100% Width 100 % % px auto Height auto 0 Circle Image" at bounding box center [63, 369] width 126 height 113
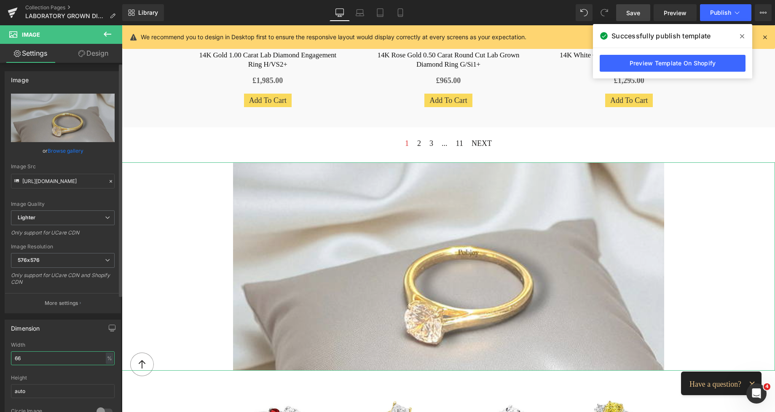
type input "6"
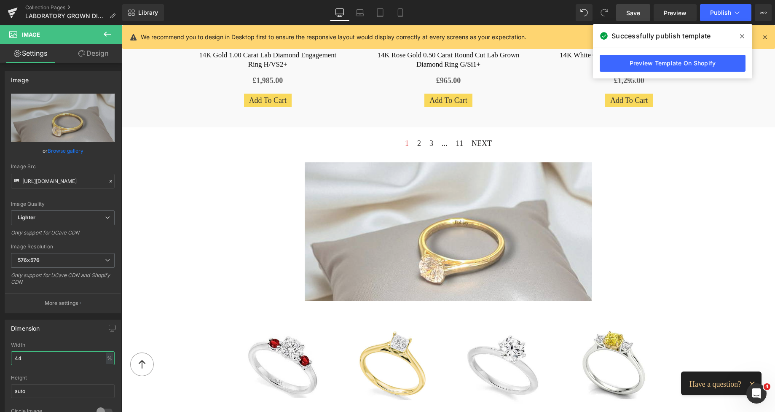
type input "44"
click at [635, 18] on link "Save" at bounding box center [633, 12] width 34 height 17
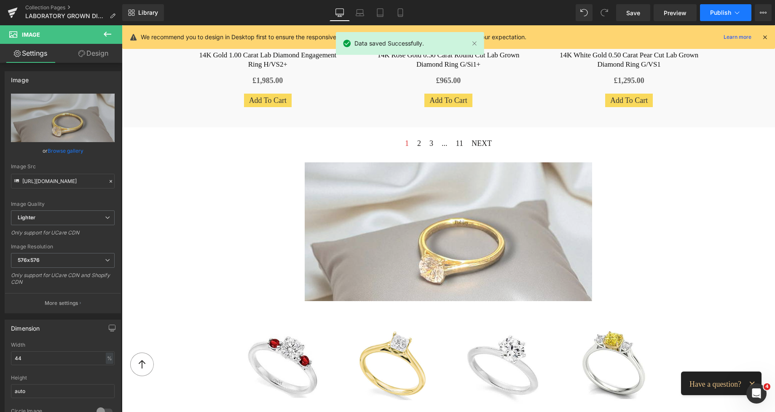
click at [704, 10] on span "Publish" at bounding box center [720, 12] width 21 height 7
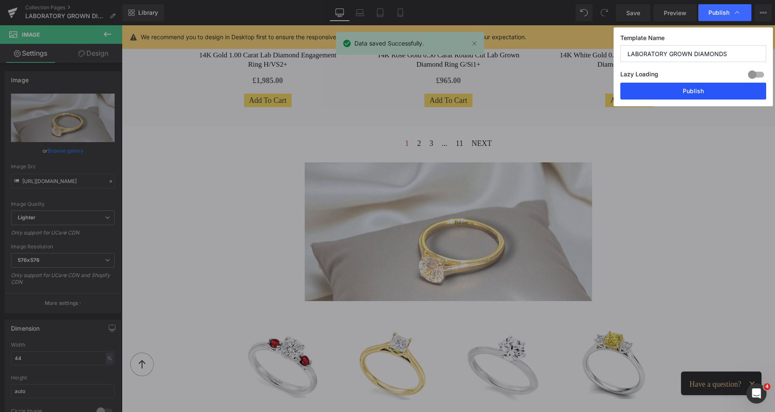
click at [671, 91] on button "Publish" at bounding box center [693, 91] width 146 height 17
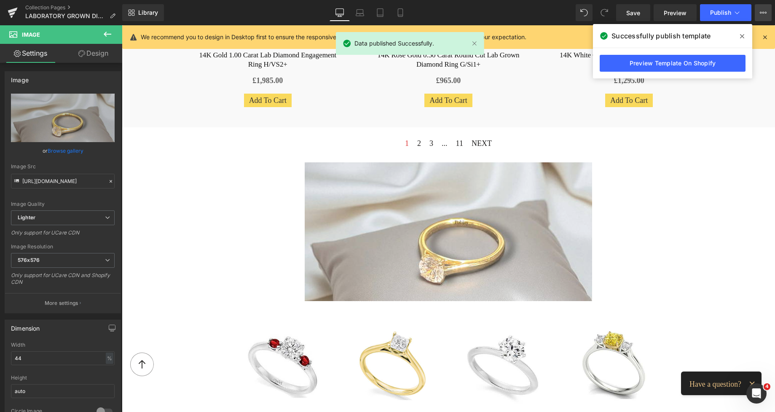
click at [704, 11] on icon at bounding box center [763, 12] width 7 height 7
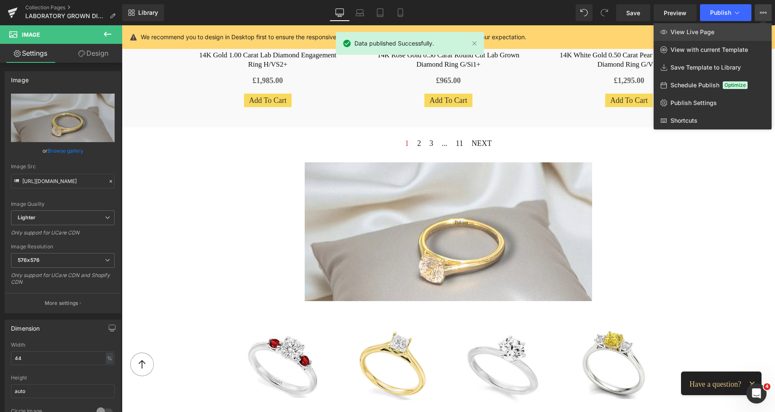
click at [704, 34] on link "View Live Page" at bounding box center [712, 32] width 118 height 18
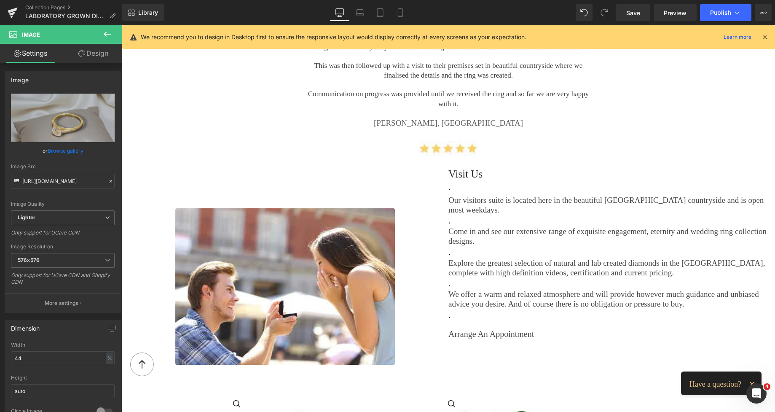
scroll to position [1242, 0]
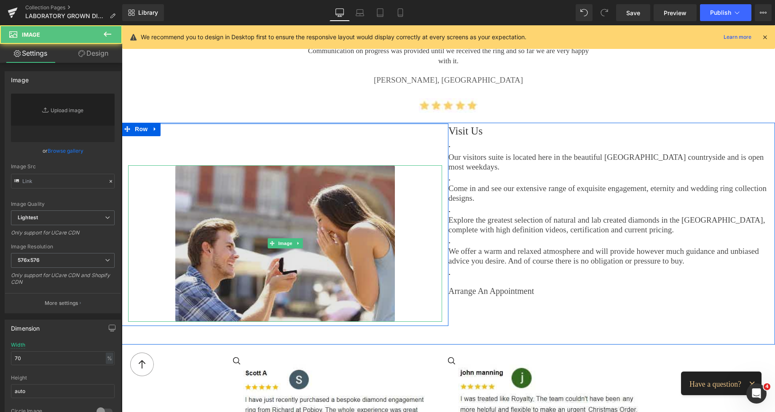
click at [380, 182] on img at bounding box center [285, 243] width 220 height 156
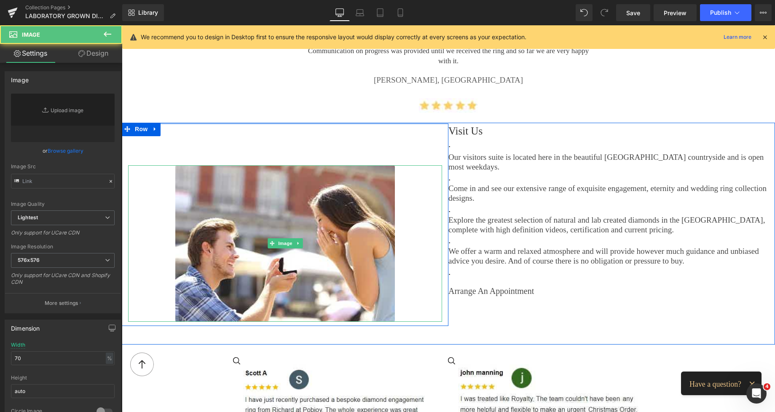
click at [345, 158] on div "Image" at bounding box center [285, 228] width 327 height 185
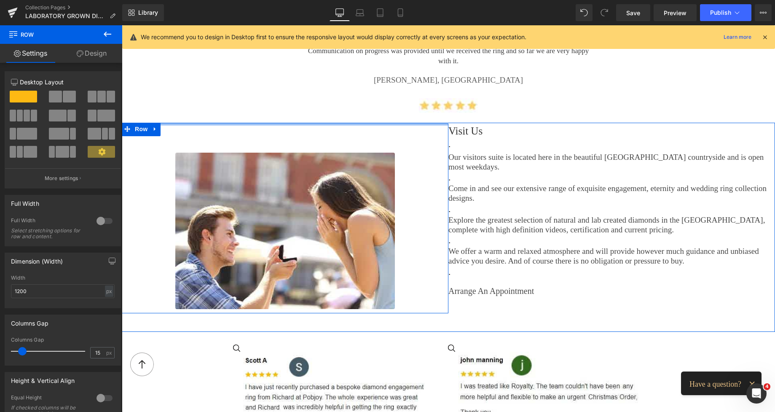
drag, startPoint x: 331, startPoint y: 128, endPoint x: 331, endPoint y: 114, distance: 14.8
click at [331, 114] on div "Image ABOUT OUR LAB GROWN DIAMONDS Heading Image 100% EYECLEAN Heading Image IN…" at bounding box center [448, 42] width 653 height 2374
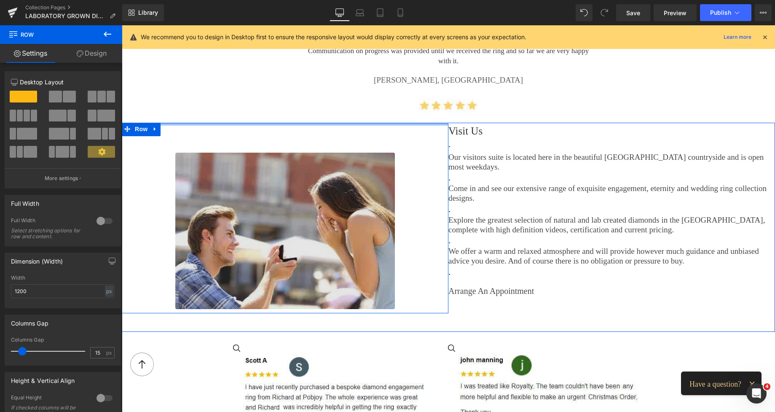
click at [305, 153] on img at bounding box center [285, 231] width 220 height 156
click at [296, 163] on img at bounding box center [285, 231] width 220 height 156
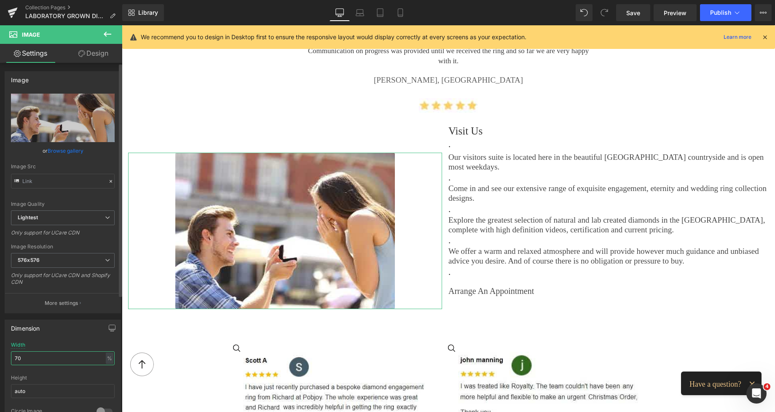
type input "[URL][DOMAIN_NAME][DATE]"
drag, startPoint x: 35, startPoint y: 357, endPoint x: 0, endPoint y: 348, distance: 35.7
click at [0, 358] on div "Dimension 70% Width 70 % % px auto Height auto 0 Circle Image" at bounding box center [63, 369] width 126 height 113
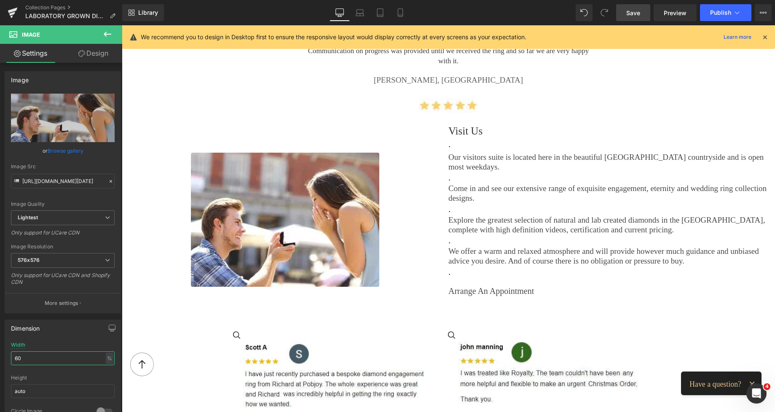
type input "60"
click at [631, 14] on span "Save" at bounding box center [633, 12] width 14 height 9
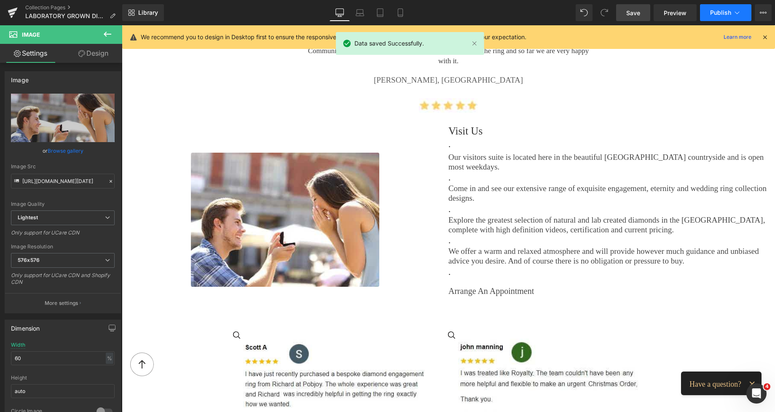
click at [704, 12] on span "Publish" at bounding box center [720, 12] width 21 height 7
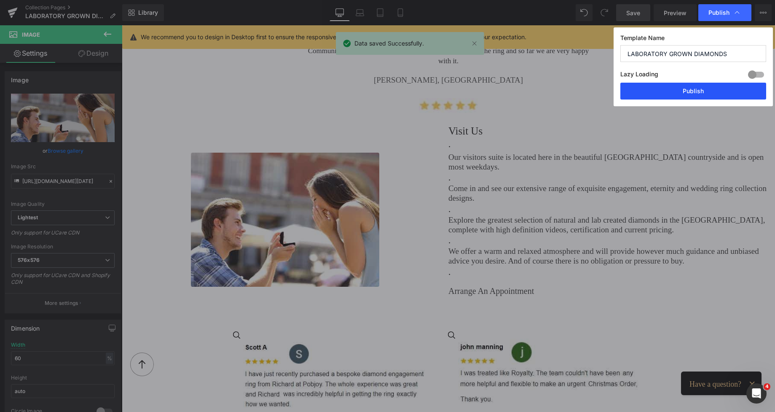
click at [704, 88] on button "Publish" at bounding box center [693, 91] width 146 height 17
